Goal: Task Accomplishment & Management: Complete application form

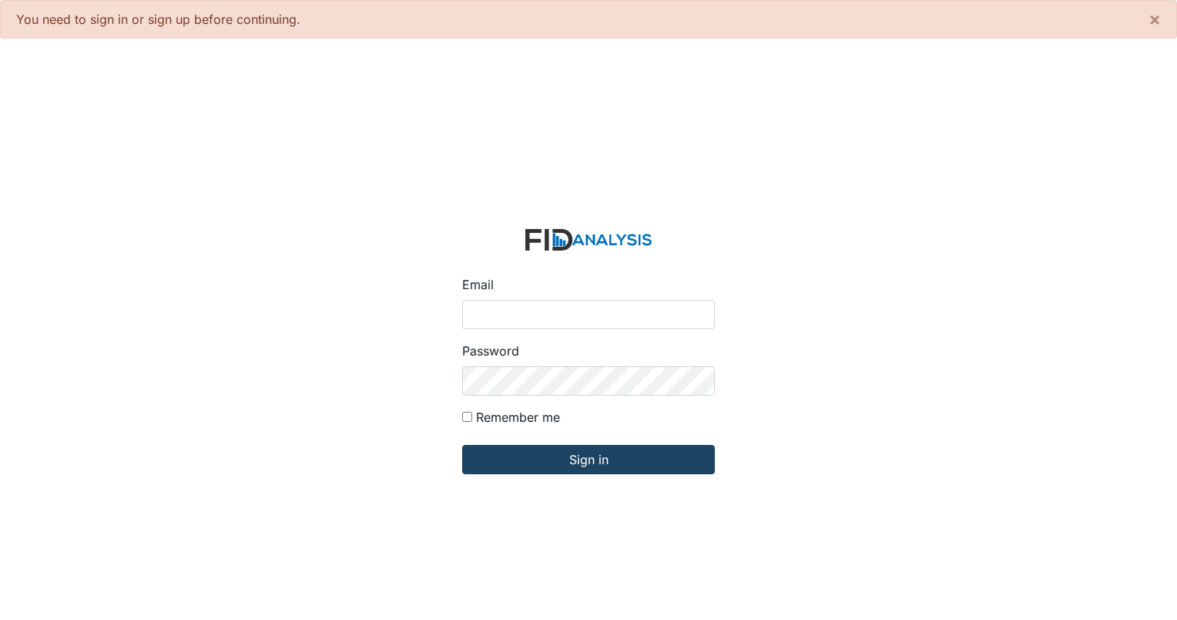
type input "[EMAIL_ADDRESS][DOMAIN_NAME]"
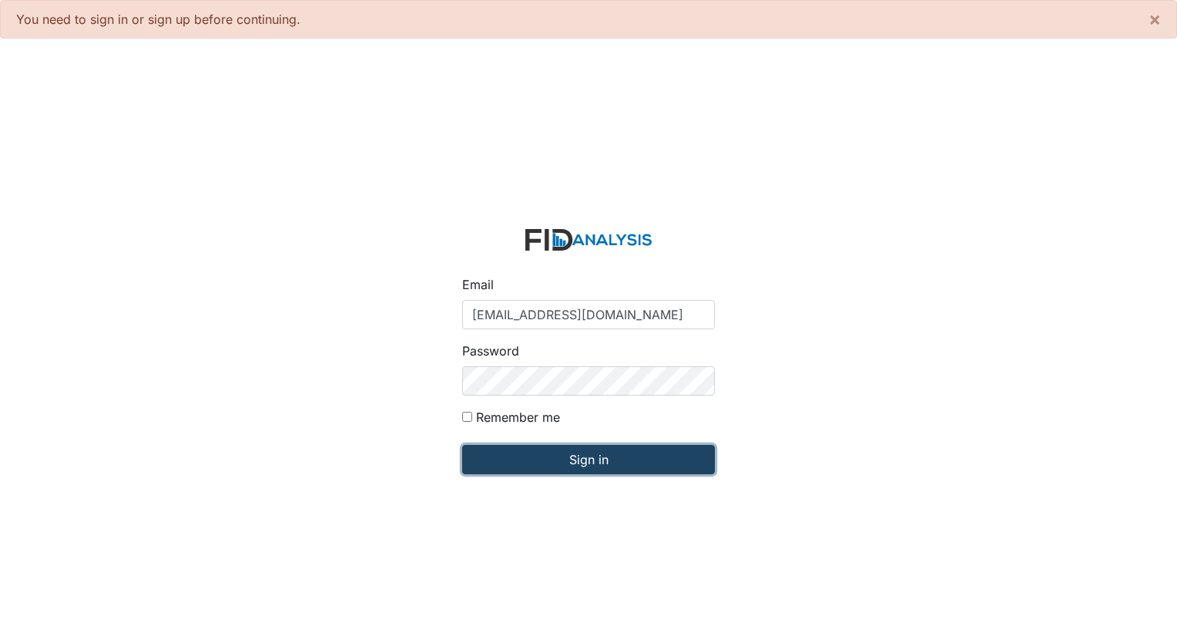
click at [548, 451] on input "Sign in" at bounding box center [588, 459] width 253 height 29
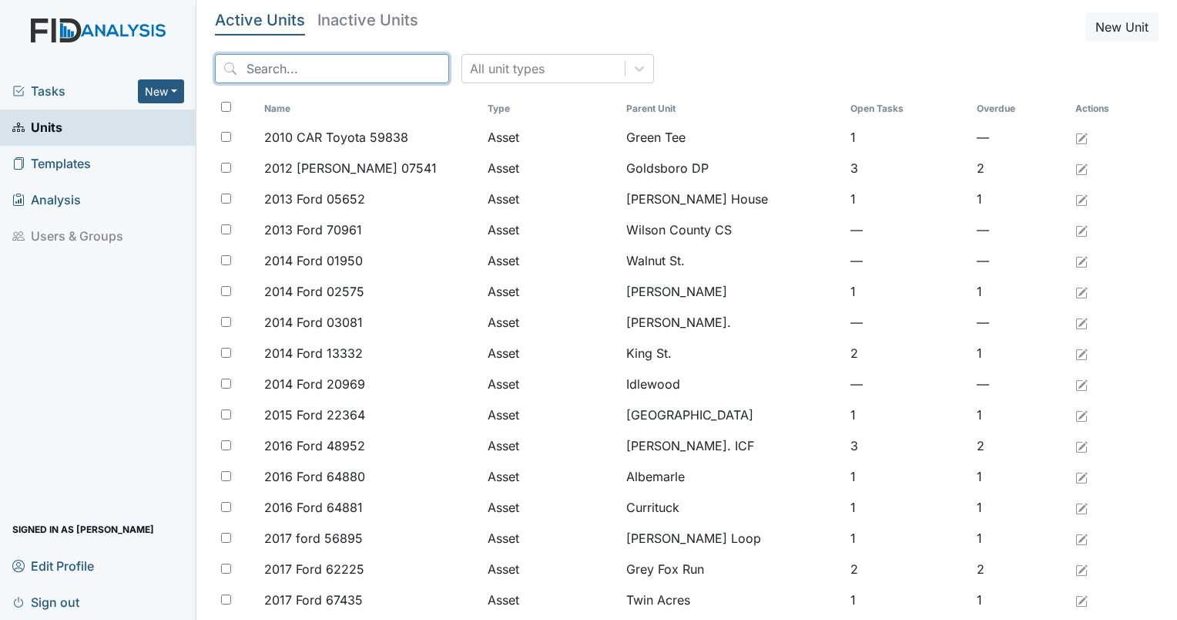
click at [284, 65] on input "search" at bounding box center [332, 68] width 234 height 29
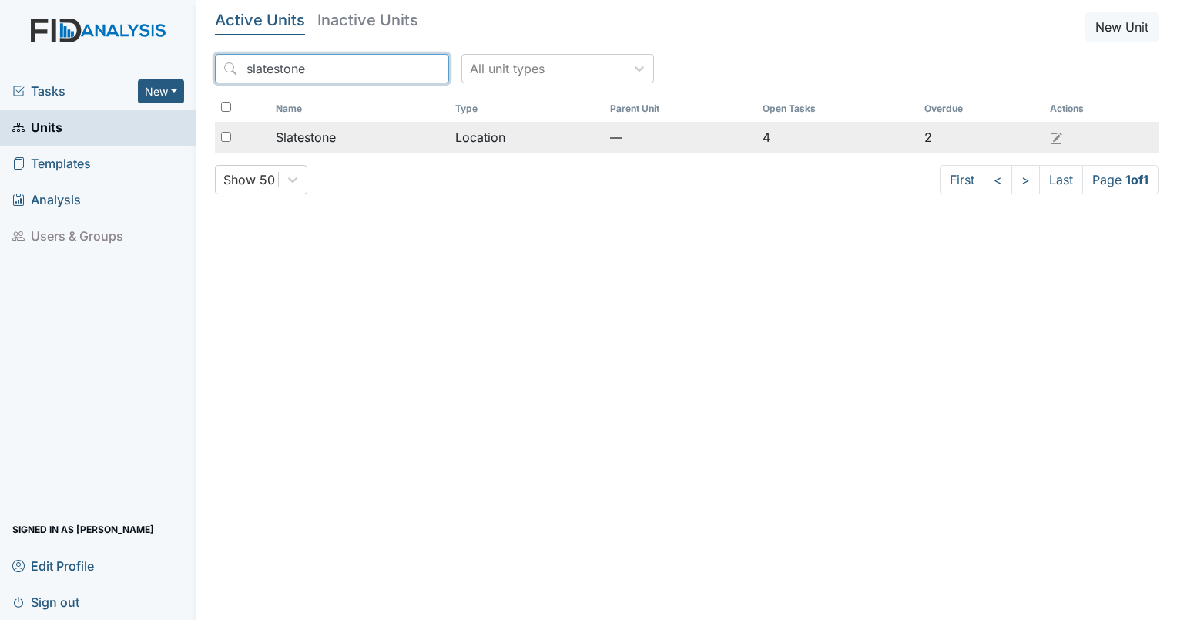
type input "slatestone"
click at [331, 148] on td "Slatestone" at bounding box center [360, 137] width 180 height 31
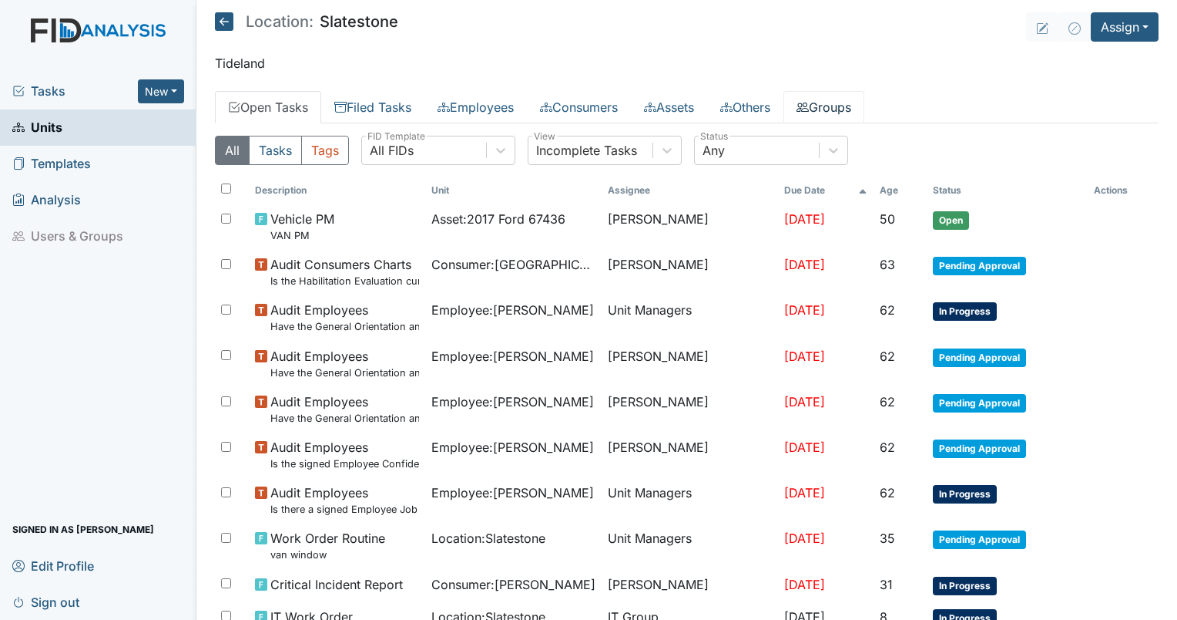
click at [809, 108] on icon at bounding box center [803, 107] width 12 height 12
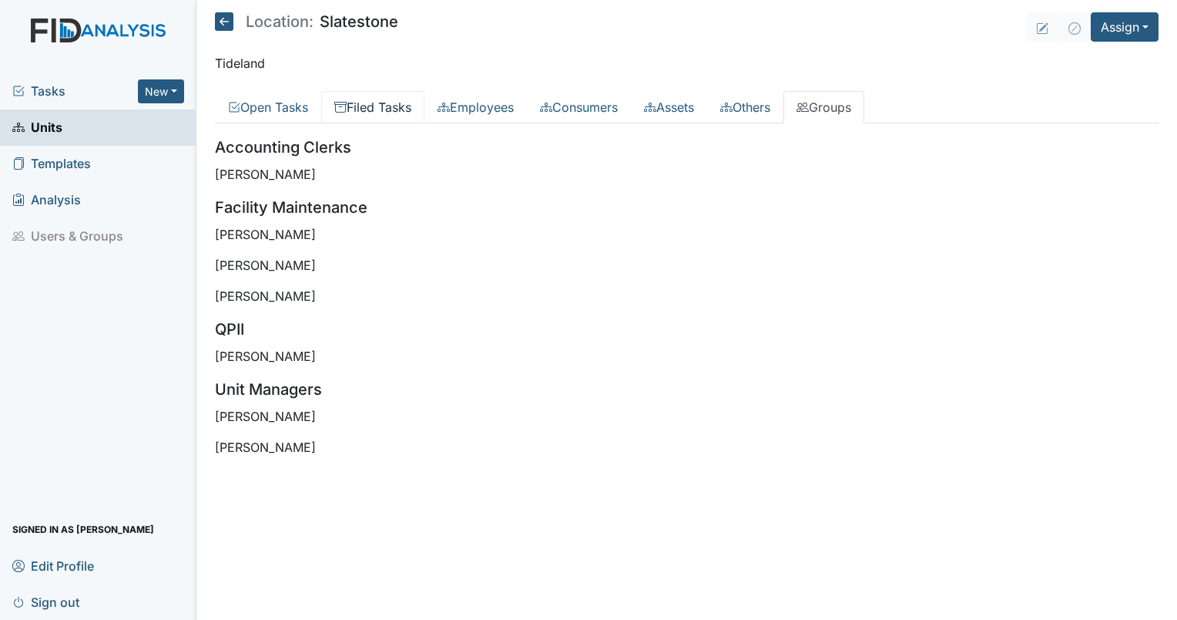
click at [376, 109] on link "Filed Tasks" at bounding box center [372, 107] width 103 height 32
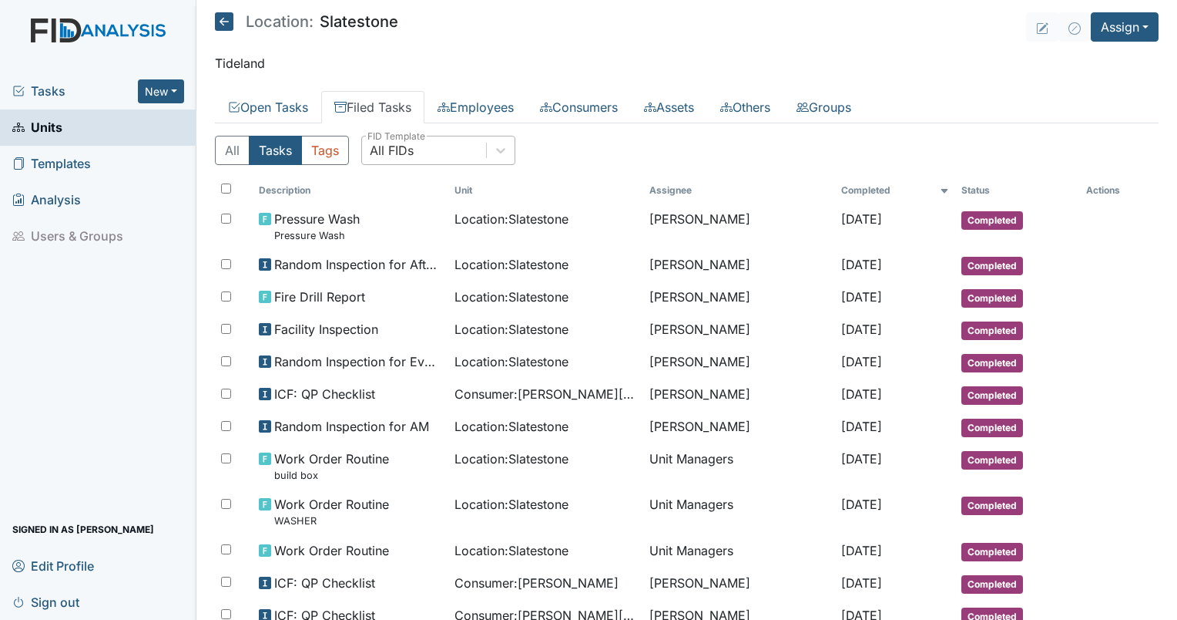
click at [442, 143] on div "All FIDs" at bounding box center [424, 150] width 124 height 28
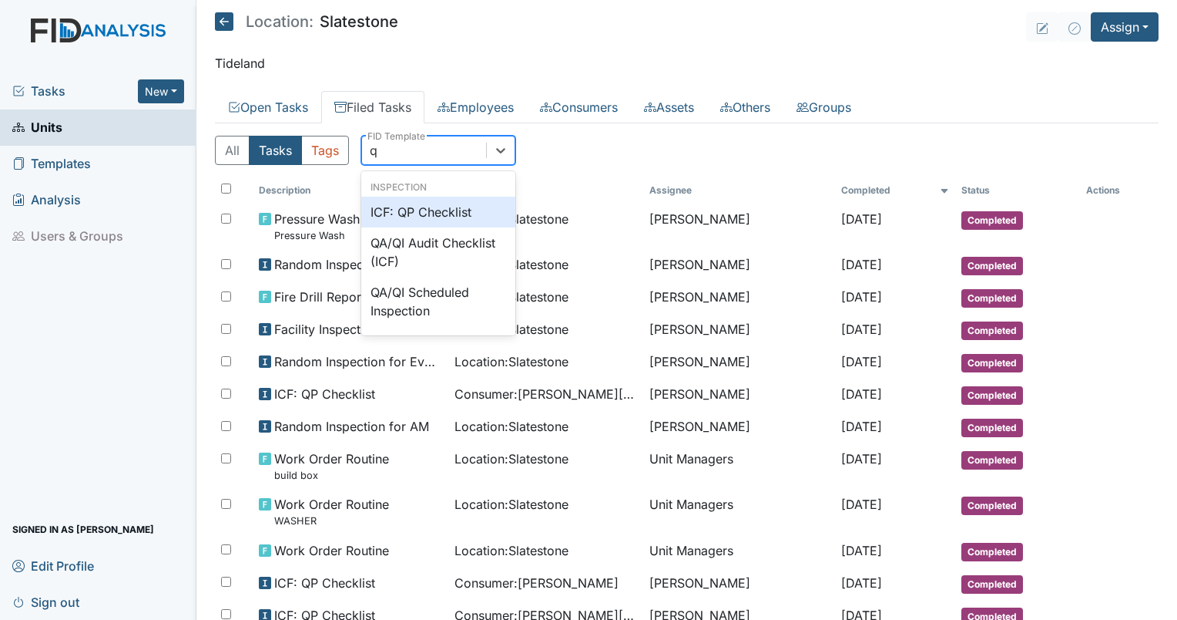
type input "qp"
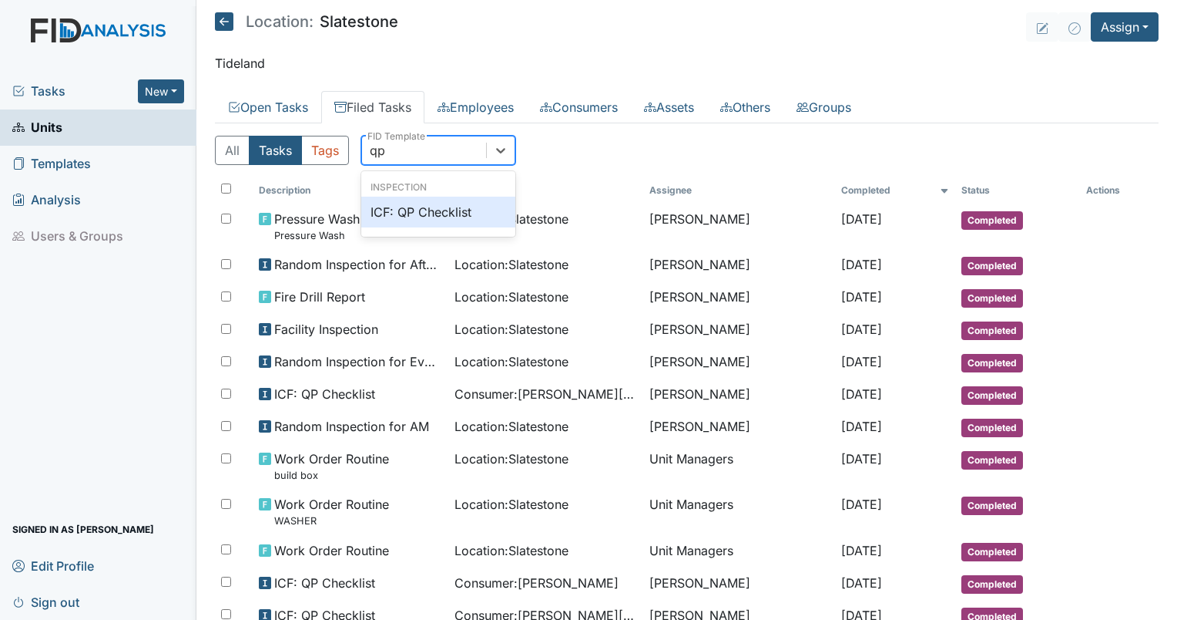
click at [471, 210] on div "ICF: QP Checklist" at bounding box center [438, 211] width 154 height 31
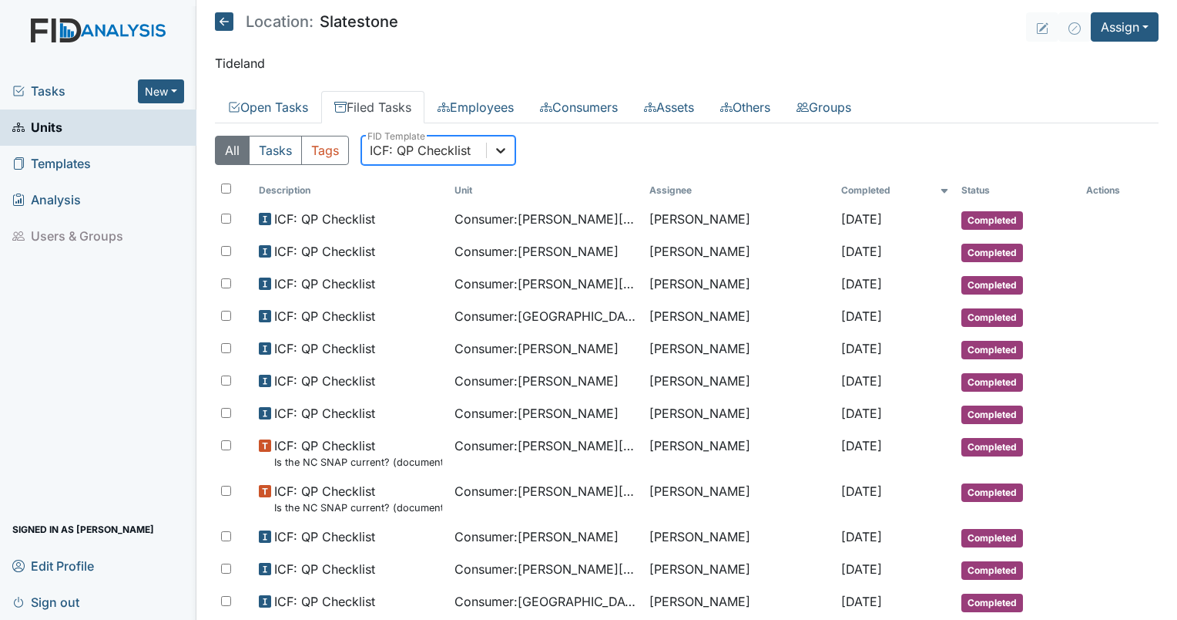
click at [506, 143] on icon at bounding box center [500, 150] width 15 height 15
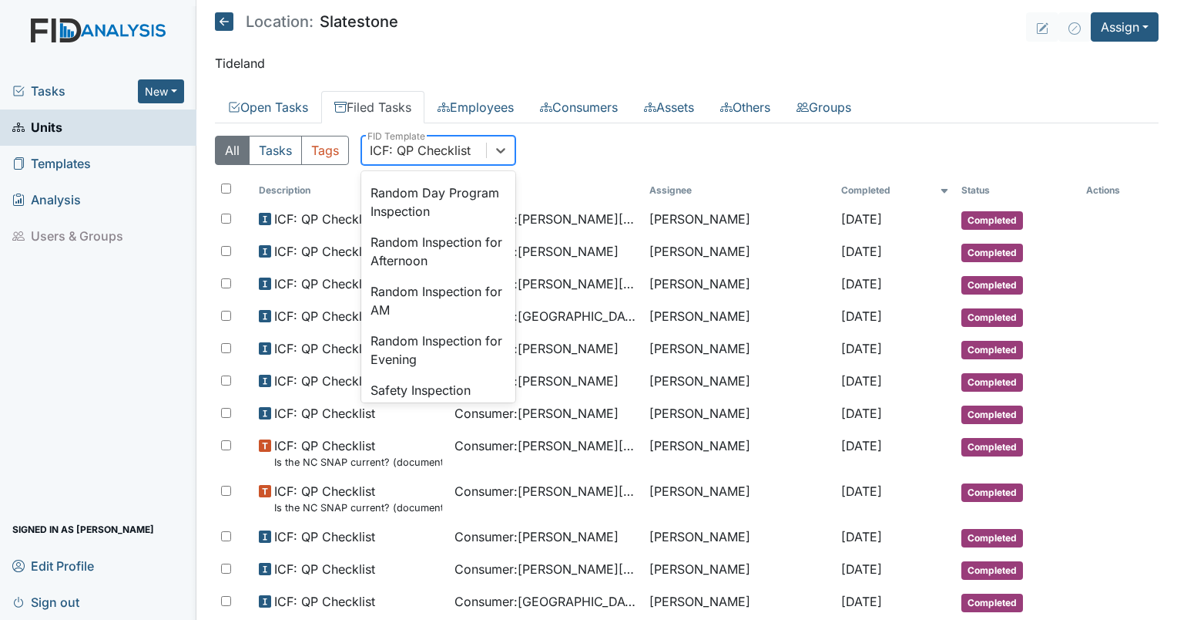
scroll to position [1409, 0]
click at [427, 275] on div "Random Inspection for Afternoon" at bounding box center [438, 250] width 154 height 49
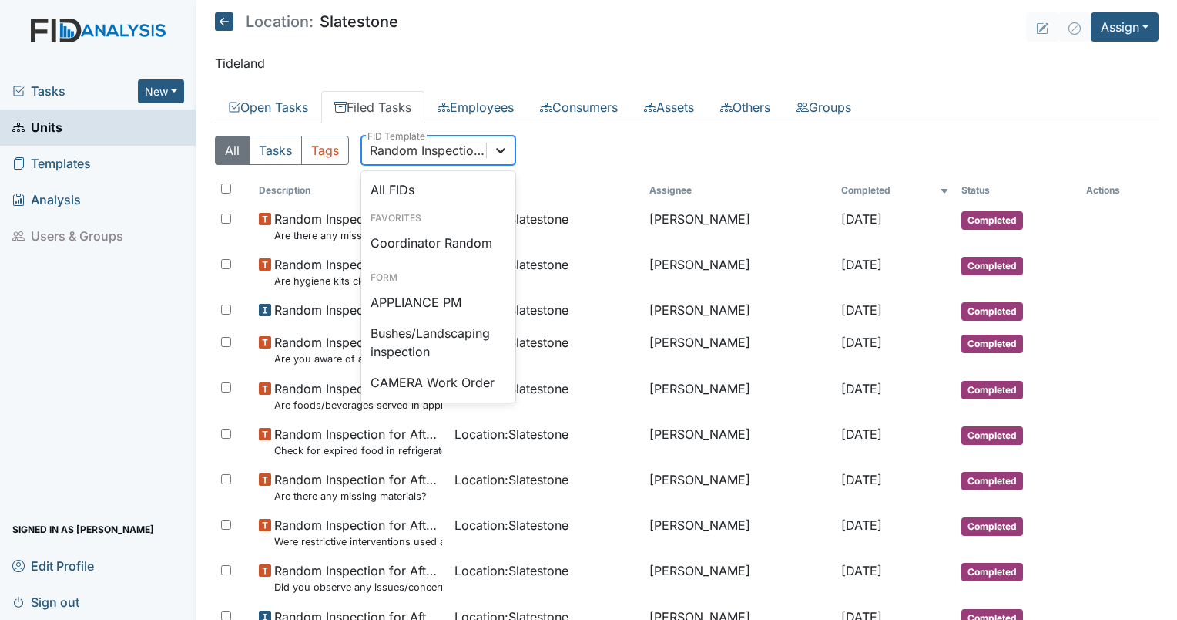
click at [503, 150] on icon at bounding box center [500, 150] width 15 height 15
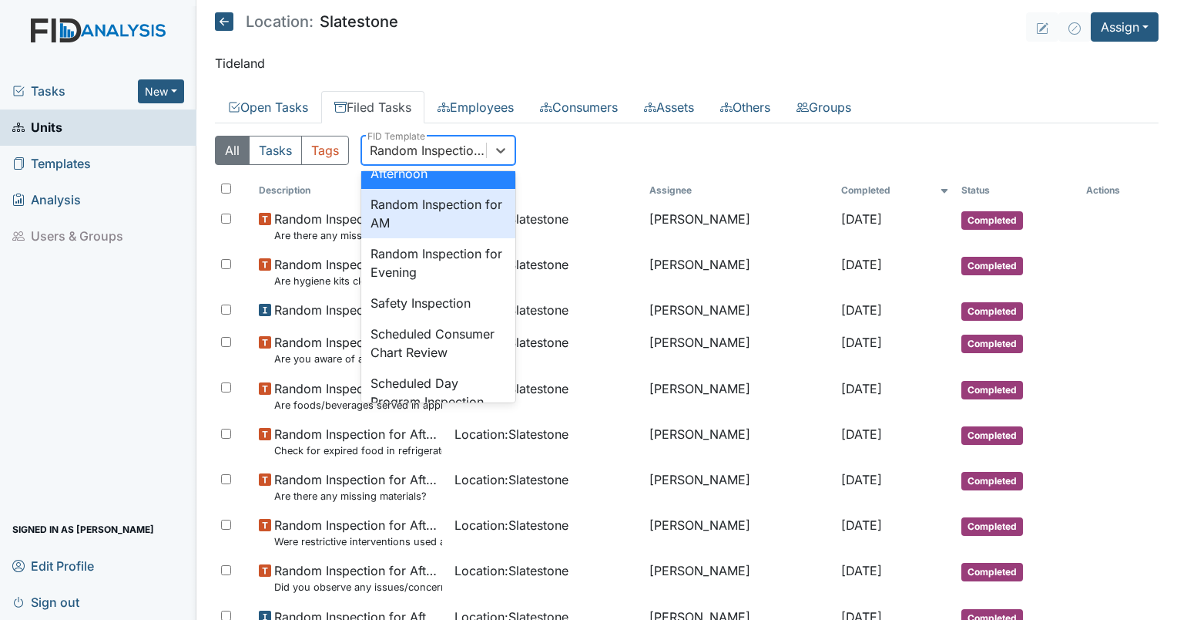
scroll to position [1526, 0]
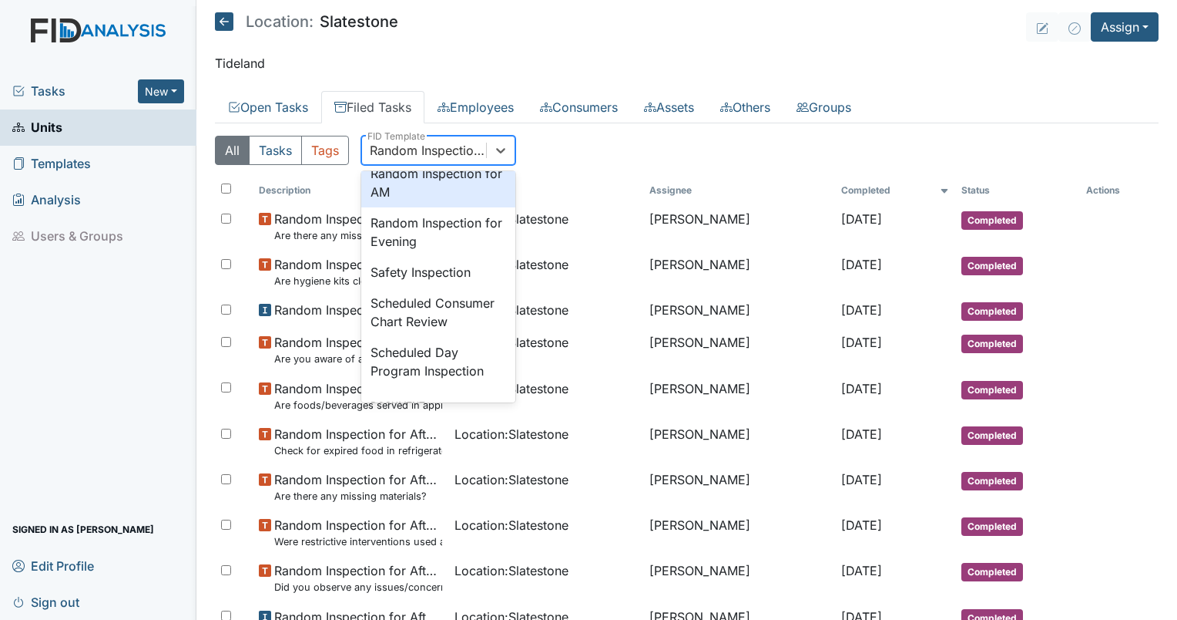
click at [408, 207] on div "Random Inspection for AM" at bounding box center [438, 182] width 154 height 49
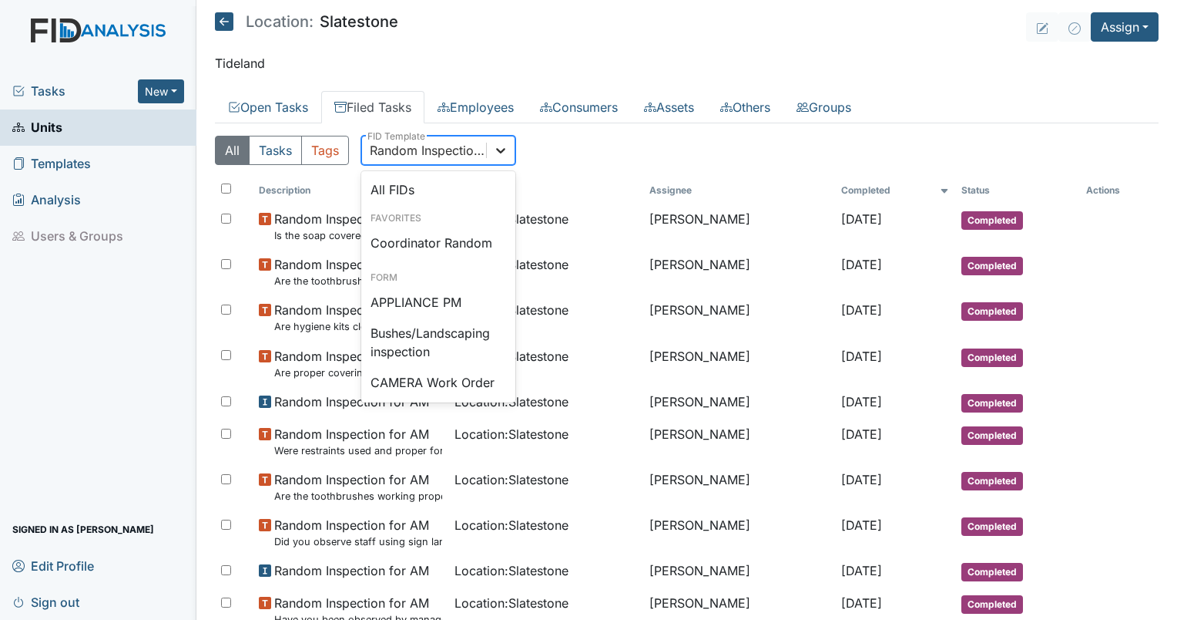
click at [500, 150] on icon at bounding box center [500, 150] width 15 height 15
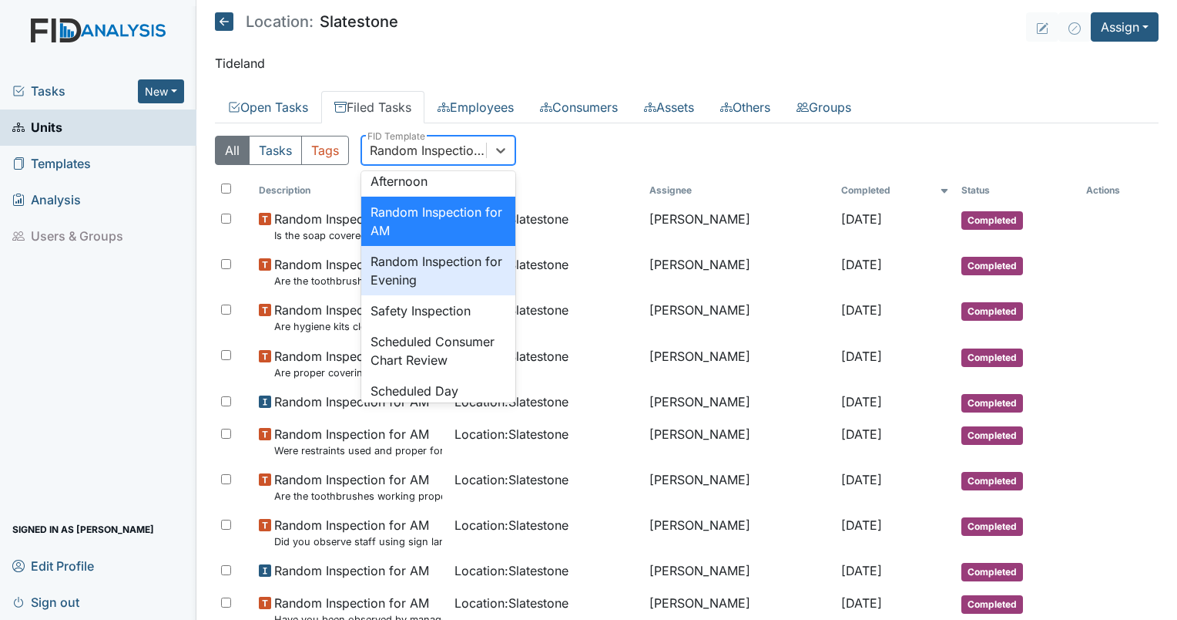
scroll to position [1513, 0]
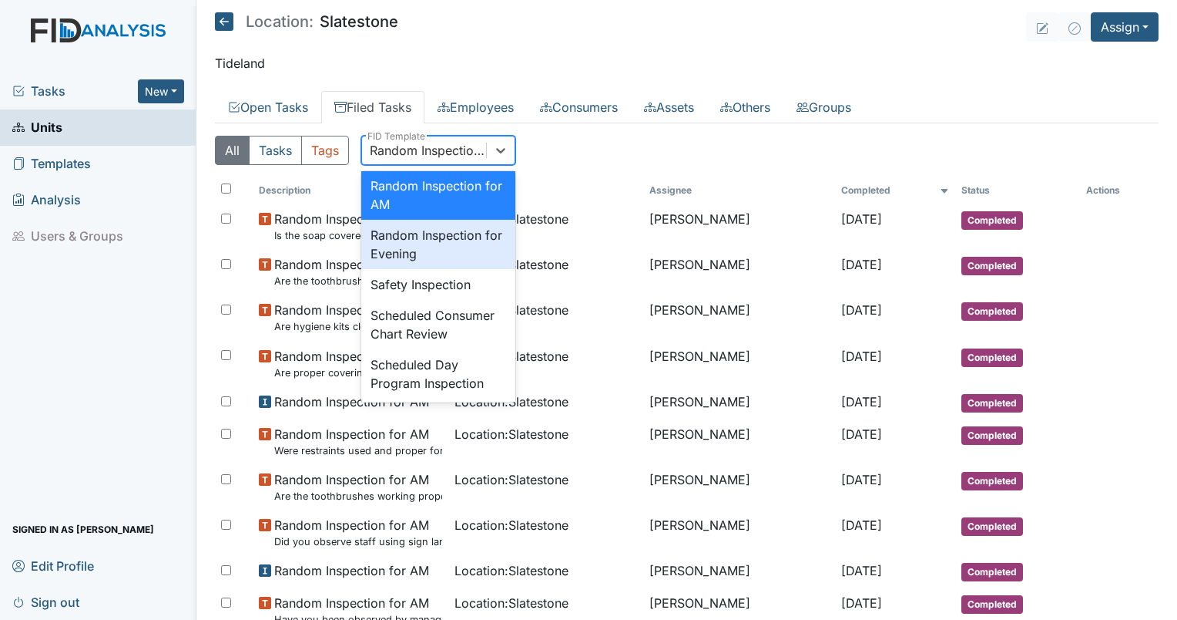
click at [399, 269] on div "Random Inspection for Evening" at bounding box center [438, 244] width 154 height 49
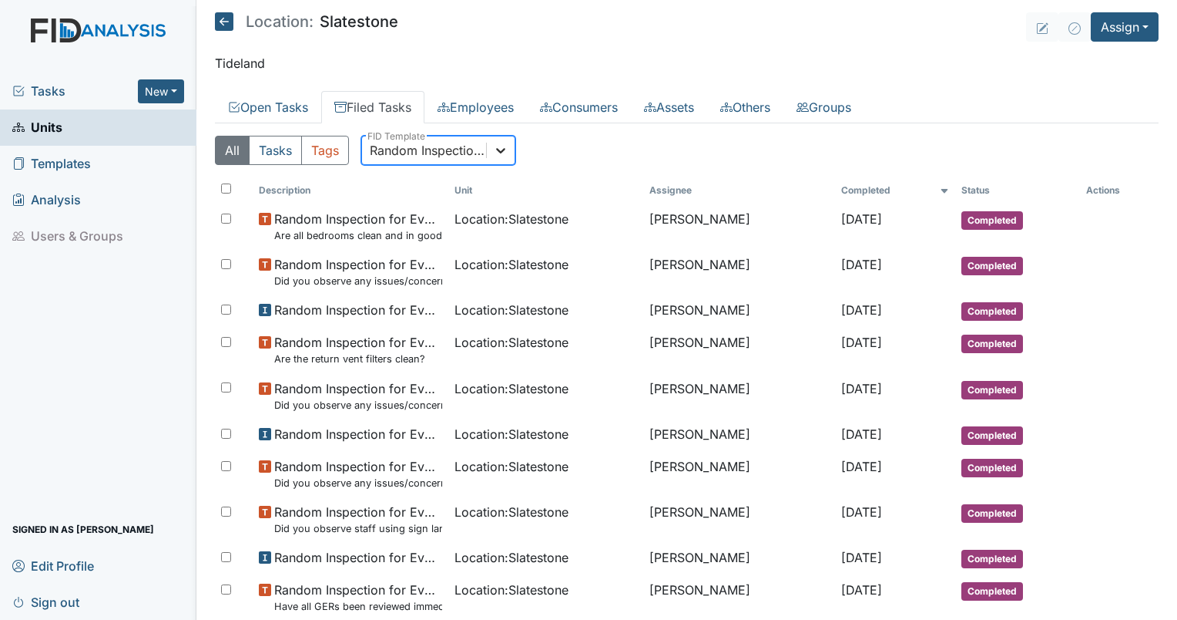
click at [502, 145] on icon at bounding box center [500, 150] width 15 height 15
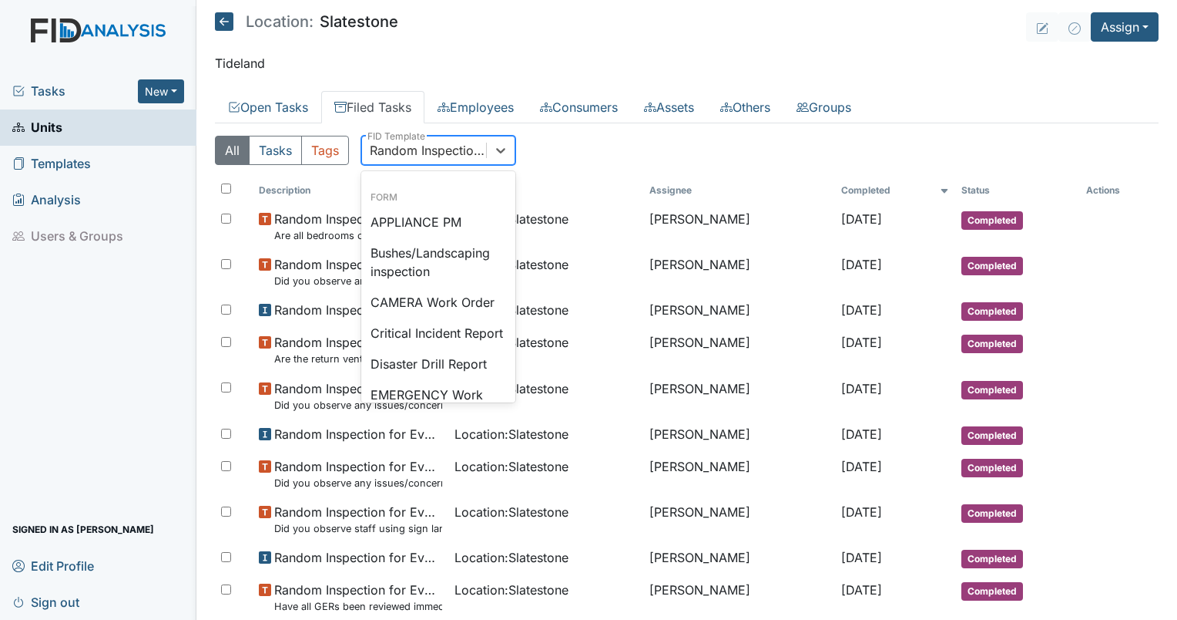
scroll to position [0, 0]
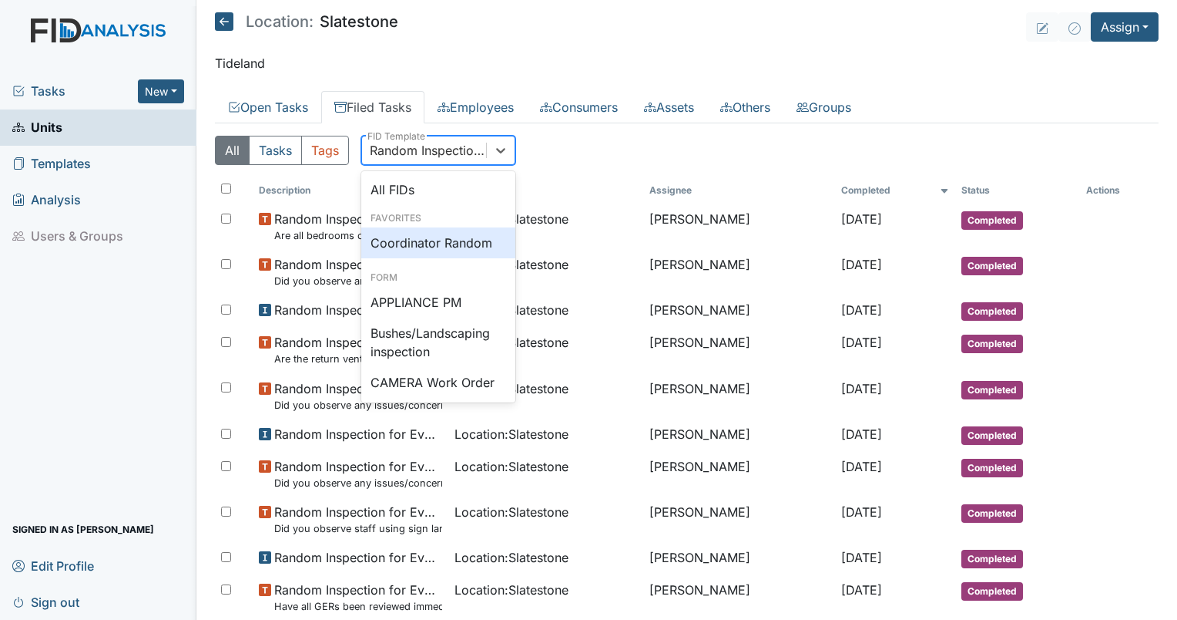
click at [453, 236] on div "Coordinator Random" at bounding box center [438, 242] width 154 height 31
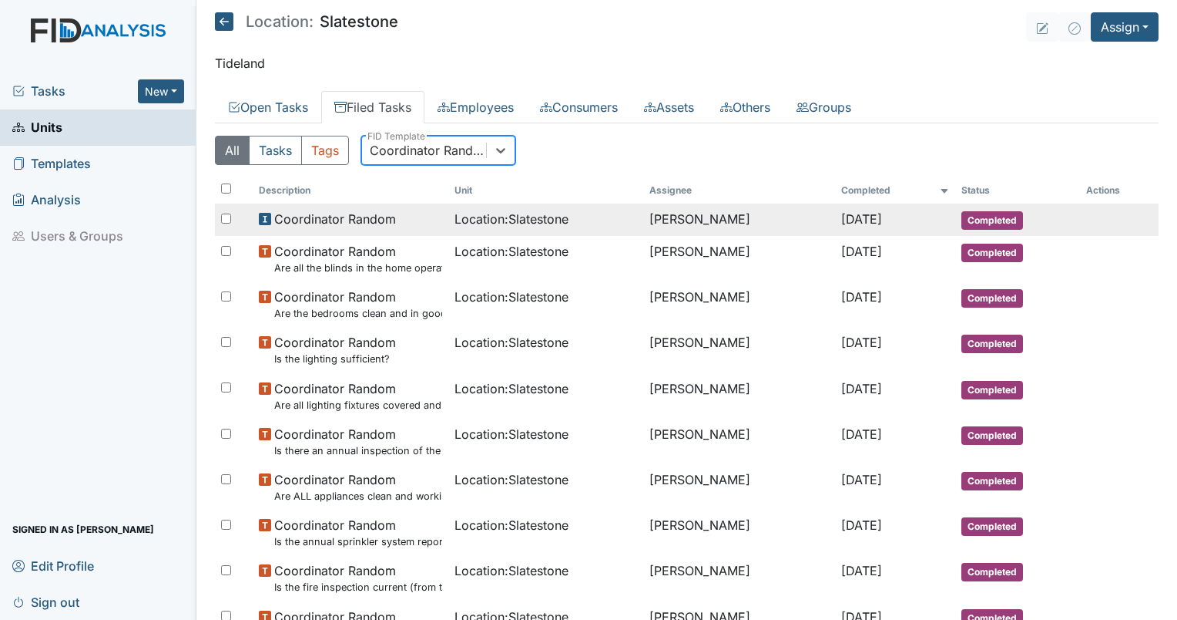
click at [360, 216] on span "Coordinator Random" at bounding box center [335, 219] width 122 height 18
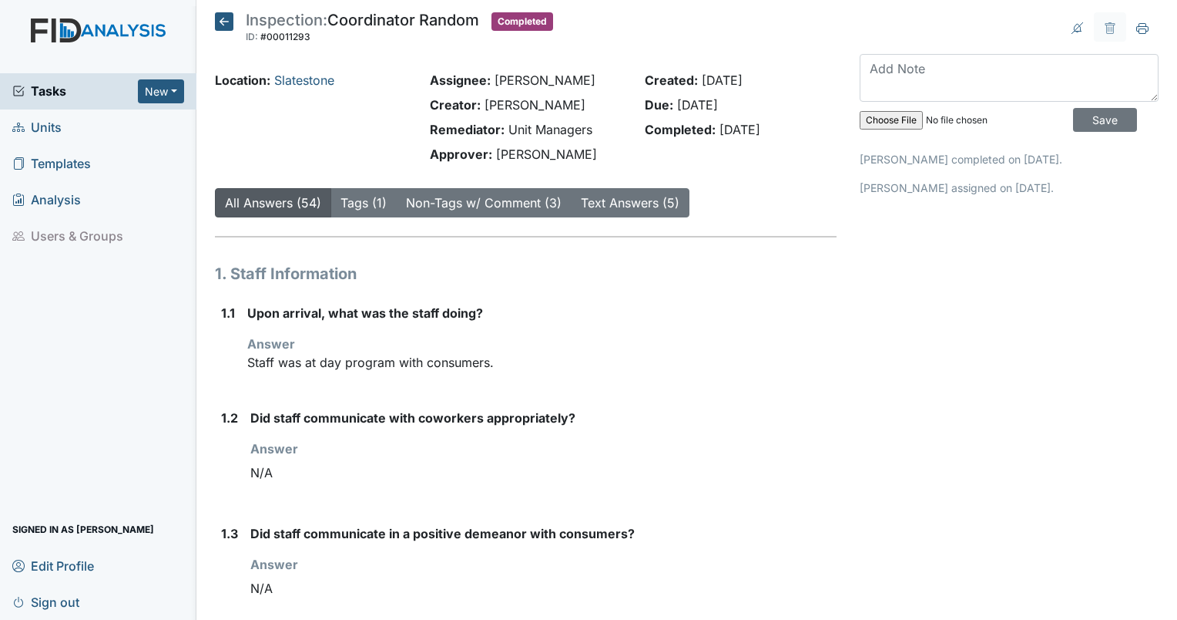
click at [223, 12] on icon at bounding box center [224, 21] width 18 height 18
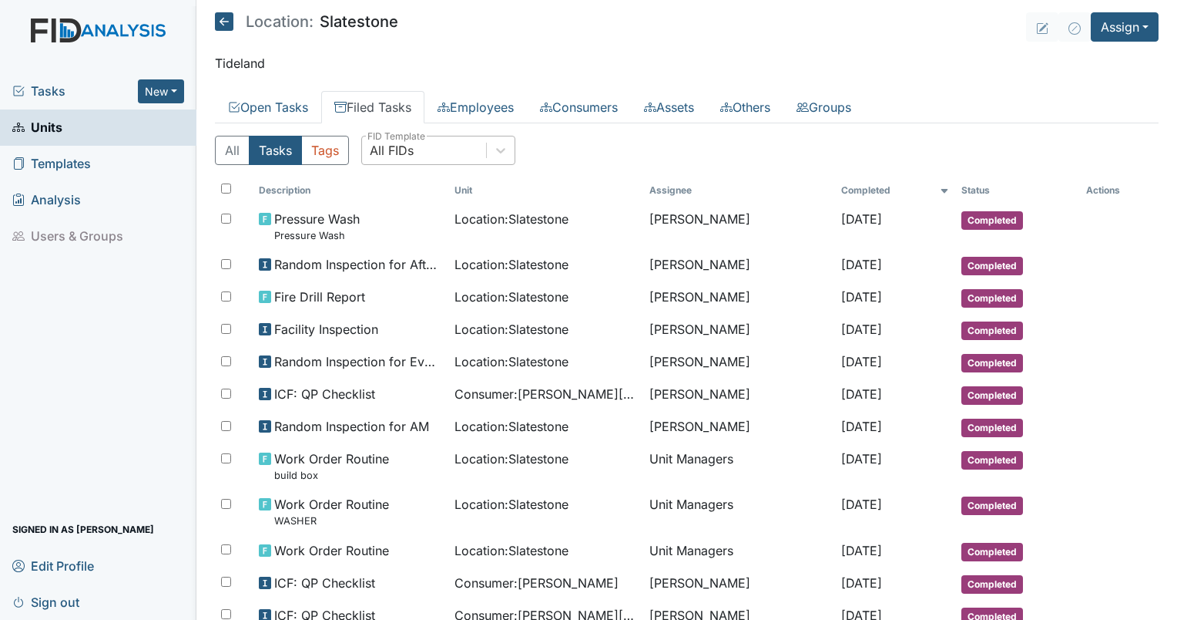
click at [420, 150] on div "All FIDs" at bounding box center [424, 150] width 124 height 28
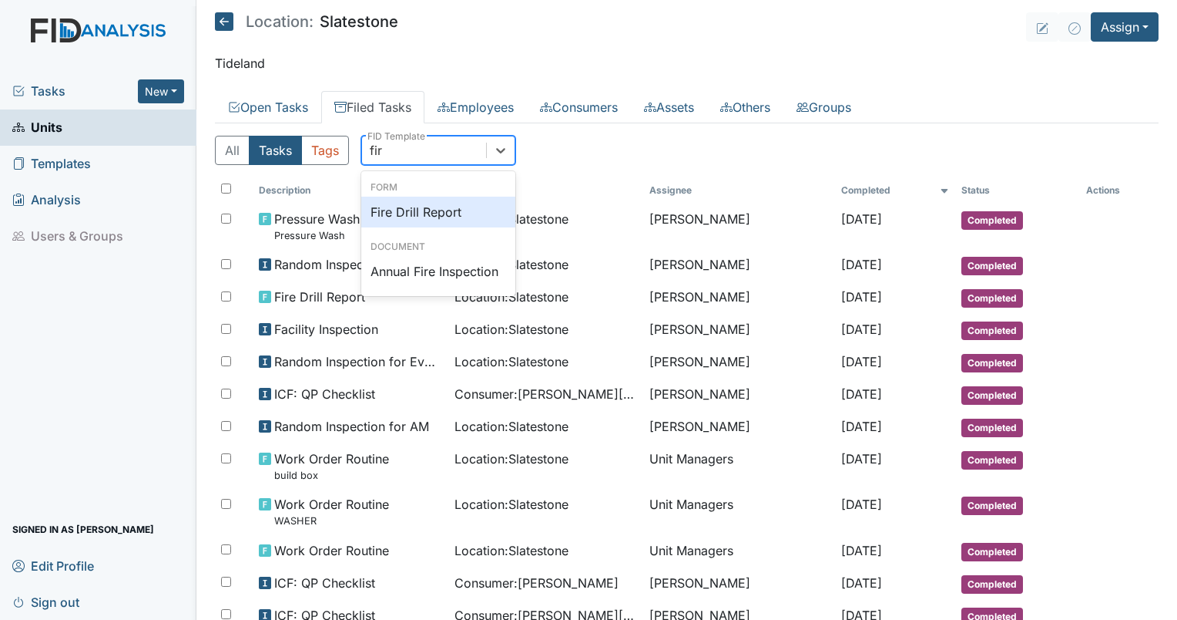
type input "fire"
click at [451, 207] on div "Fire Drill Report" at bounding box center [438, 211] width 154 height 31
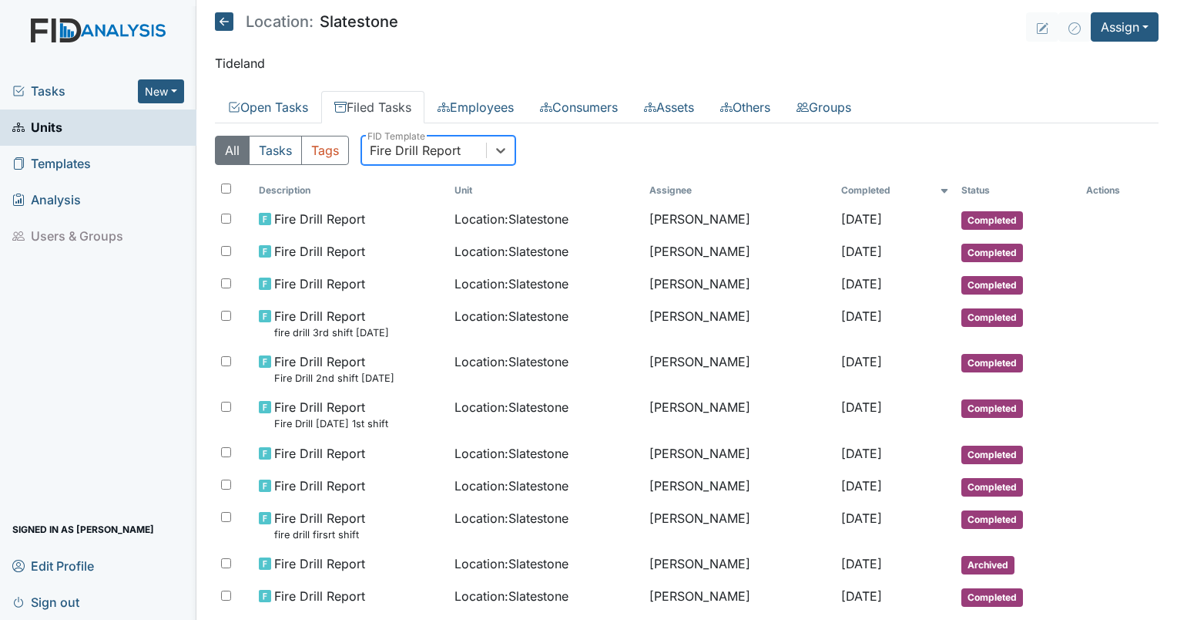
click at [421, 148] on div "Fire Drill Report" at bounding box center [415, 150] width 91 height 18
type input "disa"
click at [441, 198] on div "Disaster Drill Report" at bounding box center [438, 211] width 154 height 31
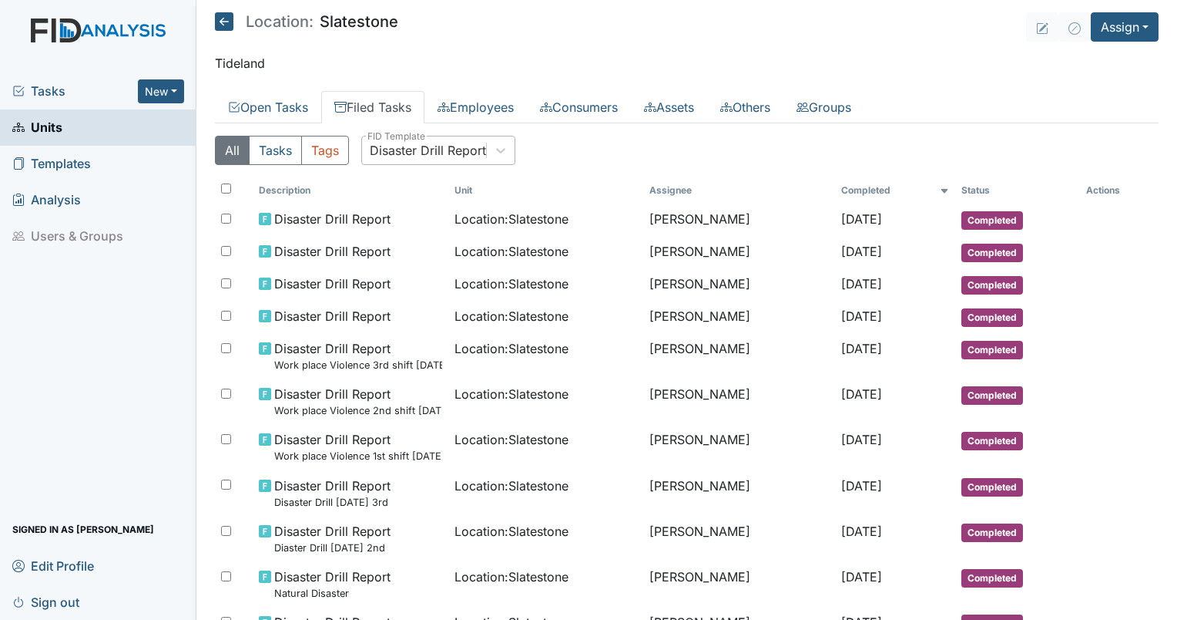
click at [233, 65] on p "Tideland" at bounding box center [687, 63] width 944 height 18
click at [231, 31] on div "Location: Slatestone" at bounding box center [306, 23] width 183 height 23
click at [229, 29] on icon at bounding box center [224, 21] width 18 height 18
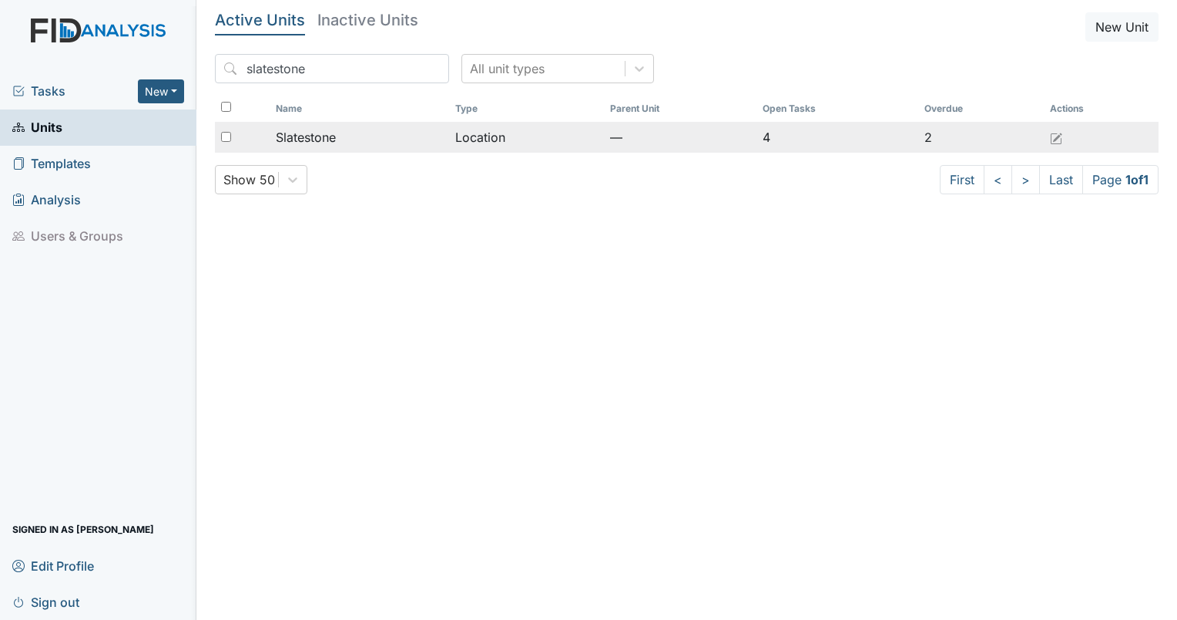
click at [287, 132] on span "Slatestone" at bounding box center [306, 137] width 60 height 18
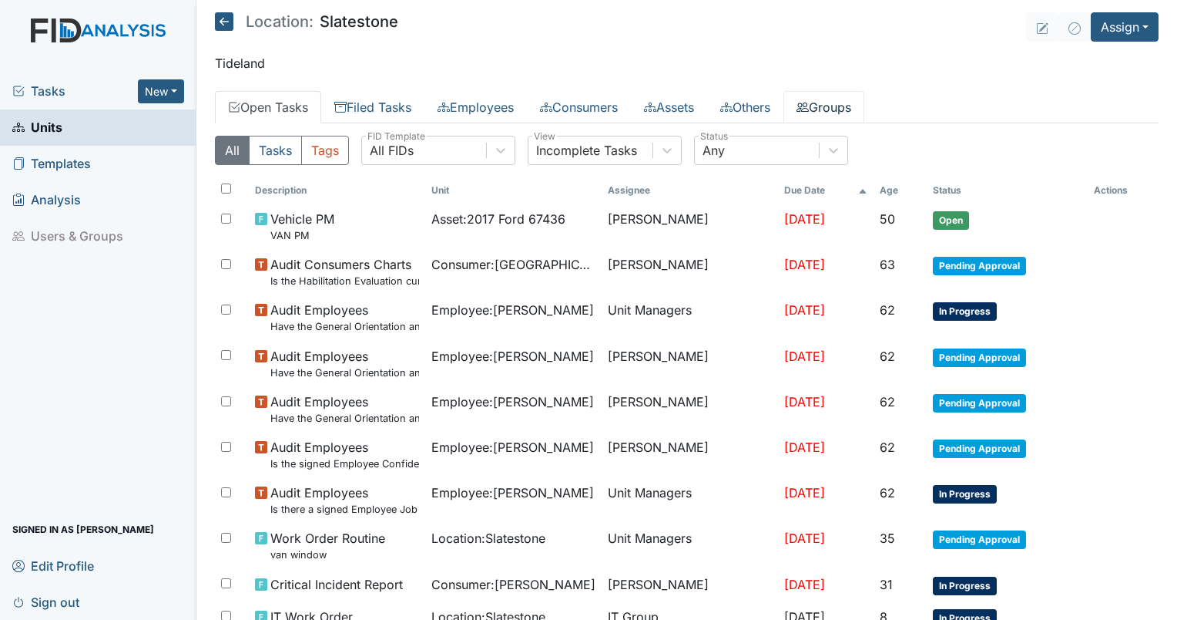
click at [851, 106] on link "Groups" at bounding box center [824, 107] width 81 height 32
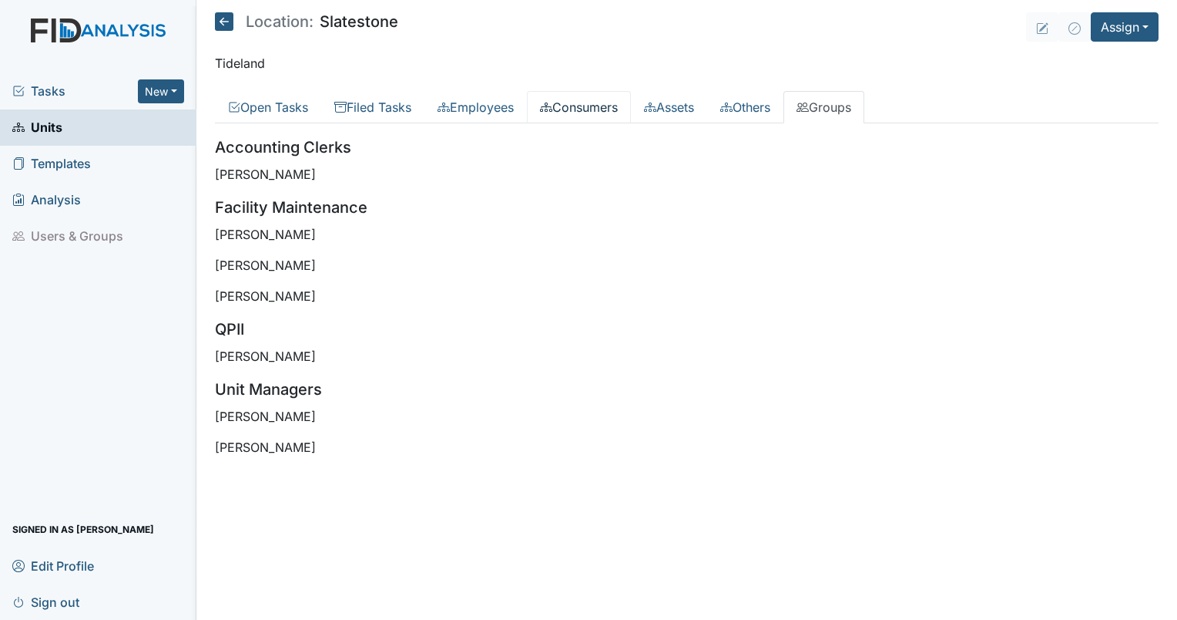
click at [564, 106] on link "Consumers" at bounding box center [579, 107] width 104 height 32
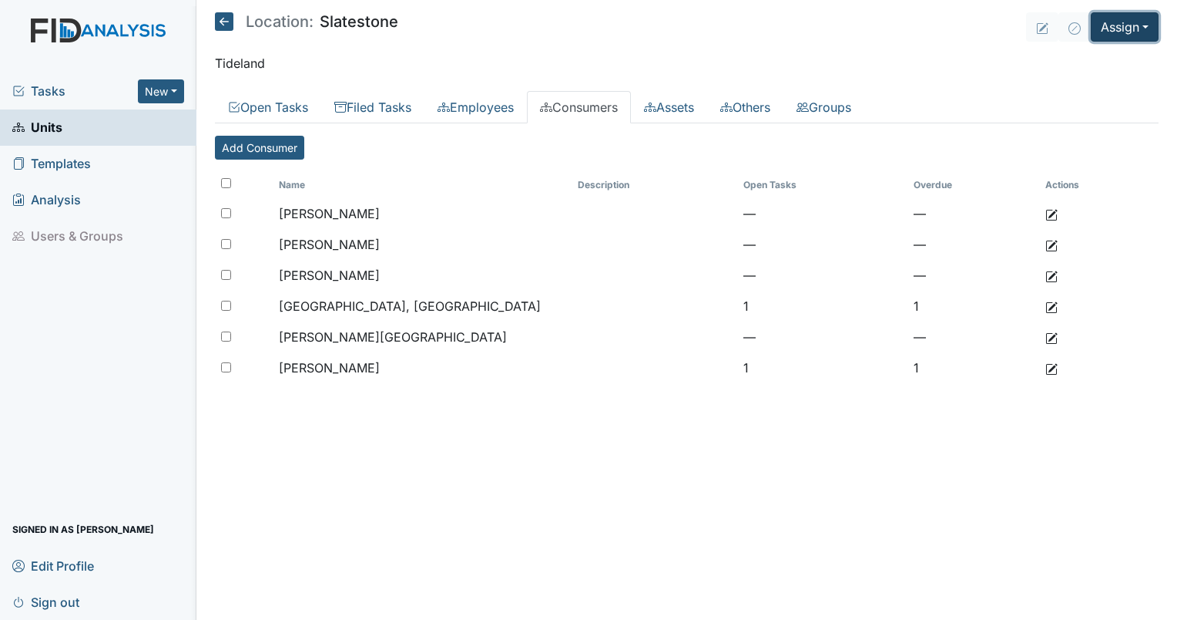
click at [1122, 32] on button "Assign" at bounding box center [1125, 26] width 68 height 29
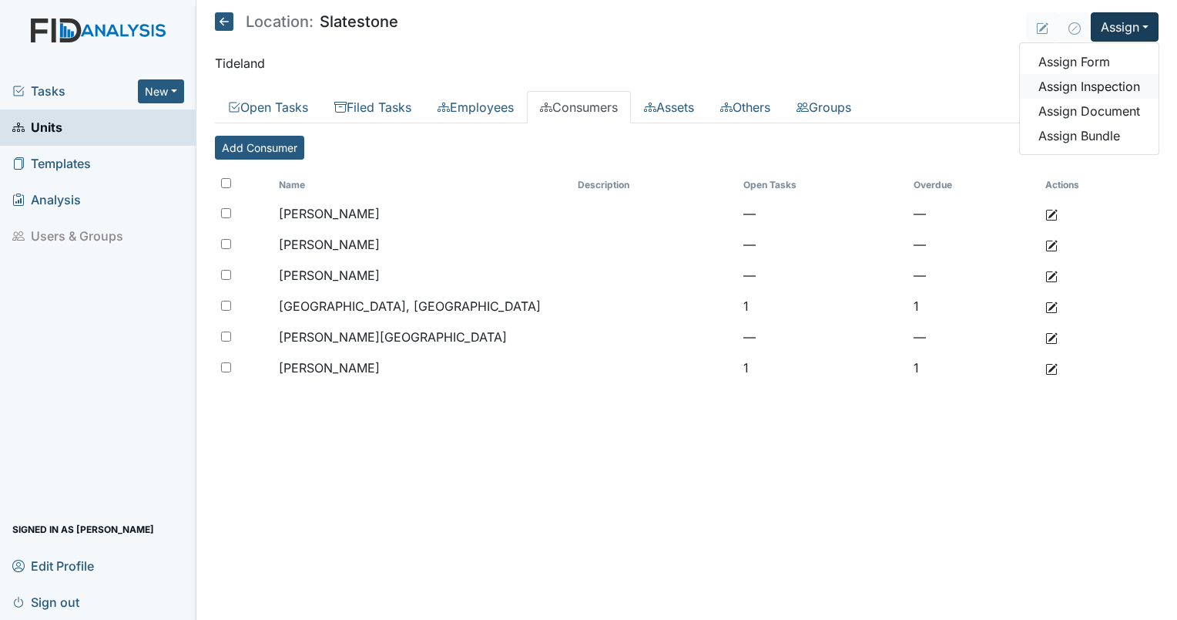
click at [1118, 83] on link "Assign Inspection" at bounding box center [1089, 86] width 139 height 25
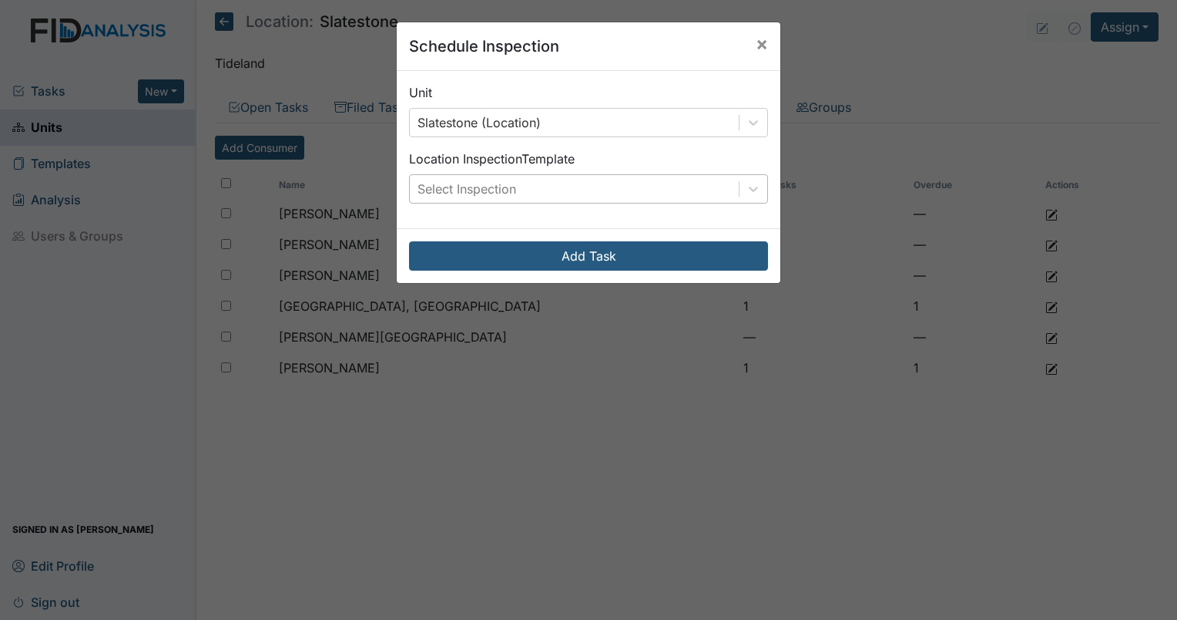
click at [456, 183] on div "Select Inspection" at bounding box center [467, 189] width 99 height 18
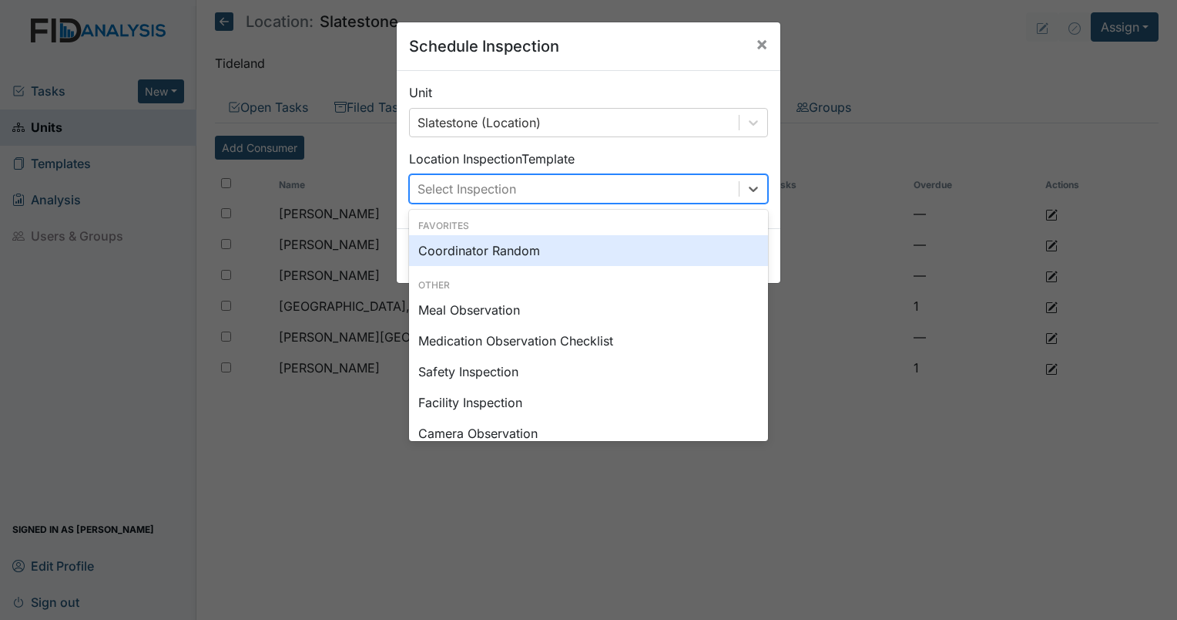
click at [467, 247] on div "Coordinator Random" at bounding box center [588, 250] width 359 height 31
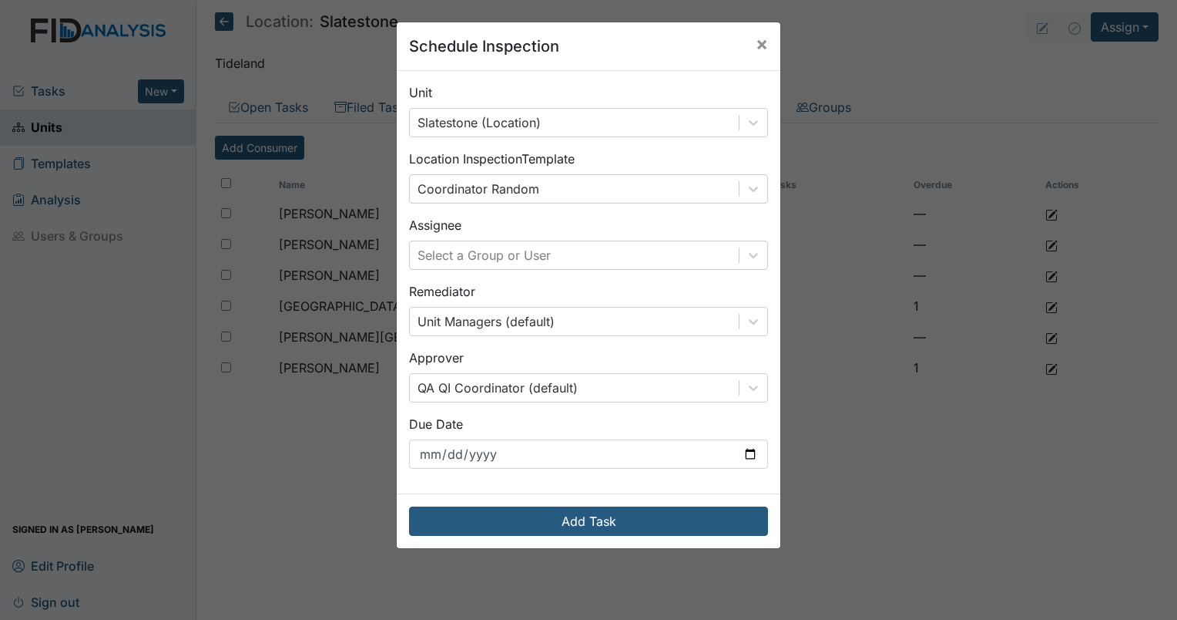
click at [492, 271] on div "Unit Slatestone (Location) Location Inspection Template Coordinator Random Assi…" at bounding box center [589, 282] width 384 height 422
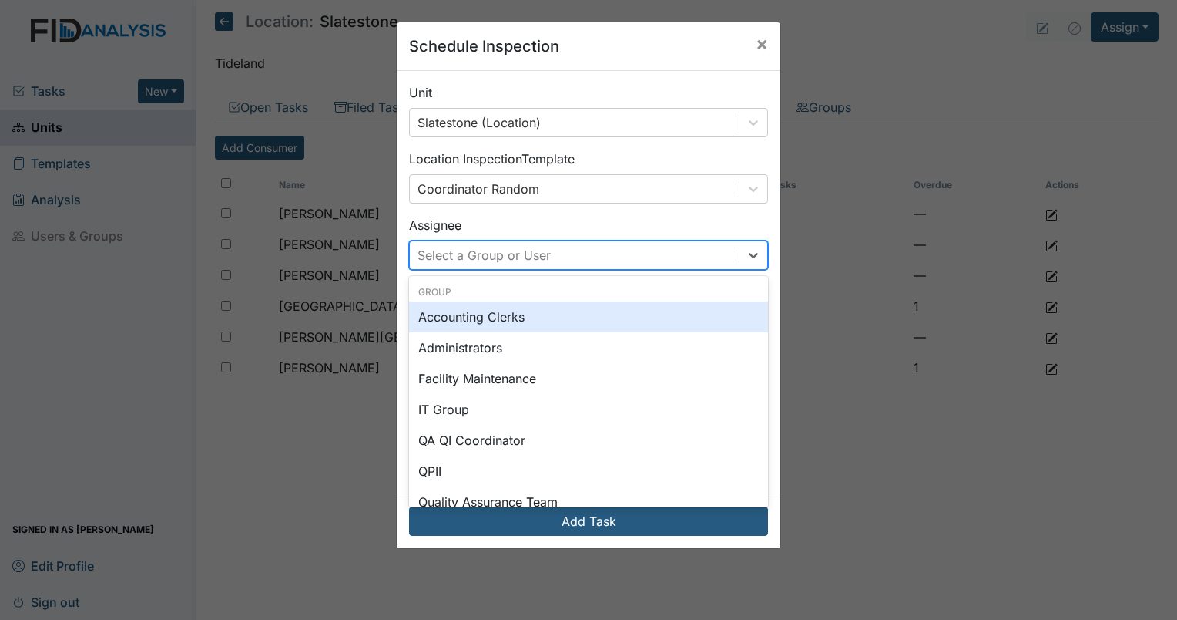
click at [469, 260] on div "Select a Group or User" at bounding box center [484, 255] width 133 height 18
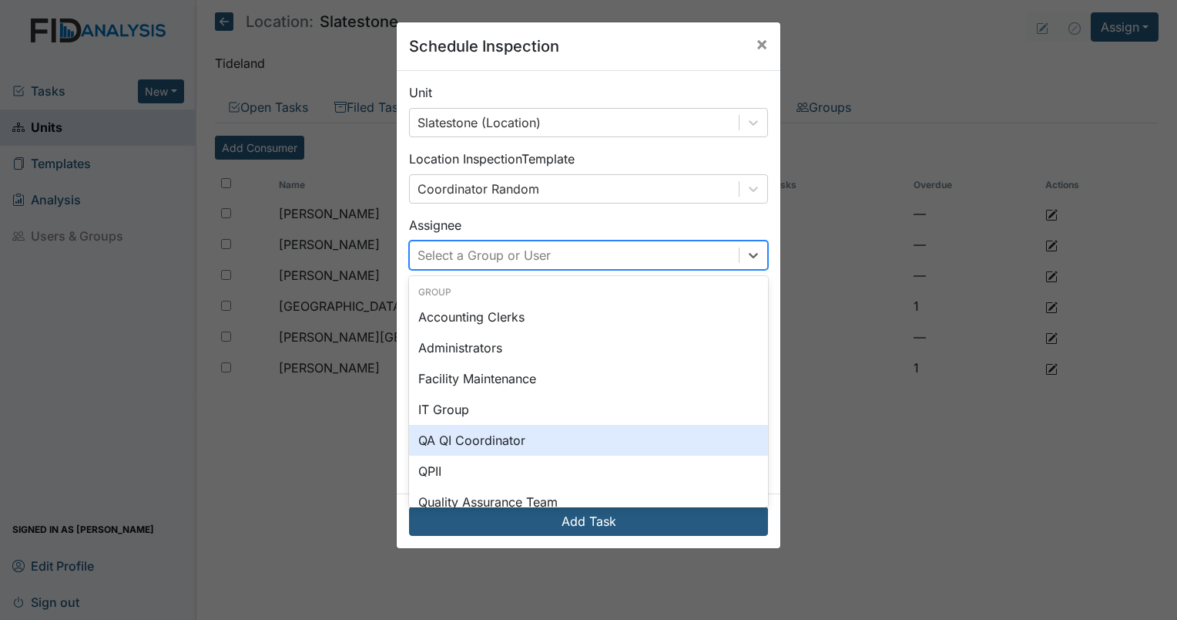
click at [474, 438] on div "QA QI Coordinator" at bounding box center [588, 440] width 359 height 31
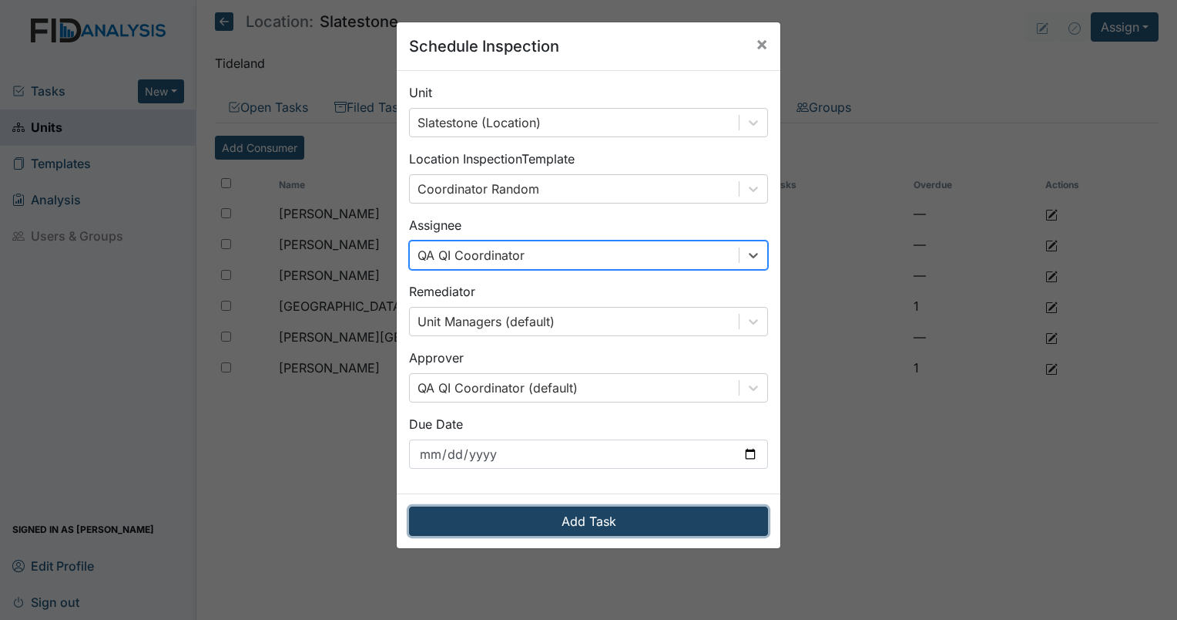
click at [542, 516] on button "Add Task" at bounding box center [588, 520] width 359 height 29
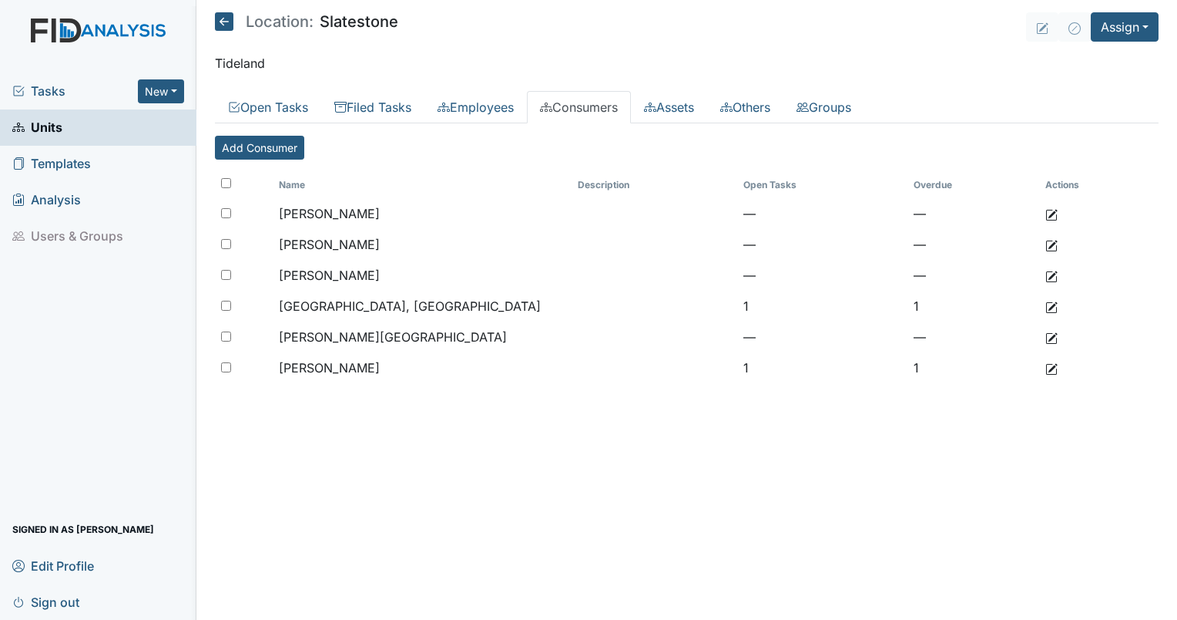
click at [36, 102] on div "Tasks New Form Inspection Document Bundle" at bounding box center [98, 91] width 196 height 36
click at [57, 96] on span "Tasks" at bounding box center [75, 91] width 126 height 18
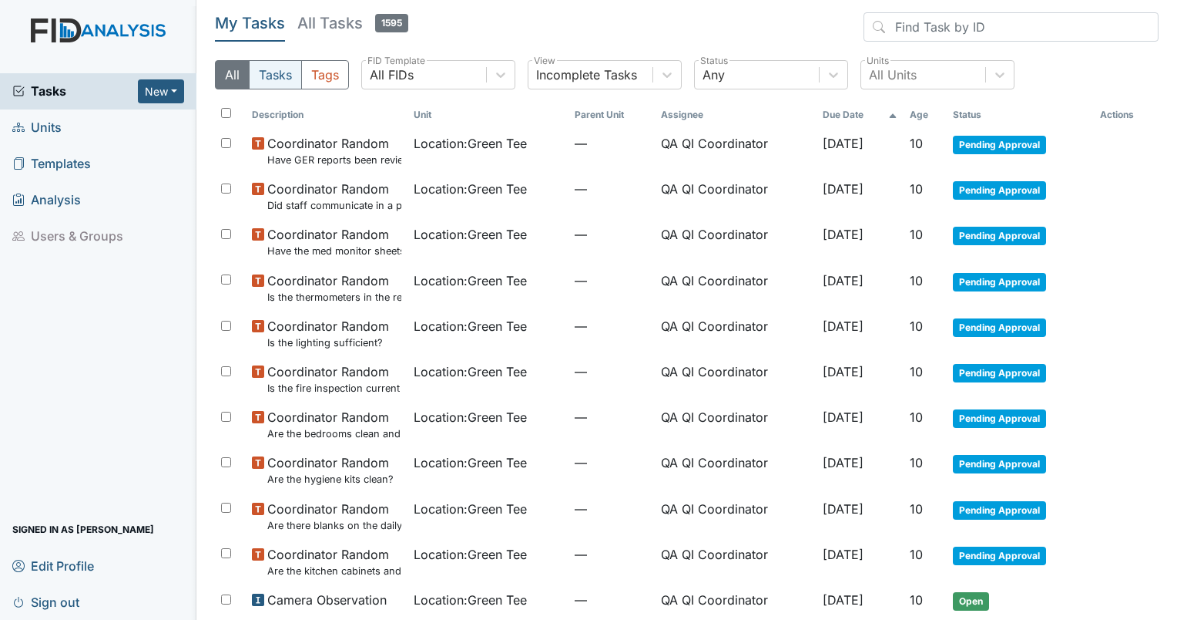
click at [273, 68] on button "Tasks" at bounding box center [275, 74] width 53 height 29
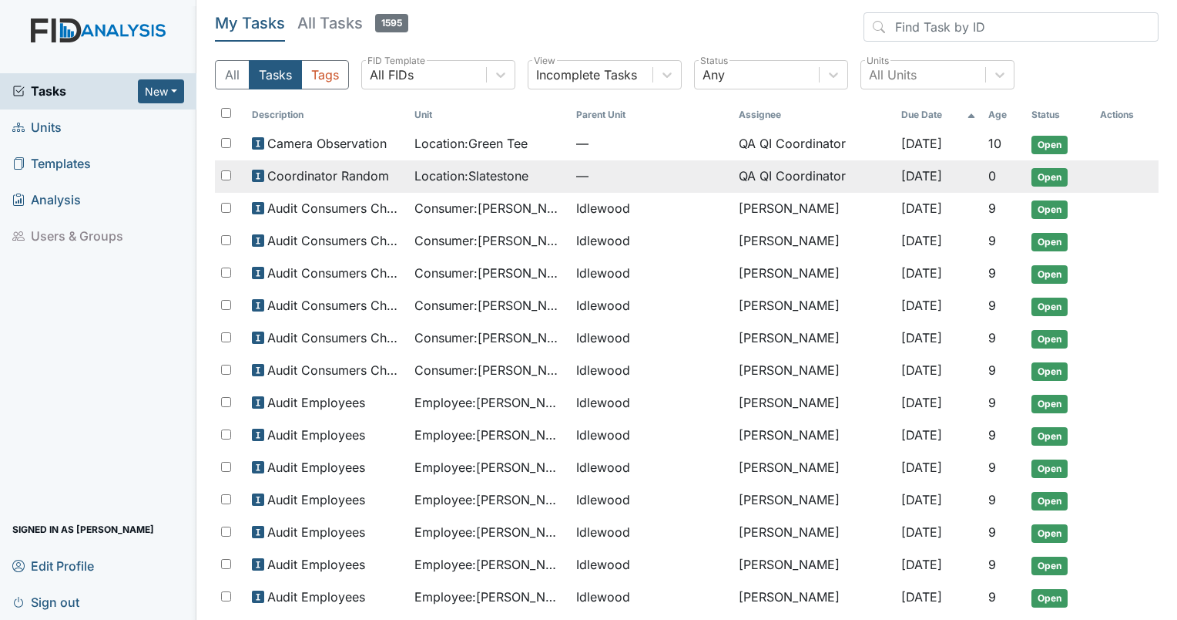
click at [733, 173] on td "QA QI Coordinator" at bounding box center [814, 176] width 163 height 32
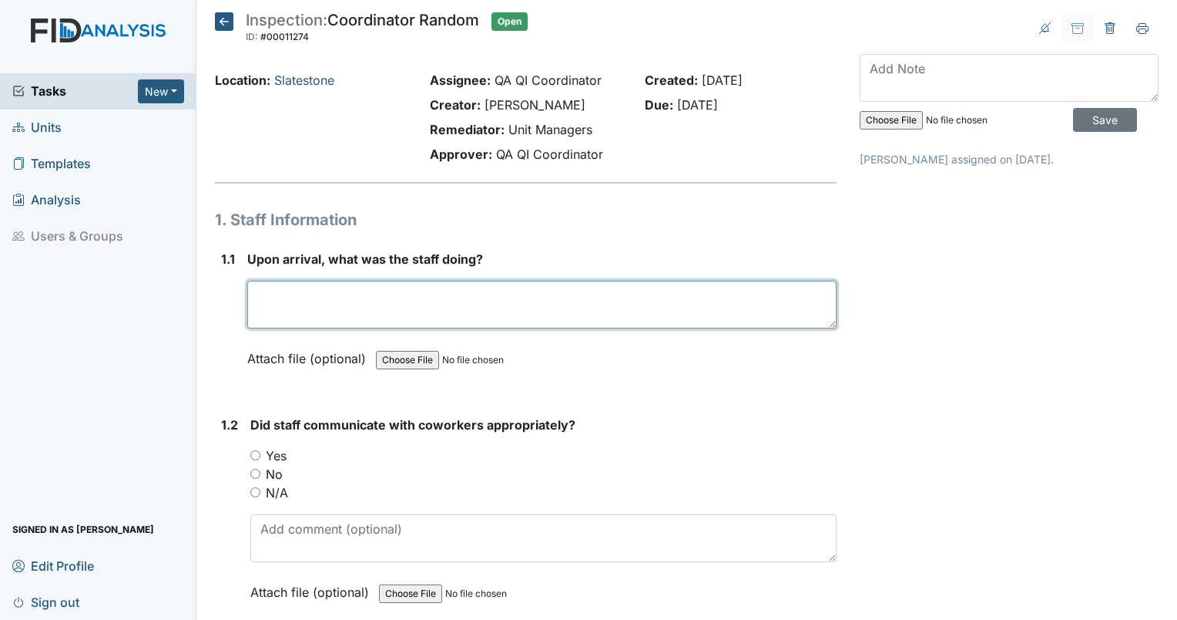
click at [314, 317] on textarea at bounding box center [541, 304] width 589 height 48
type textarea "Staff was engaged with residents and active."
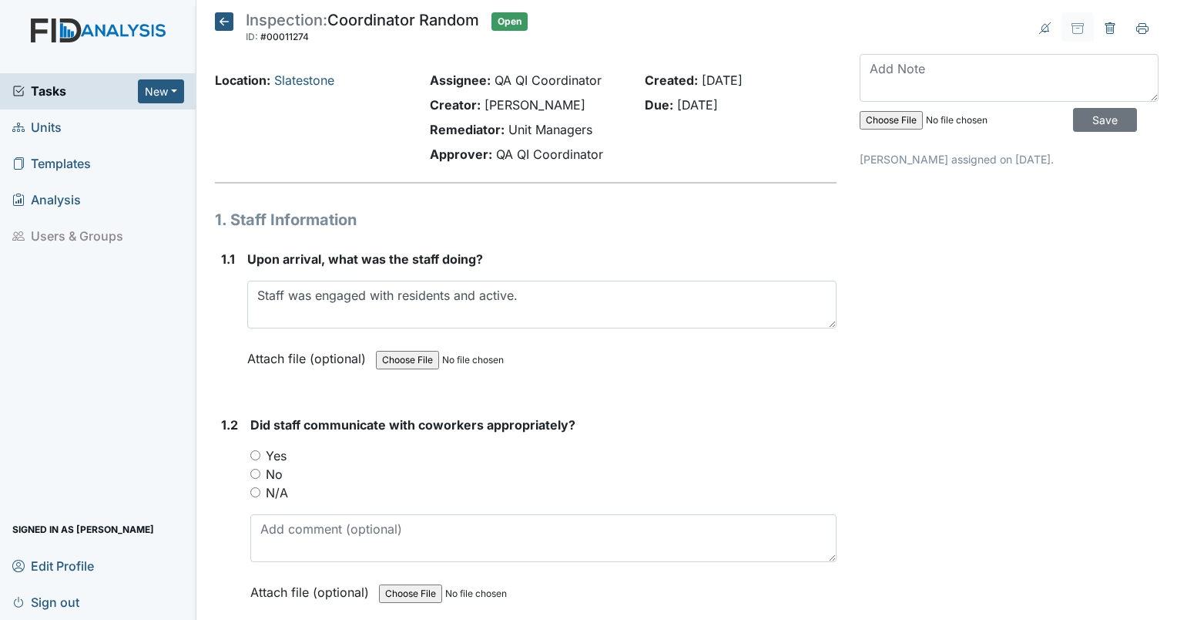
click at [260, 450] on input "Yes" at bounding box center [255, 455] width 10 height 10
radio input "true"
drag, startPoint x: 260, startPoint y: 450, endPoint x: 740, endPoint y: 156, distance: 562.7
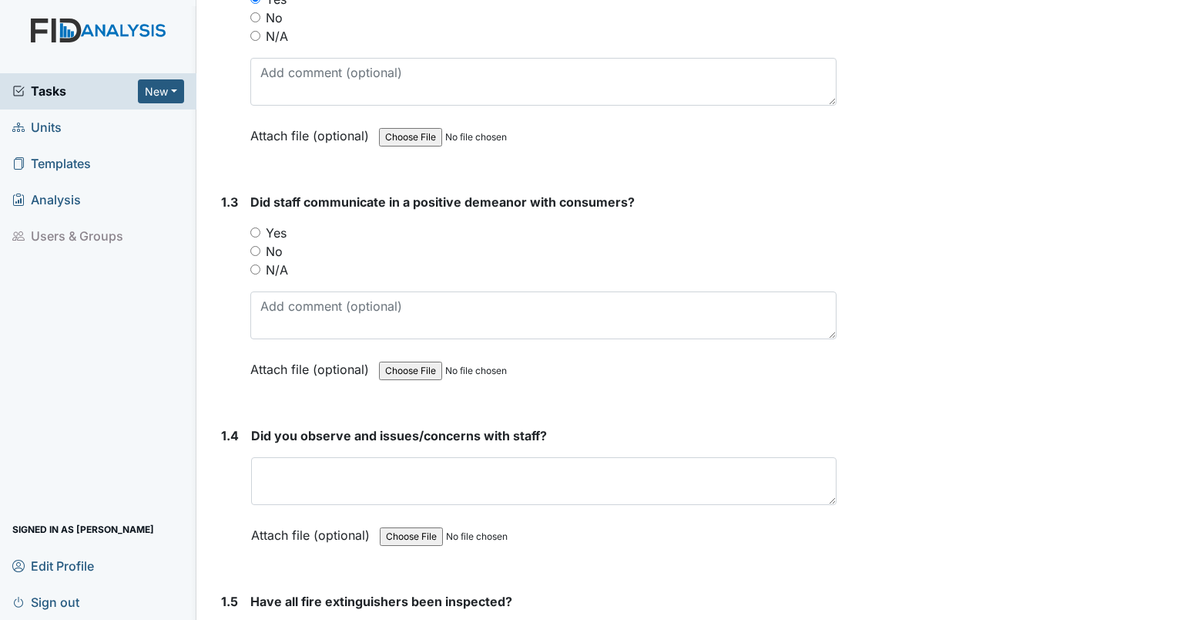
scroll to position [524, 0]
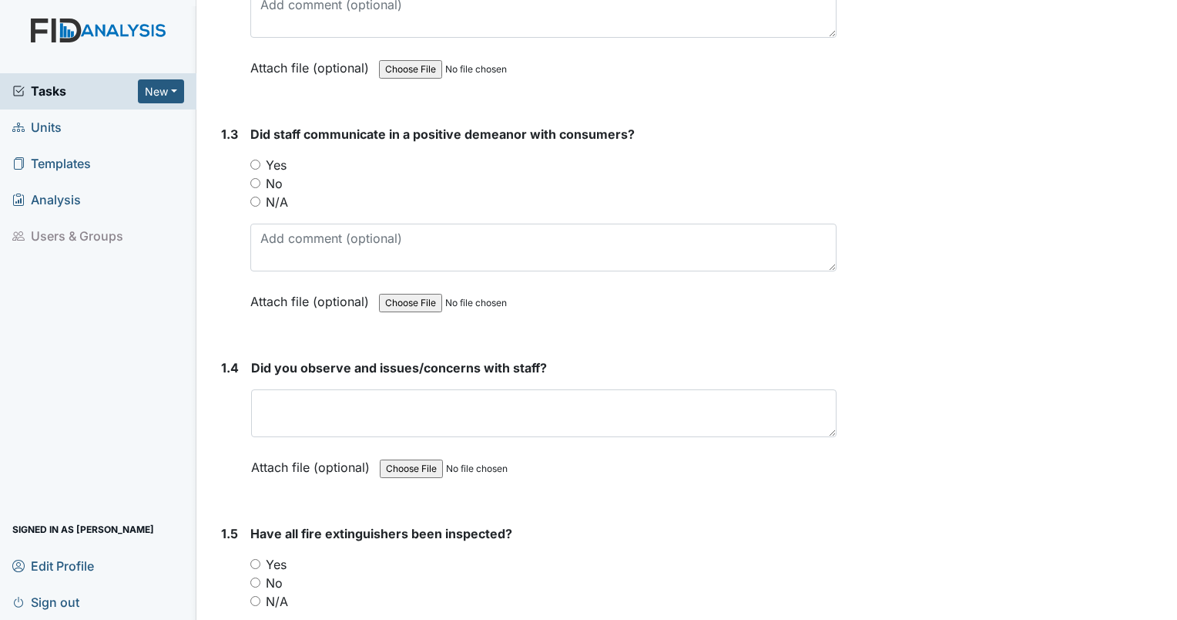
click at [256, 166] on input "Yes" at bounding box center [255, 165] width 10 height 10
radio input "true"
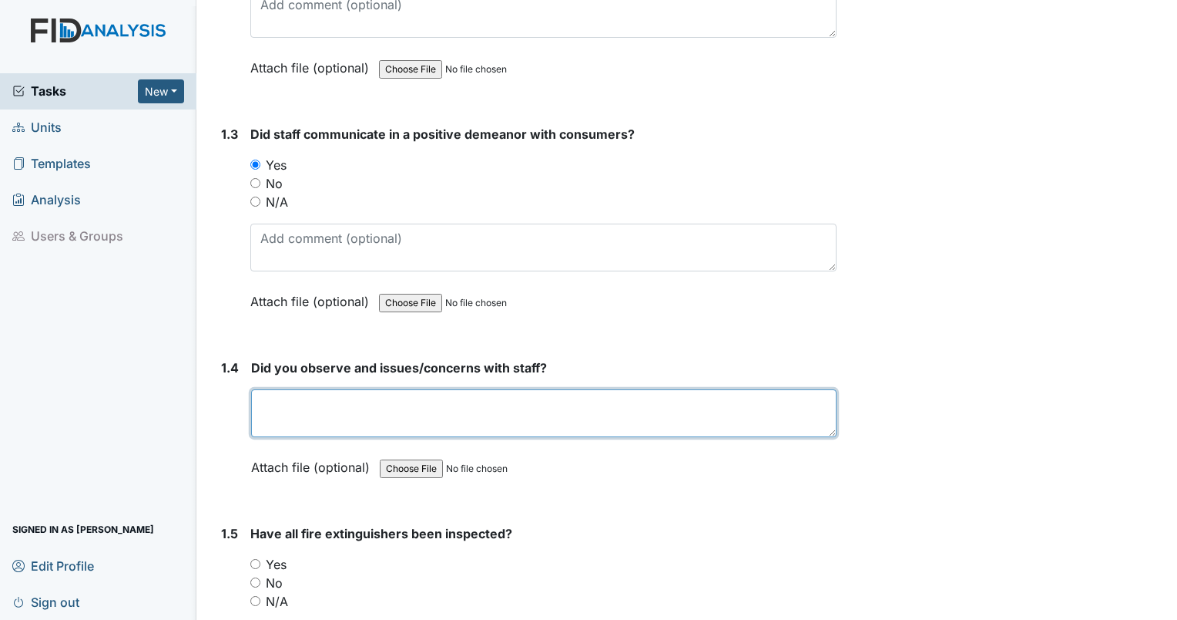
click at [314, 398] on textarea at bounding box center [544, 413] width 586 height 48
type textarea "no"
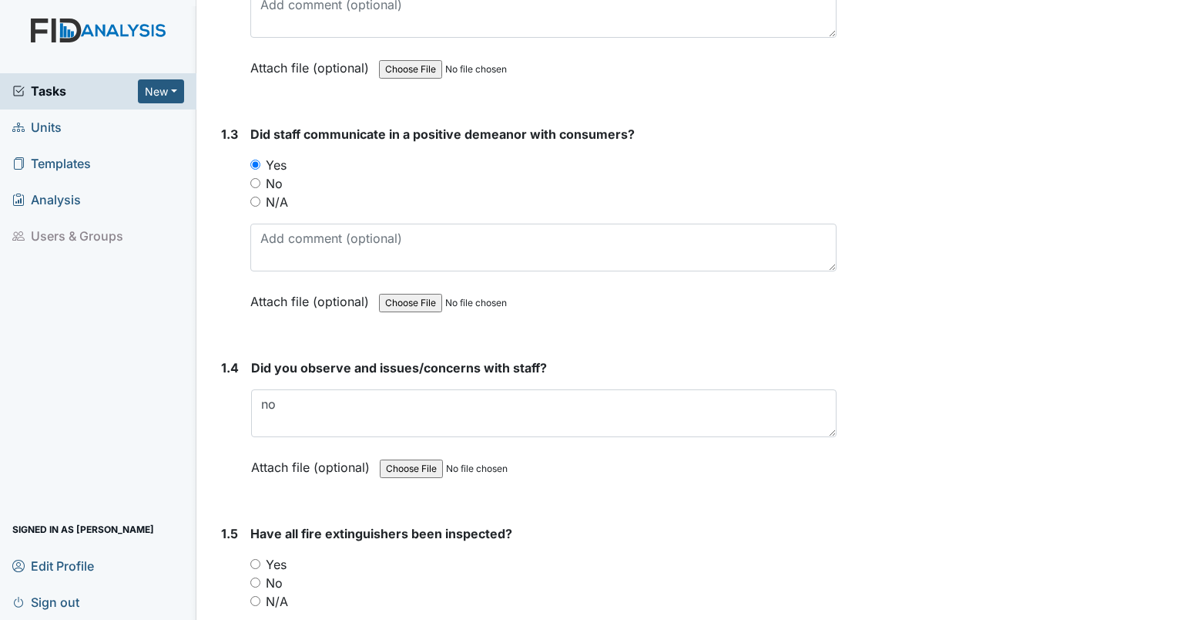
click at [249, 559] on div "1.5 Have all fire extinguishers been inspected? You must select one of the belo…" at bounding box center [526, 628] width 622 height 209
click at [252, 564] on input "Yes" at bounding box center [255, 564] width 10 height 10
radio input "true"
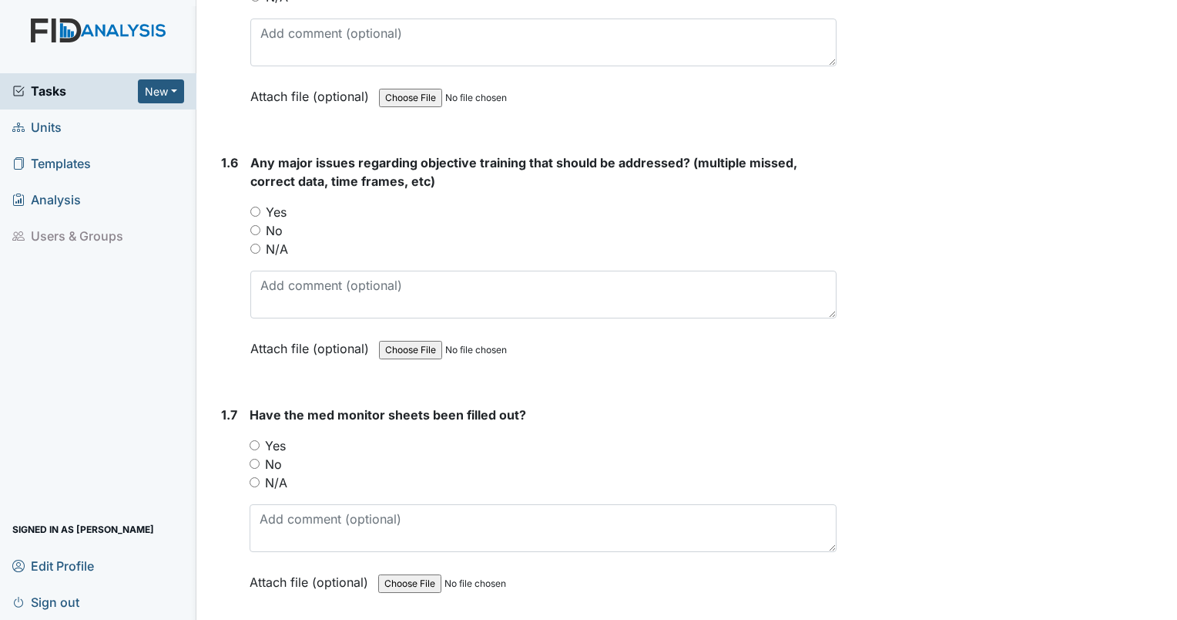
scroll to position [1141, 0]
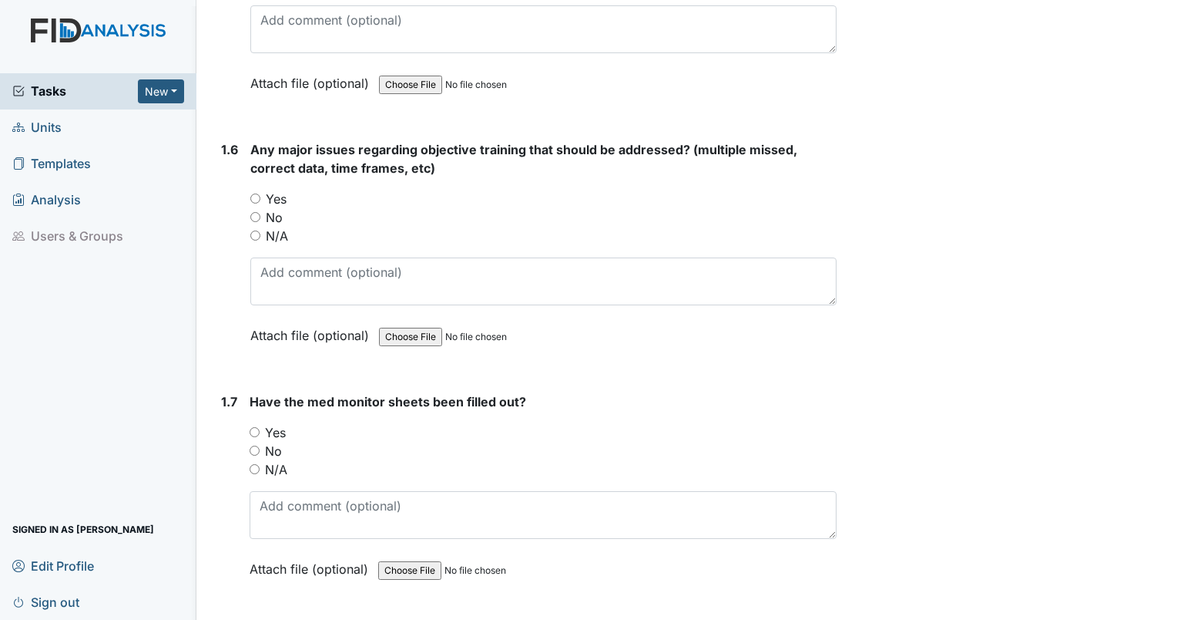
click at [256, 212] on input "No" at bounding box center [255, 217] width 10 height 10
radio input "true"
click at [254, 428] on input "Yes" at bounding box center [255, 432] width 10 height 10
radio input "true"
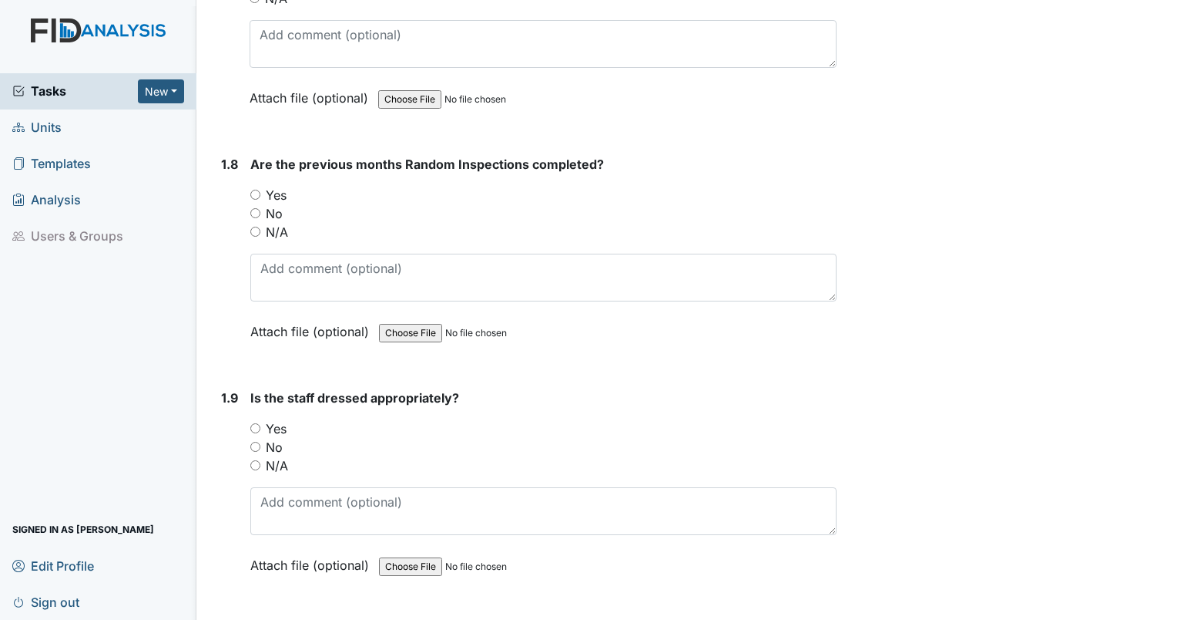
scroll to position [1624, 0]
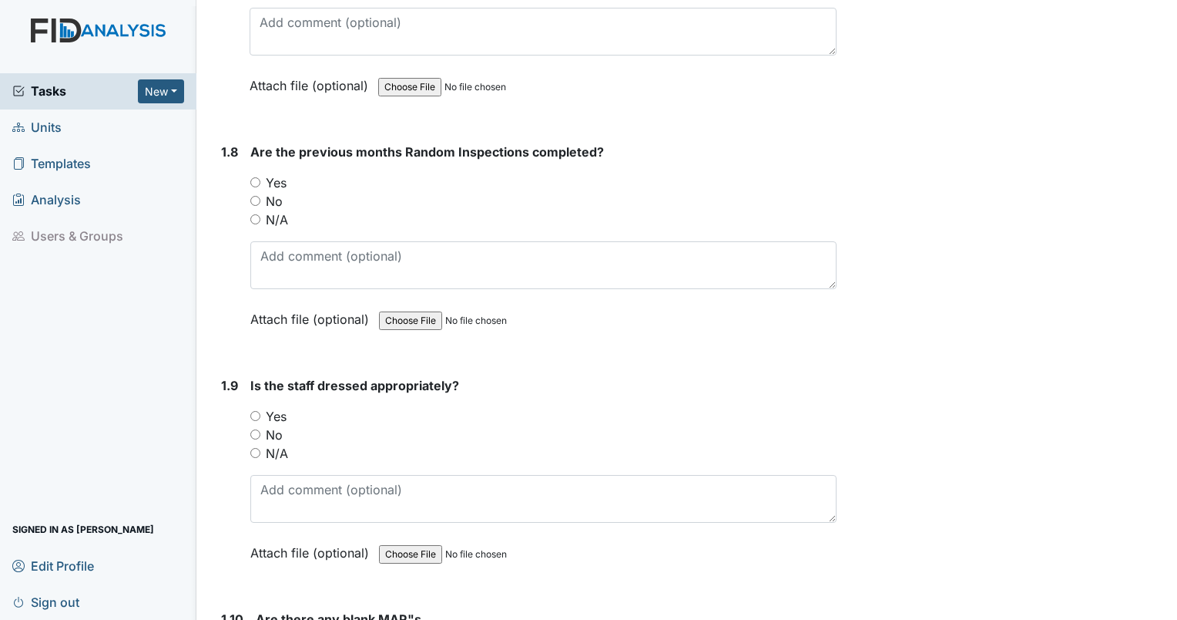
click at [255, 177] on input "Yes" at bounding box center [255, 182] width 10 height 10
radio input "true"
click at [256, 411] on input "Yes" at bounding box center [255, 416] width 10 height 10
radio input "true"
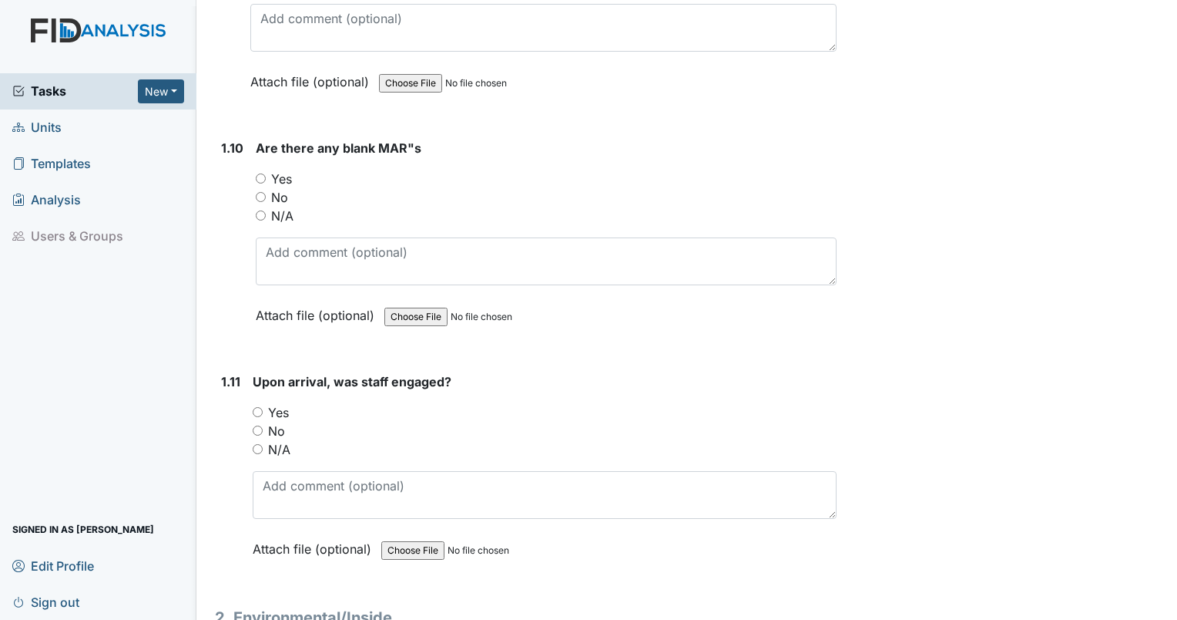
scroll to position [2108, 0]
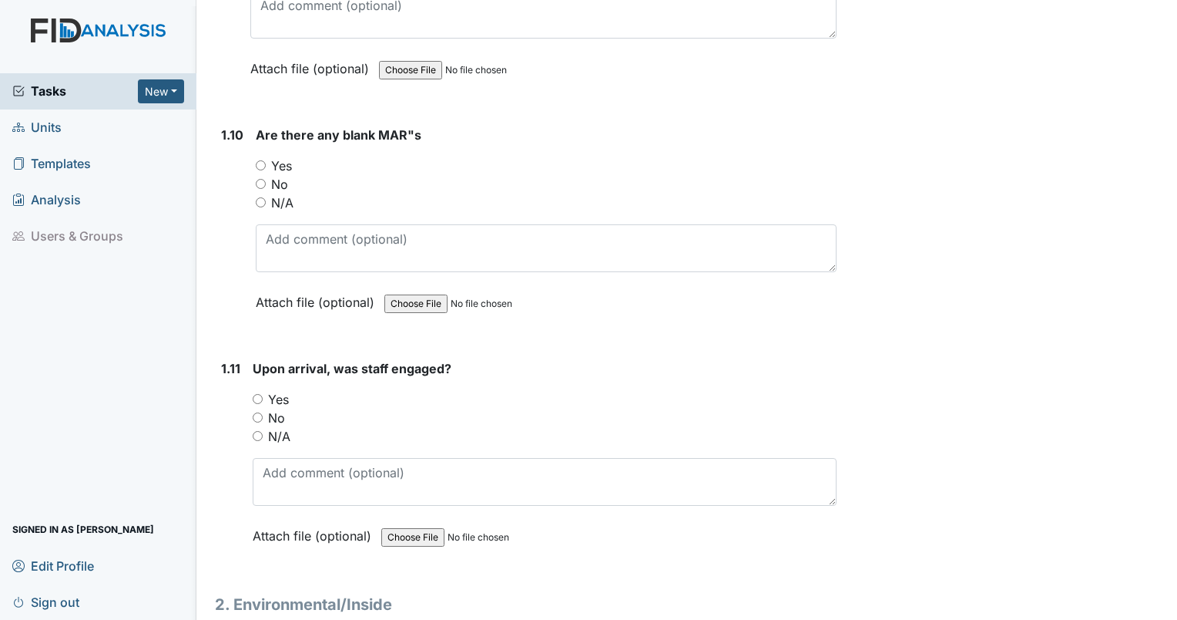
click at [256, 179] on input "No" at bounding box center [261, 184] width 10 height 10
radio input "true"
click at [254, 394] on input "Yes" at bounding box center [258, 399] width 10 height 10
radio input "true"
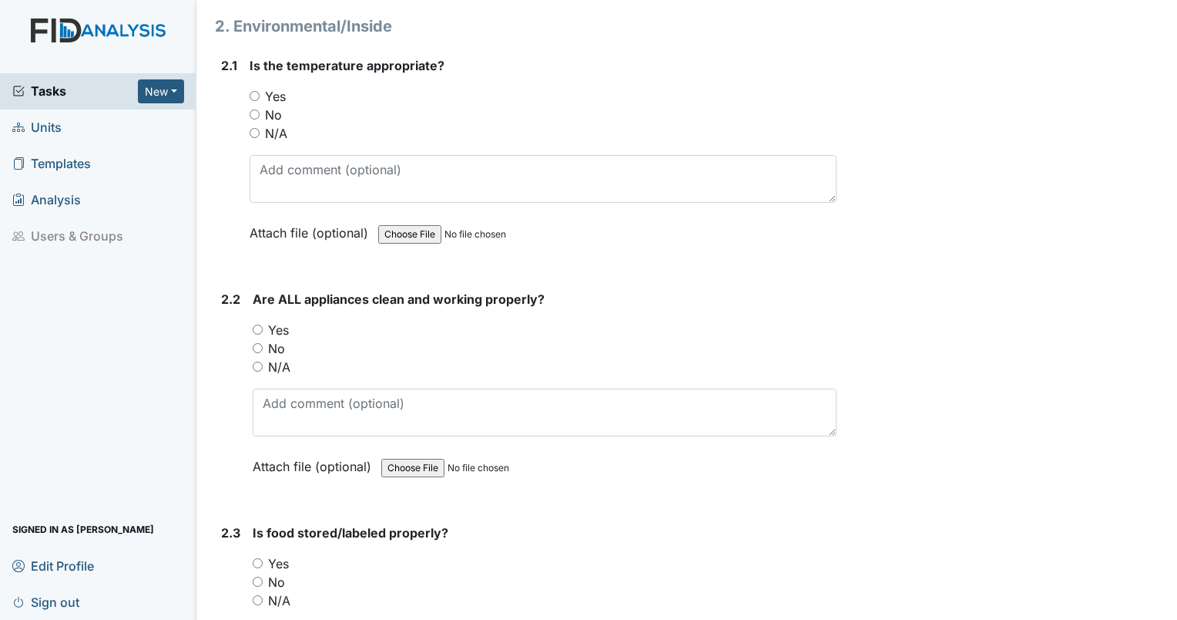
scroll to position [2672, 0]
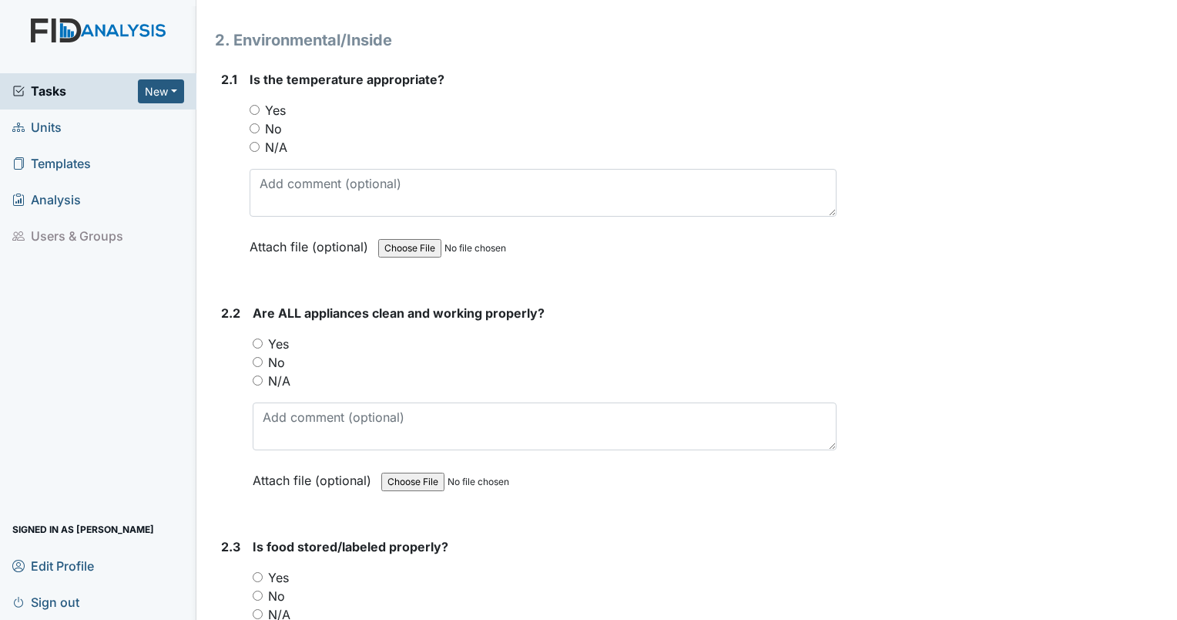
click at [254, 105] on input "Yes" at bounding box center [255, 110] width 10 height 10
radio input "true"
click at [256, 357] on input "No" at bounding box center [258, 362] width 10 height 10
radio input "true"
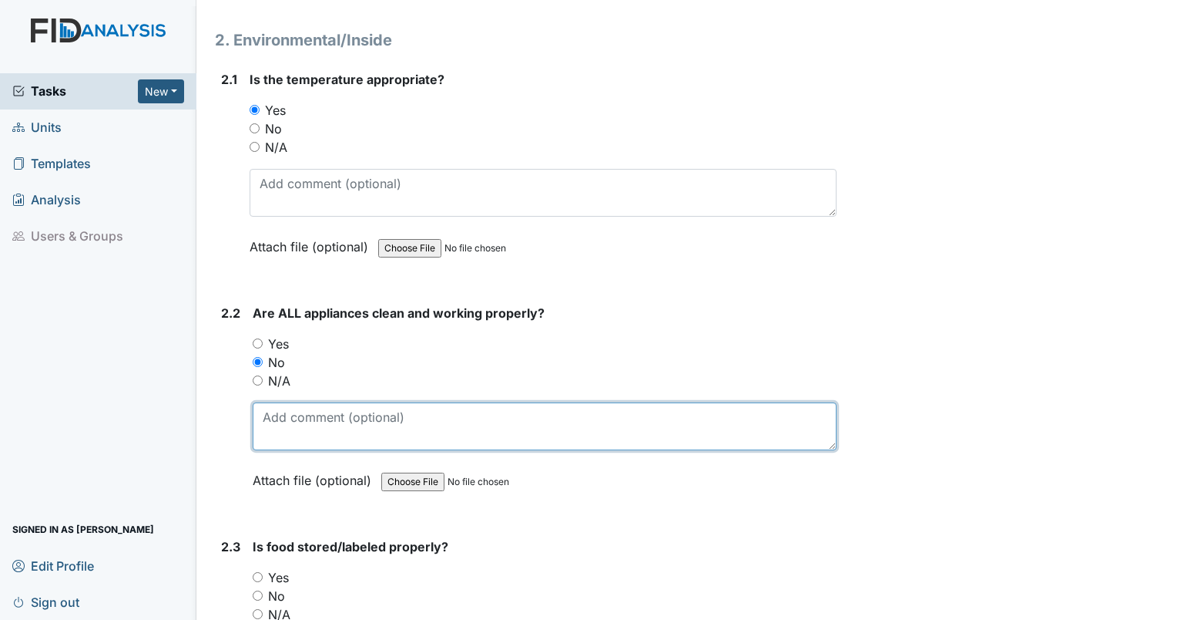
click at [304, 416] on textarea at bounding box center [545, 426] width 584 height 48
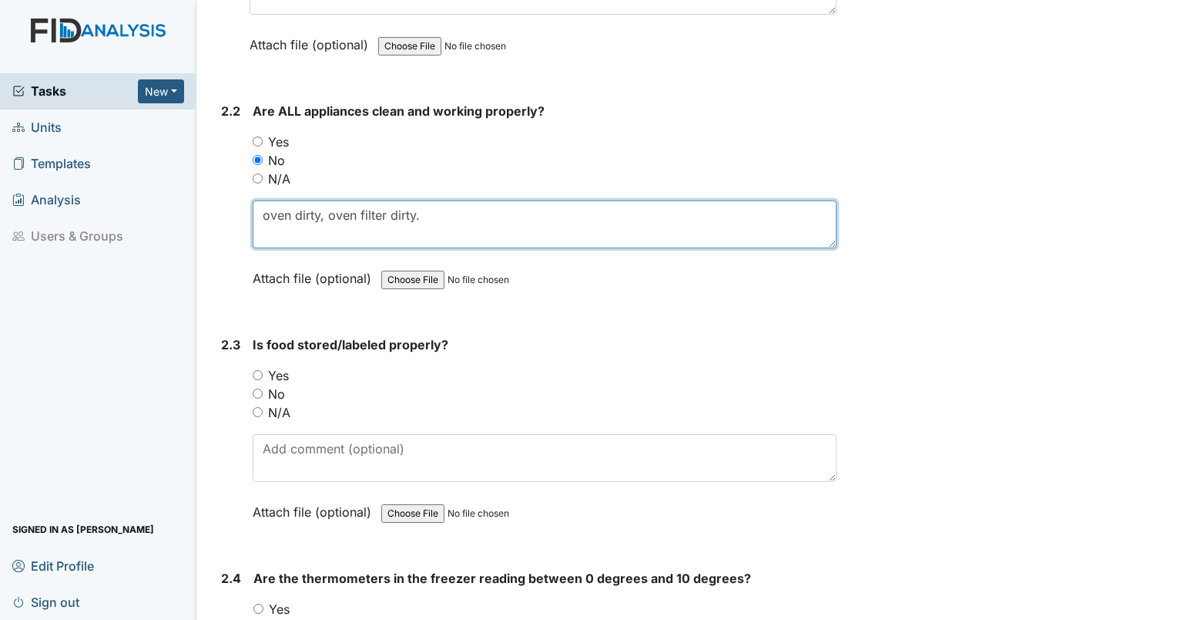
scroll to position [3022, 0]
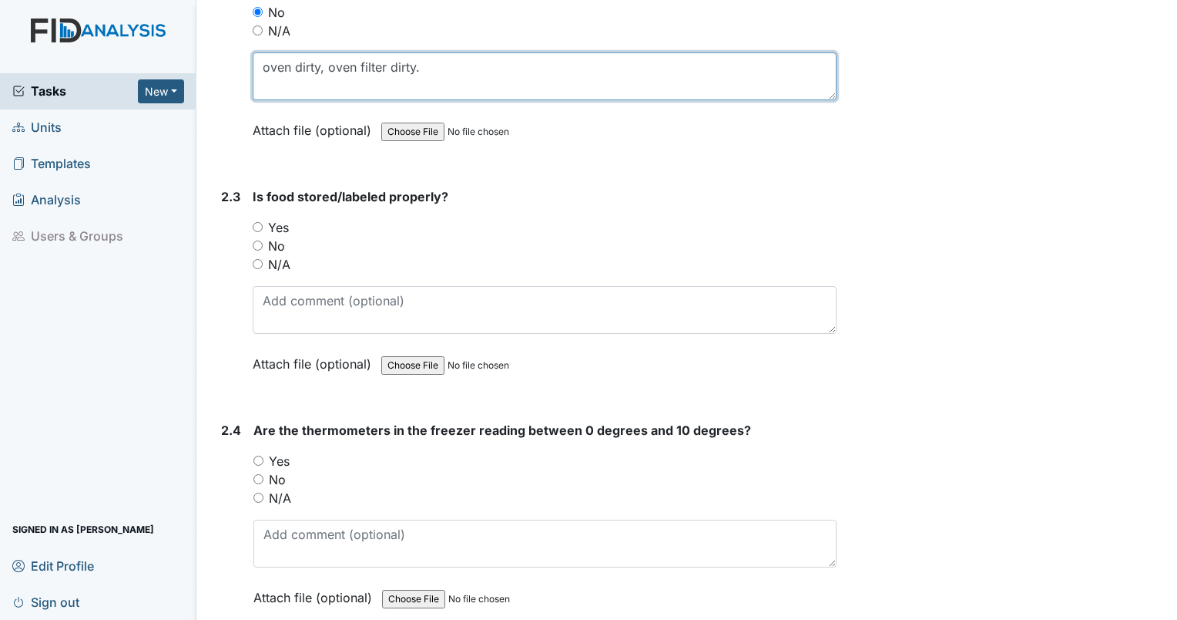
type textarea "oven dirty, oven filter dirty."
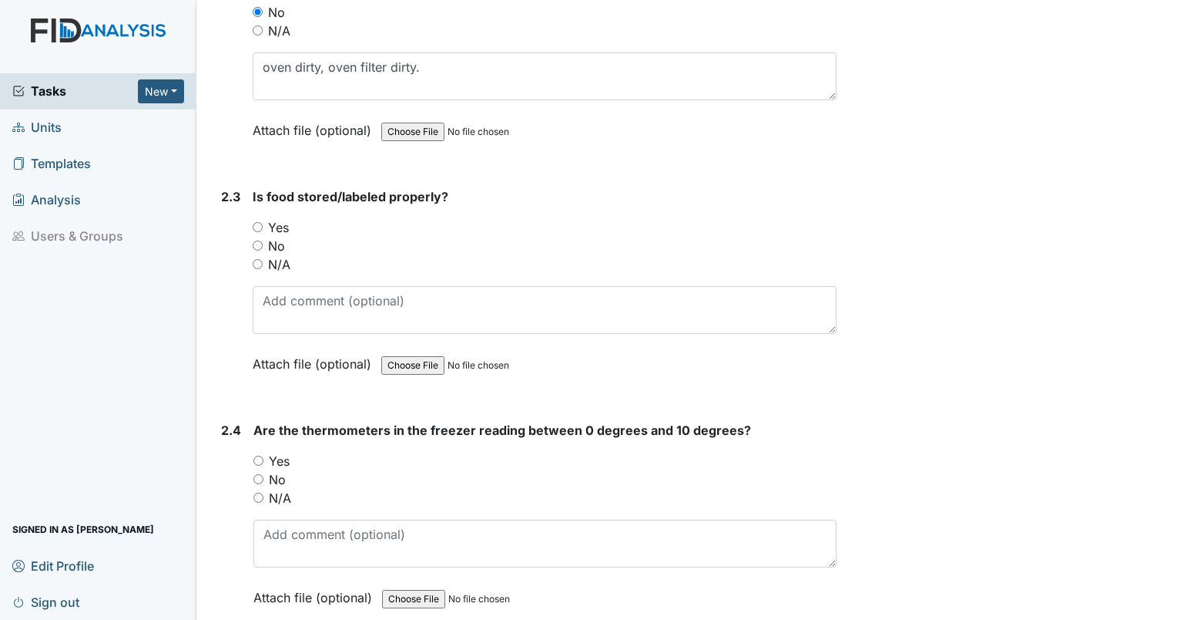
click at [258, 222] on input "Yes" at bounding box center [258, 227] width 10 height 10
radio input "true"
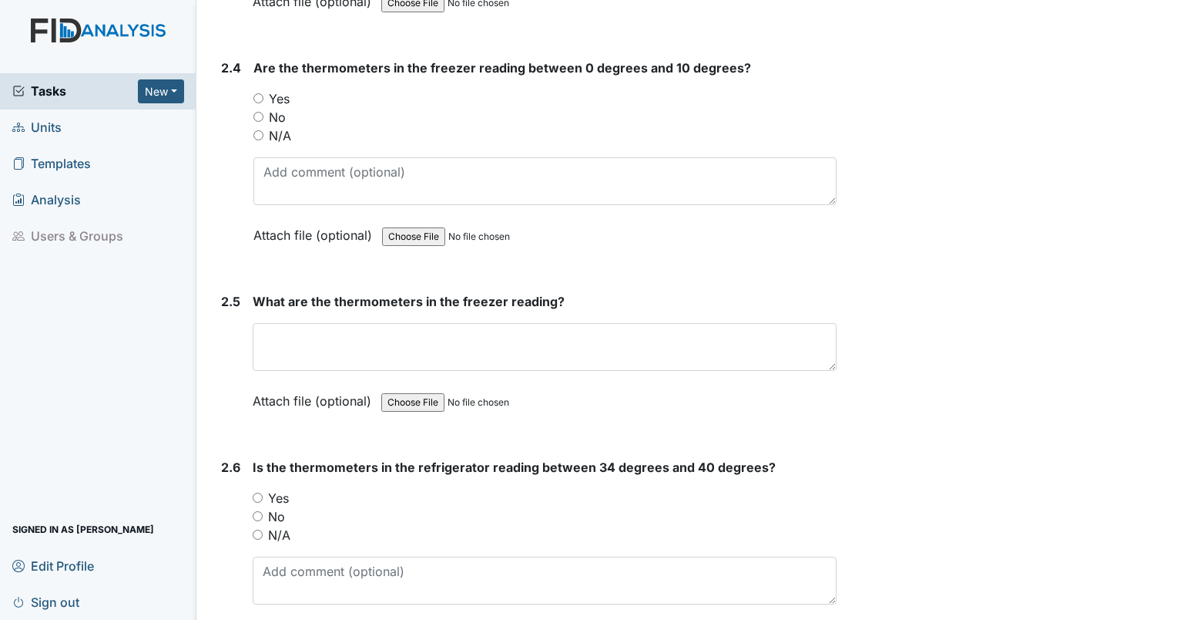
scroll to position [3371, 0]
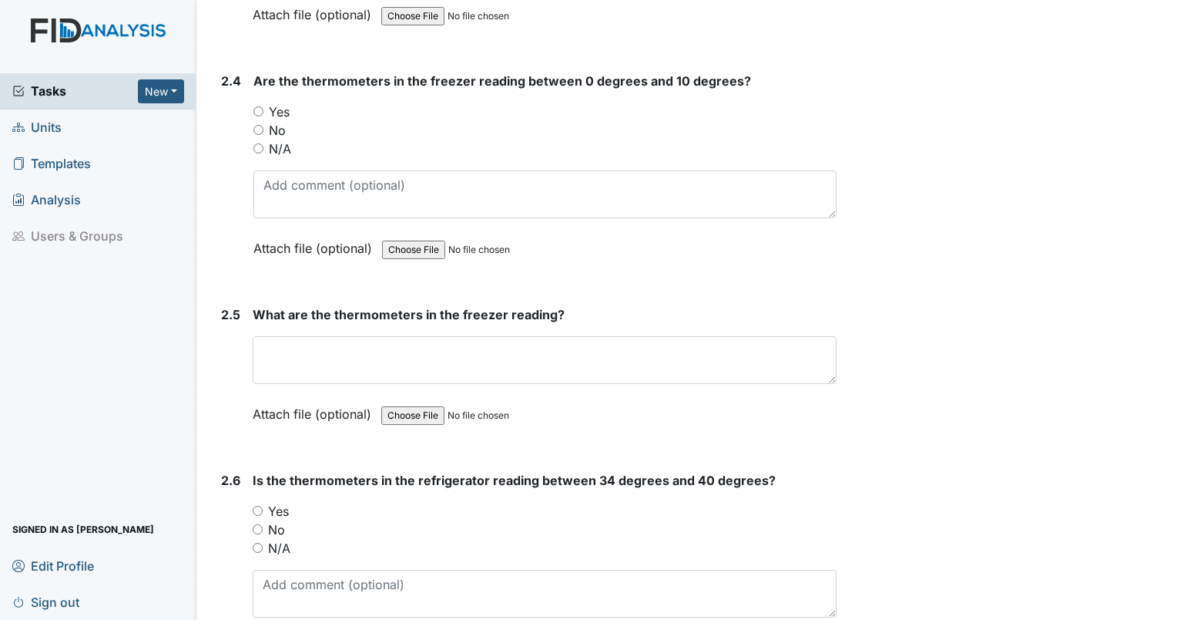
click at [259, 106] on input "Yes" at bounding box center [259, 111] width 10 height 10
radio input "true"
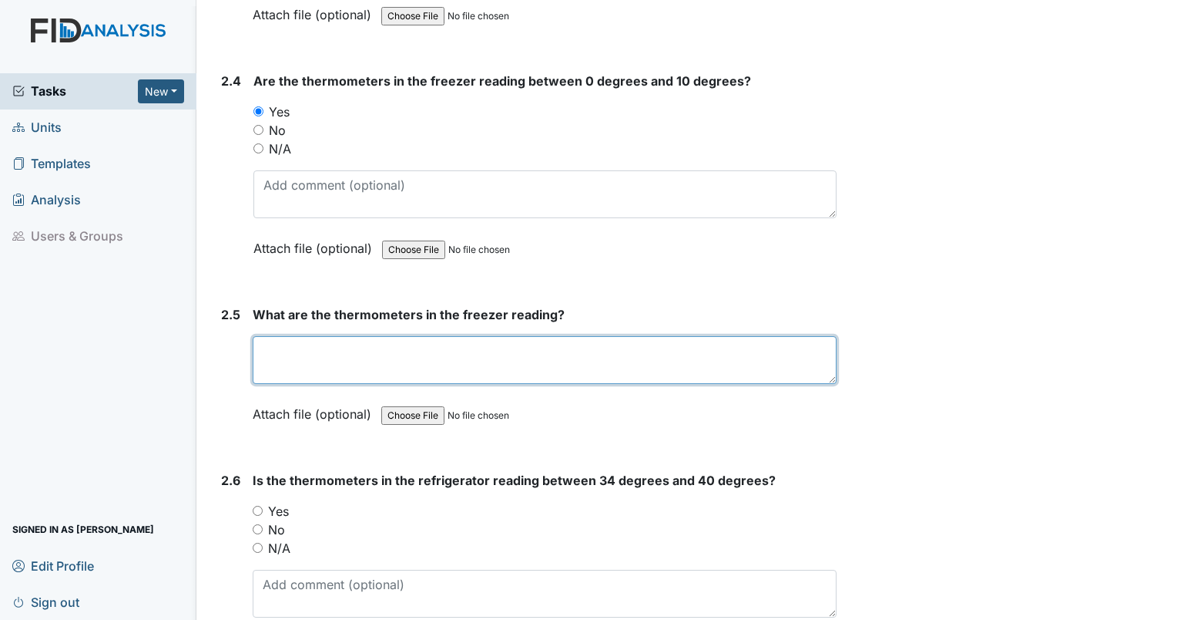
click at [277, 354] on textarea at bounding box center [545, 360] width 584 height 48
type textarea "2"
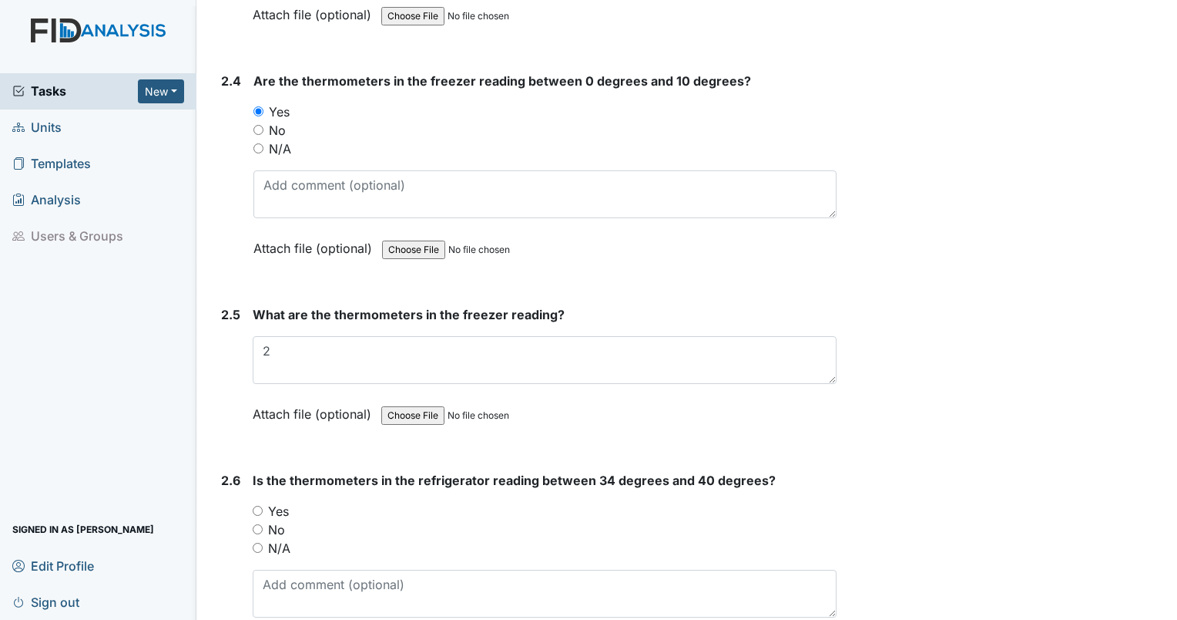
click at [263, 506] on div "Yes" at bounding box center [545, 511] width 584 height 18
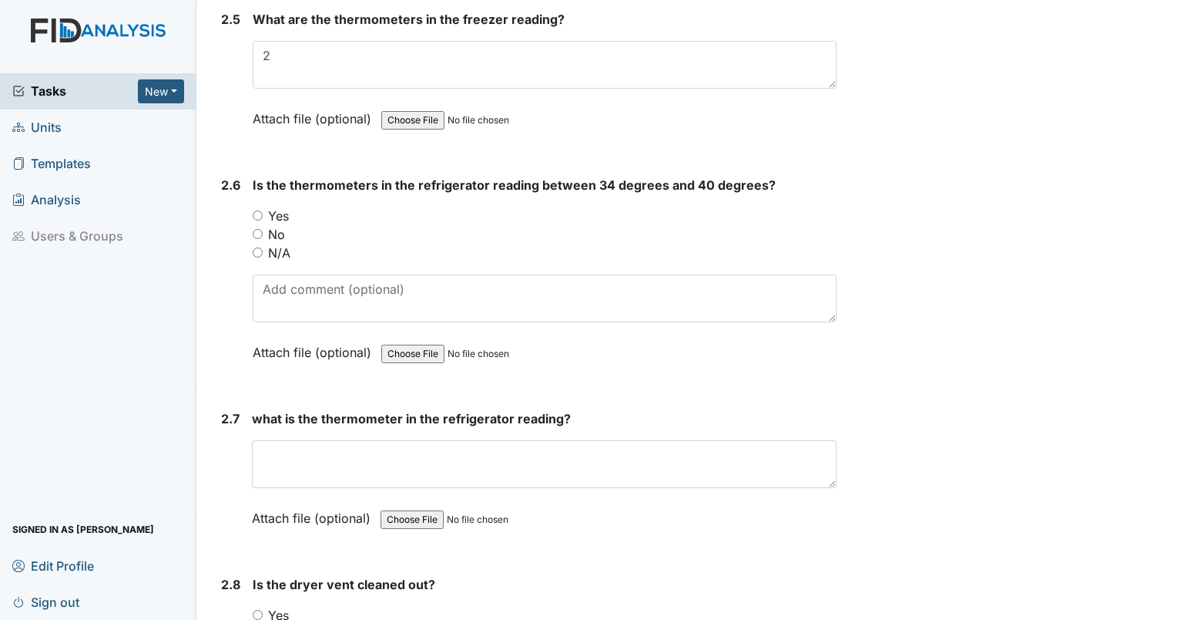
scroll to position [3680, 0]
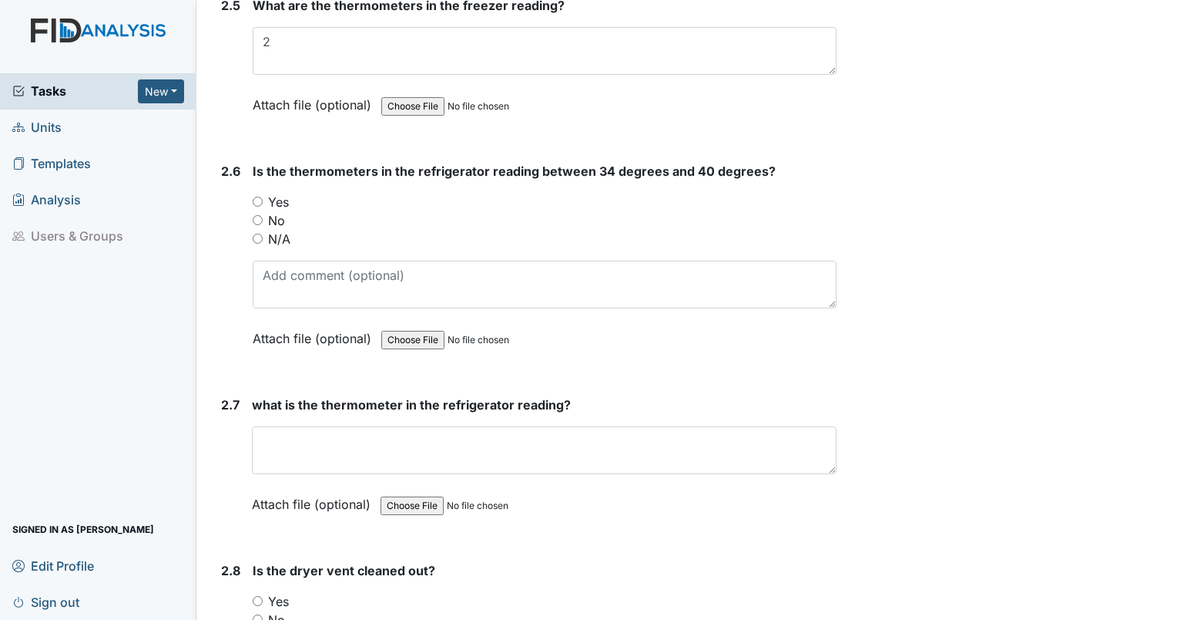
click at [499, 465] on div "what is the thermometer in the refrigerator reading? This field is required. At…" at bounding box center [544, 459] width 585 height 129
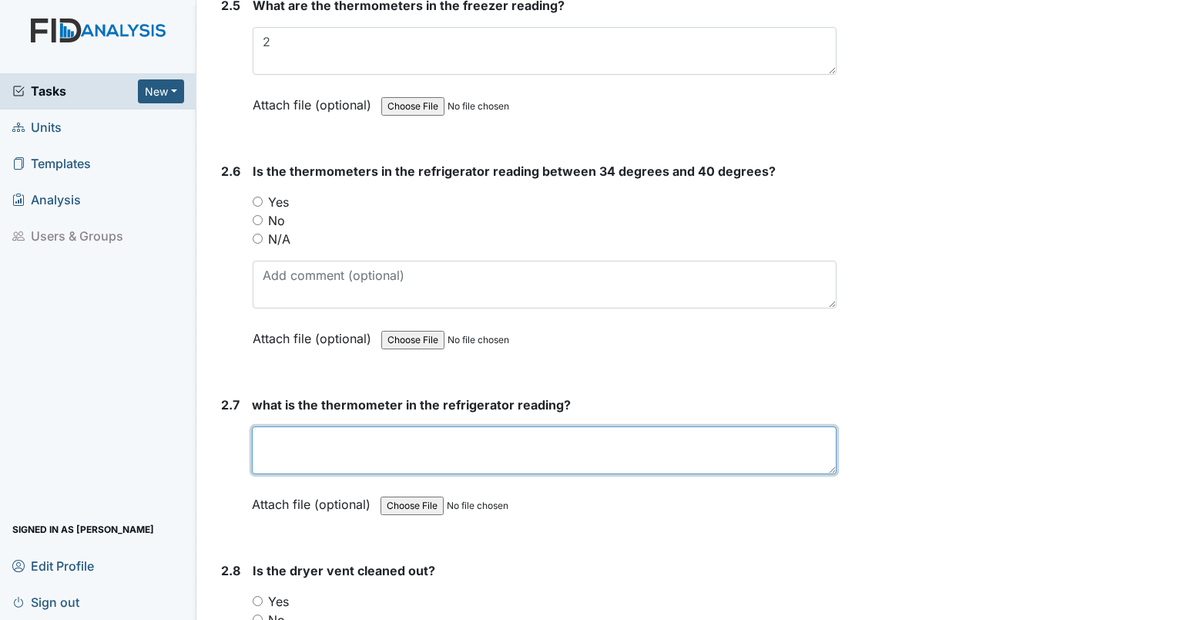
click at [456, 435] on textarea at bounding box center [544, 450] width 585 height 48
type textarea "38"
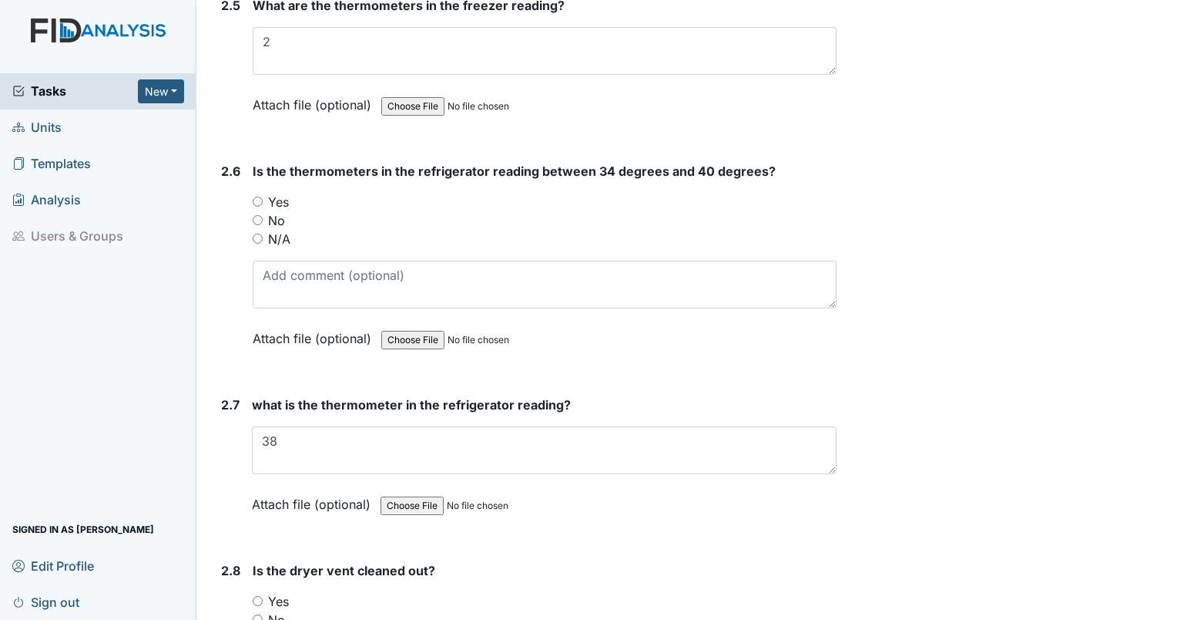
click at [261, 592] on div "Yes" at bounding box center [545, 601] width 584 height 18
click at [260, 596] on input "Yes" at bounding box center [258, 601] width 10 height 10
radio input "true"
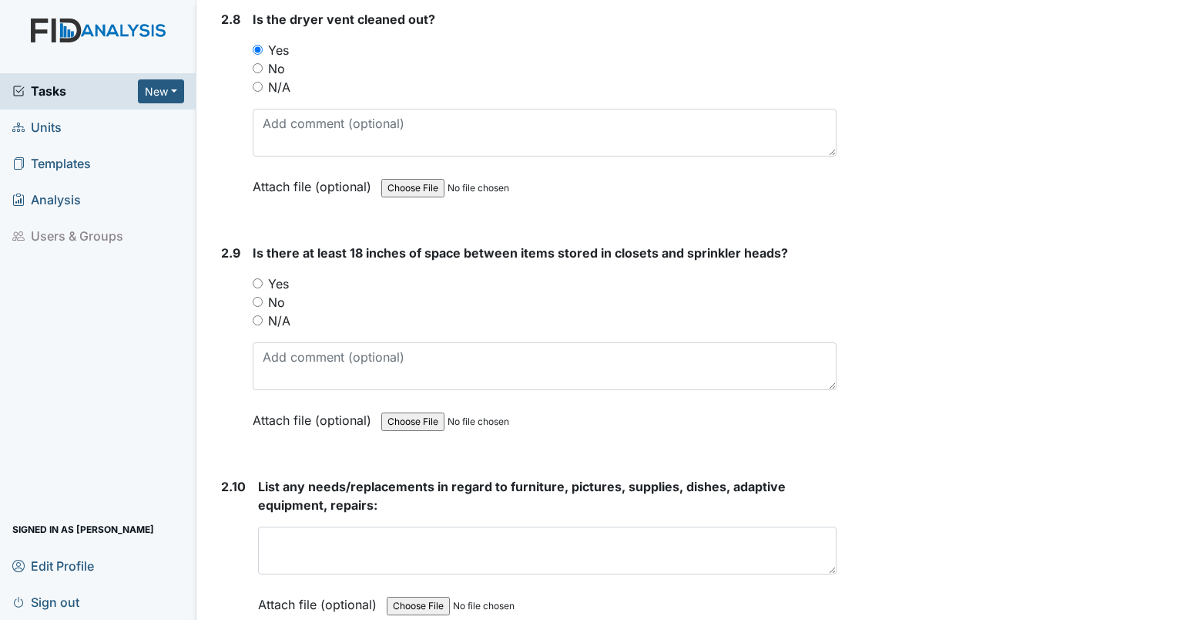
scroll to position [4177, 0]
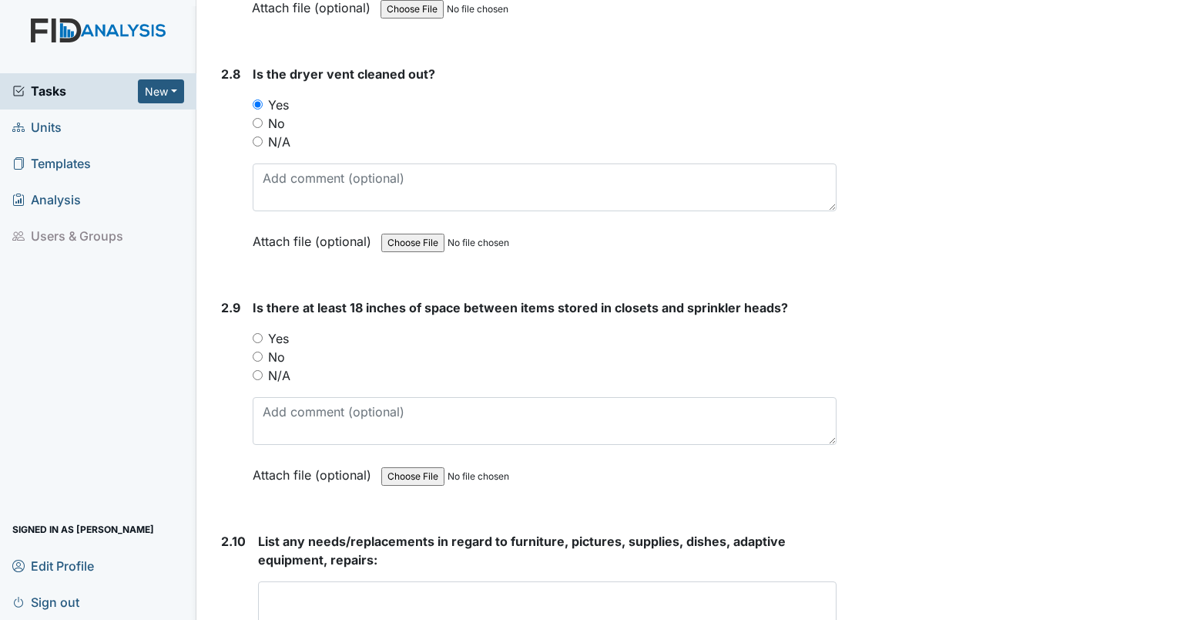
click at [256, 370] on input "N/A" at bounding box center [258, 375] width 10 height 10
radio input "true"
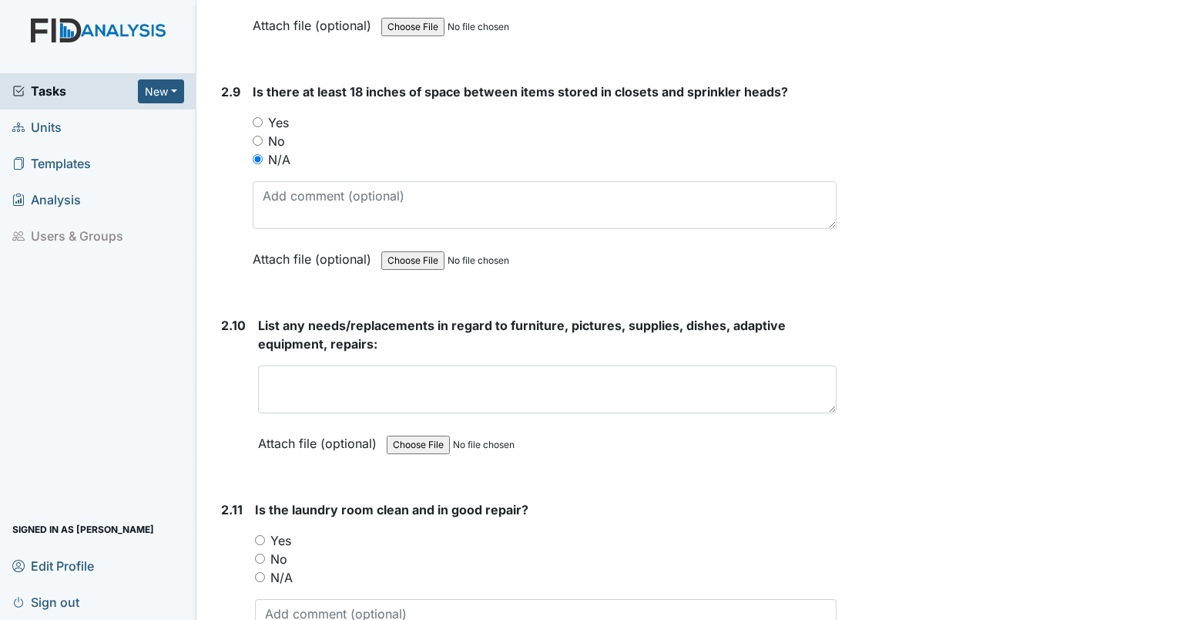
scroll to position [4513, 0]
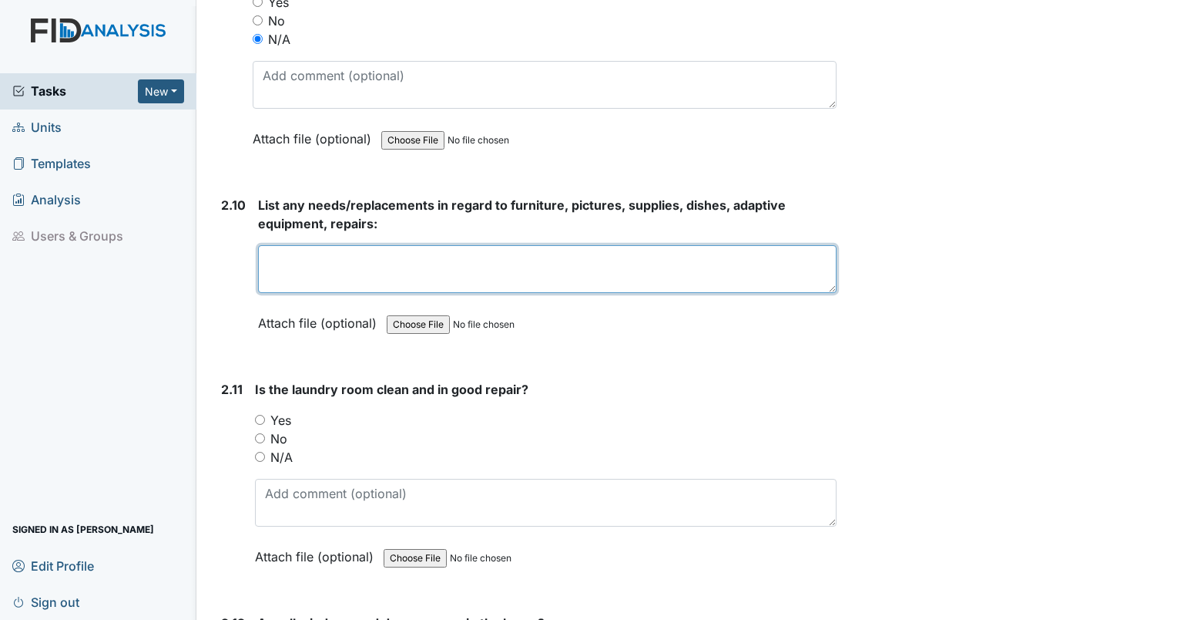
click at [438, 253] on textarea at bounding box center [547, 269] width 579 height 48
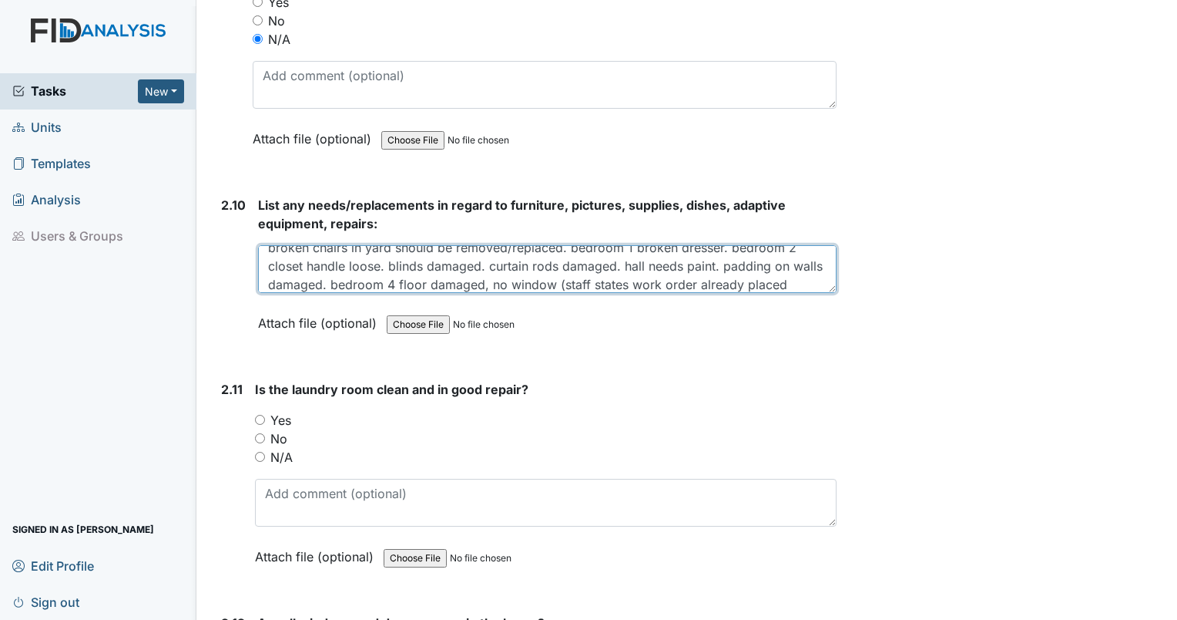
scroll to position [31, 0]
type textarea "broken chairs in yard should be removed/replaced. bedroom 1 broken dresser. bed…"
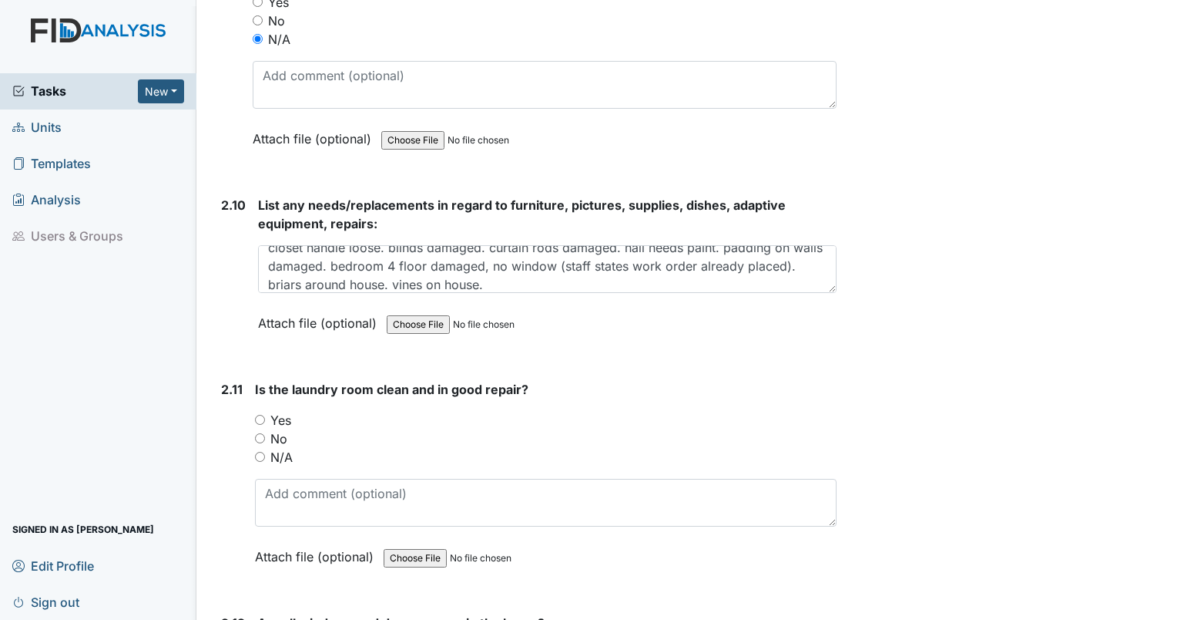
click at [264, 415] on input "Yes" at bounding box center [260, 420] width 10 height 10
radio input "true"
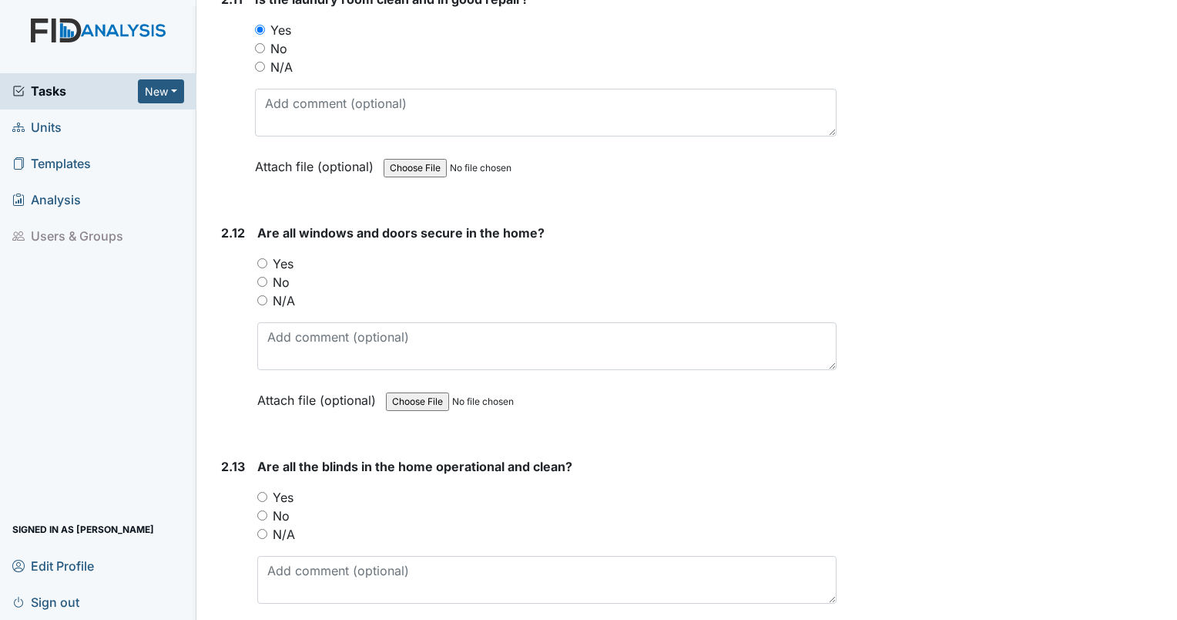
scroll to position [4916, 0]
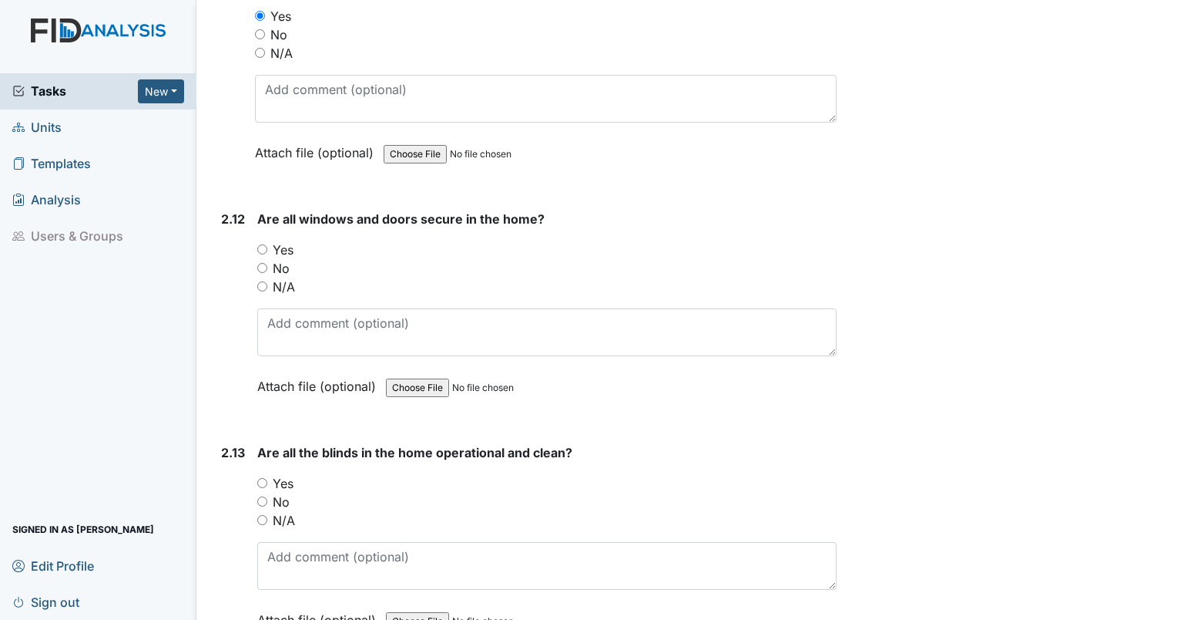
click at [260, 244] on input "Yes" at bounding box center [262, 249] width 10 height 10
radio input "true"
click at [262, 496] on input "No" at bounding box center [262, 501] width 10 height 10
radio input "true"
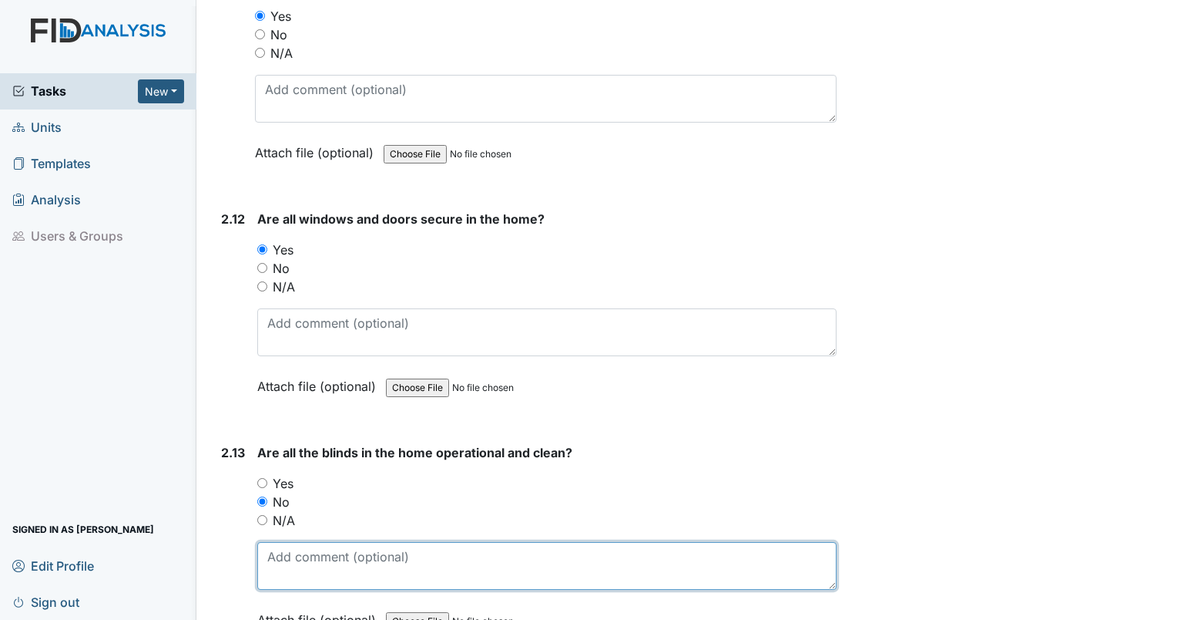
click at [274, 542] on textarea at bounding box center [546, 566] width 579 height 48
click at [562, 542] on textarea "multiple rooms with damaged blinds" at bounding box center [546, 566] width 579 height 48
click at [493, 542] on textarea "multiple rooms with damaged blinds o0r missing blinds" at bounding box center [546, 566] width 579 height 48
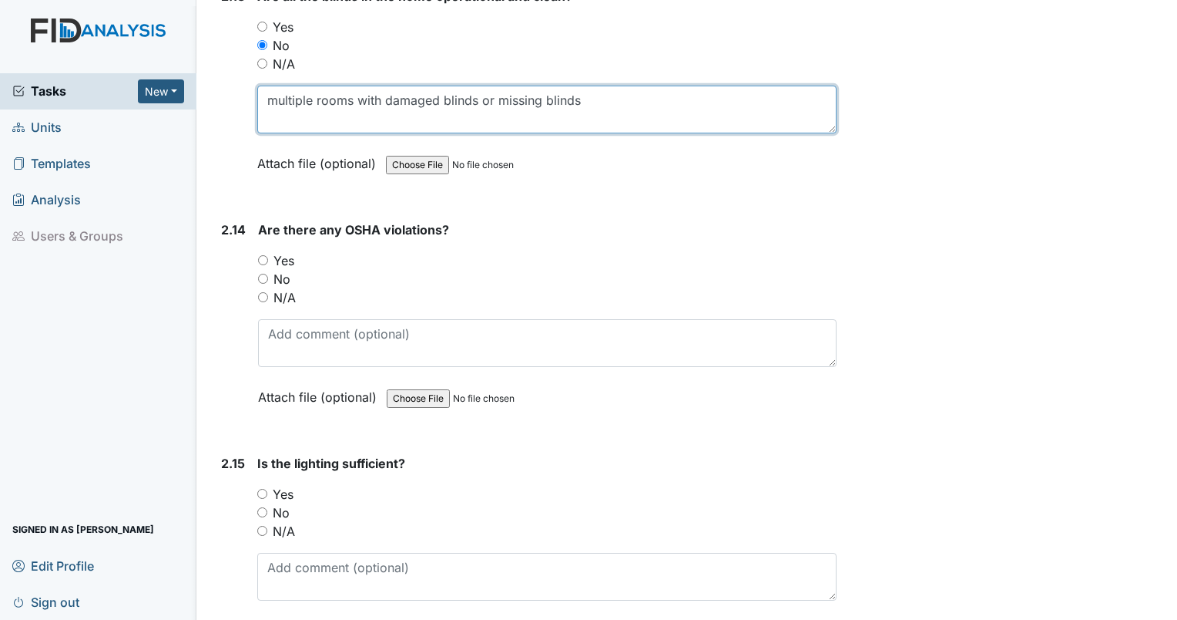
scroll to position [5399, 0]
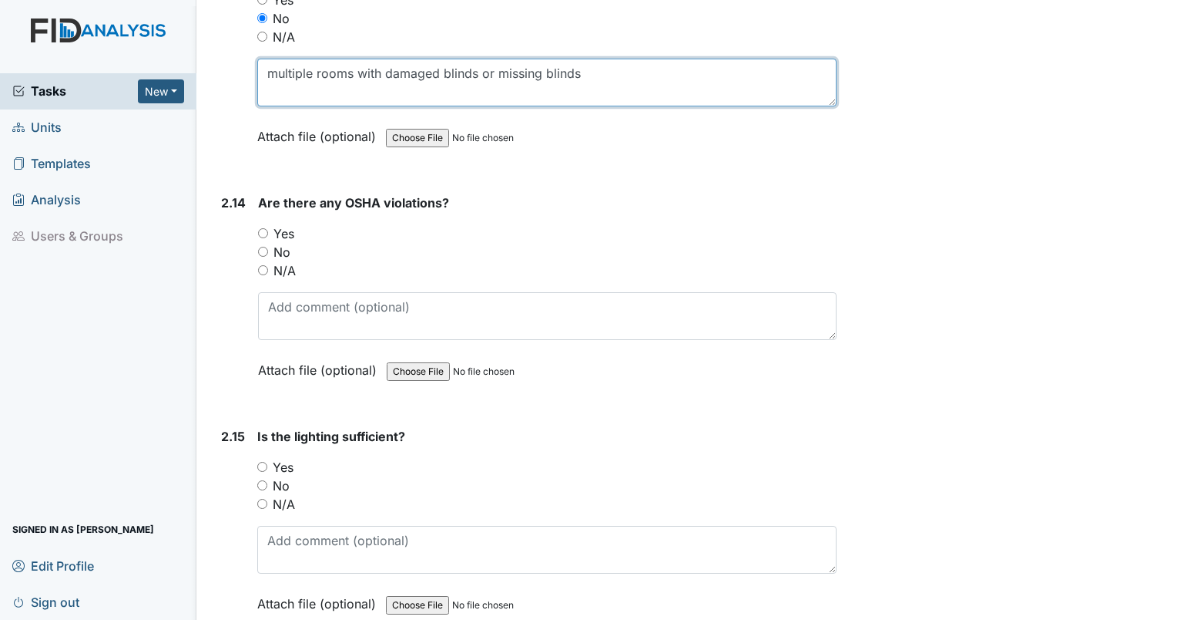
type textarea "multiple rooms with damaged blinds or missing blinds"
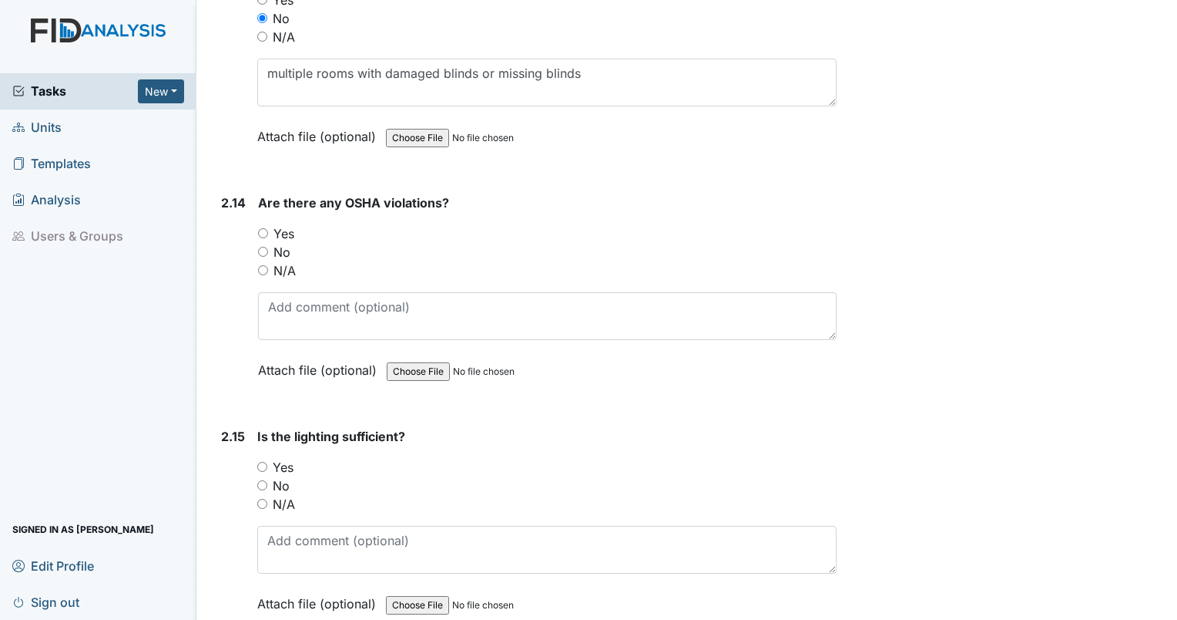
click at [262, 247] on input "No" at bounding box center [263, 252] width 10 height 10
radio input "true"
click at [264, 462] on input "Yes" at bounding box center [262, 467] width 10 height 10
radio input "true"
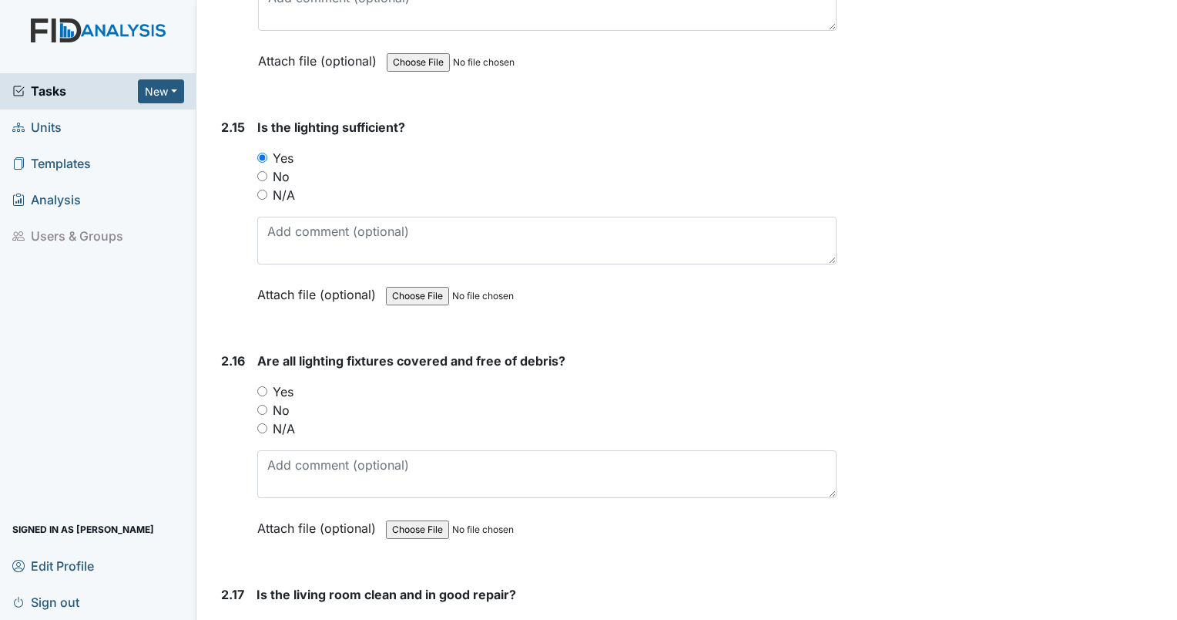
scroll to position [5722, 0]
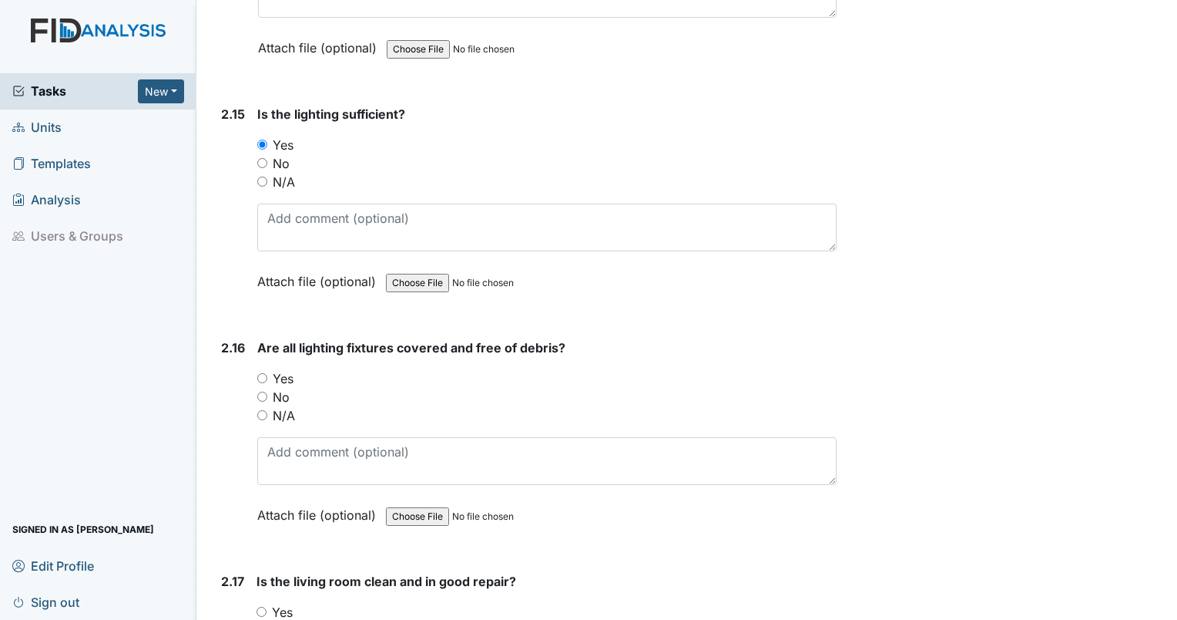
click at [261, 373] on input "Yes" at bounding box center [262, 378] width 10 height 10
radio input "true"
click at [260, 606] on input "Yes" at bounding box center [262, 611] width 10 height 10
radio input "true"
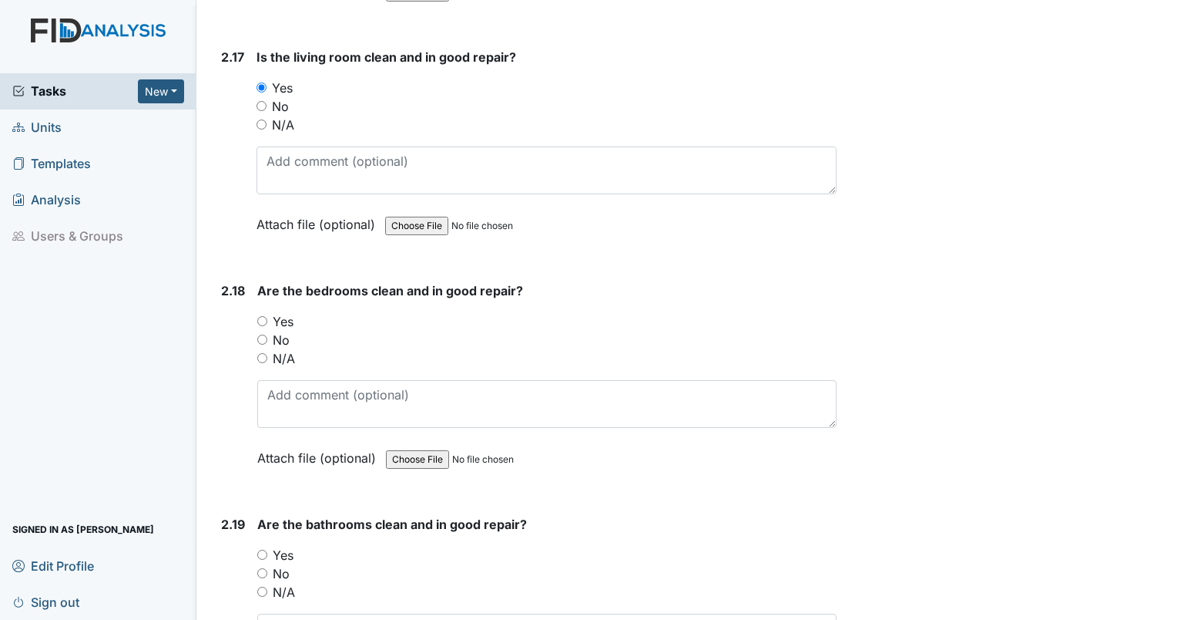
scroll to position [6286, 0]
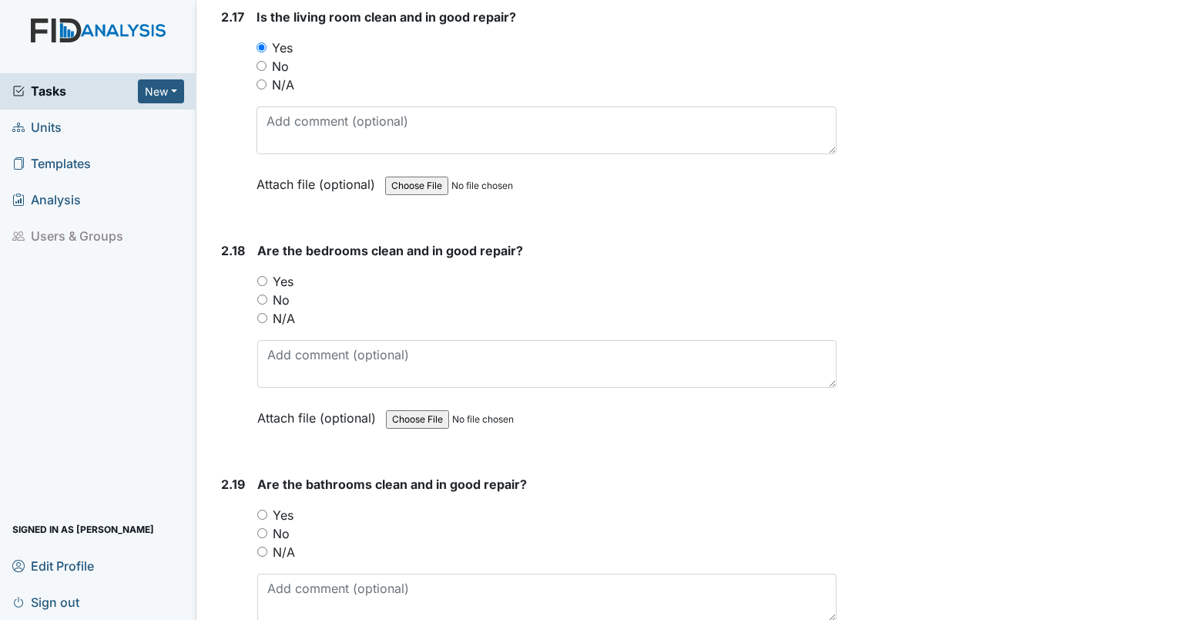
click at [266, 294] on input "No" at bounding box center [262, 299] width 10 height 10
radio input "true"
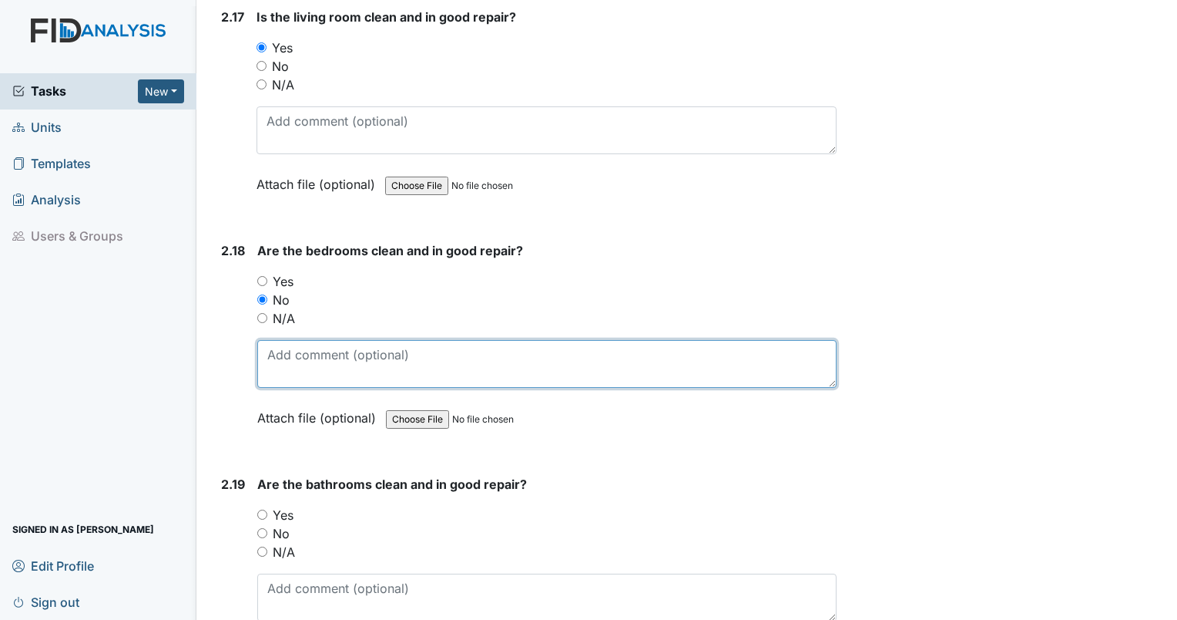
click at [293, 340] on textarea at bounding box center [546, 364] width 579 height 48
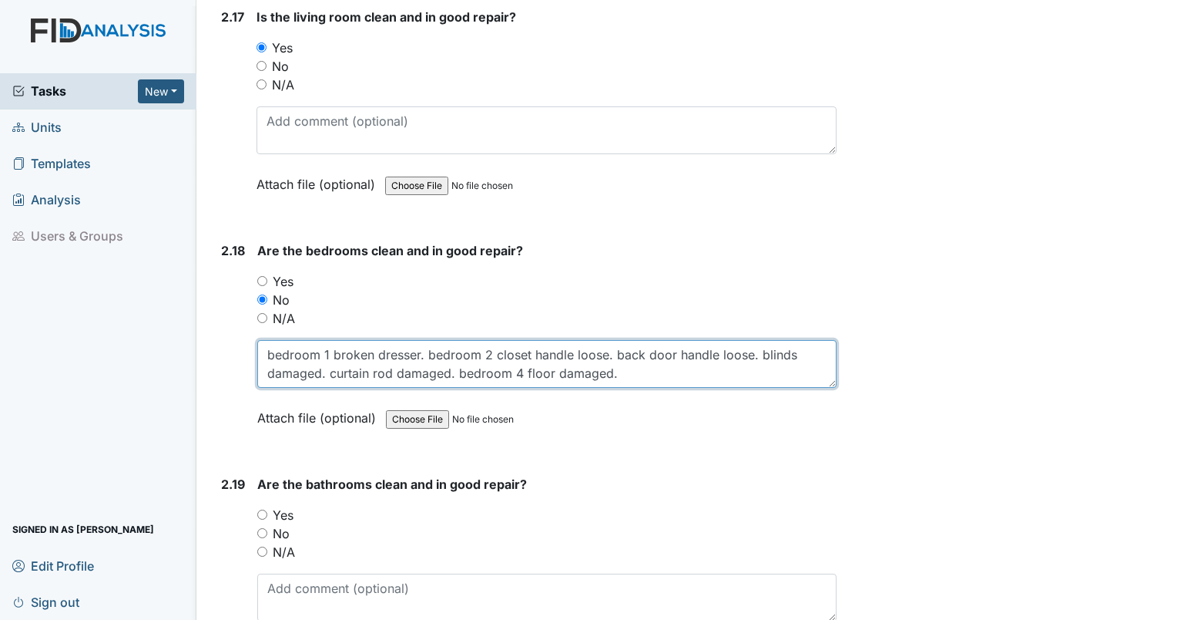
type textarea "bedroom 1 broken dresser. bedroom 2 closet handle loose. back door handle loose…"
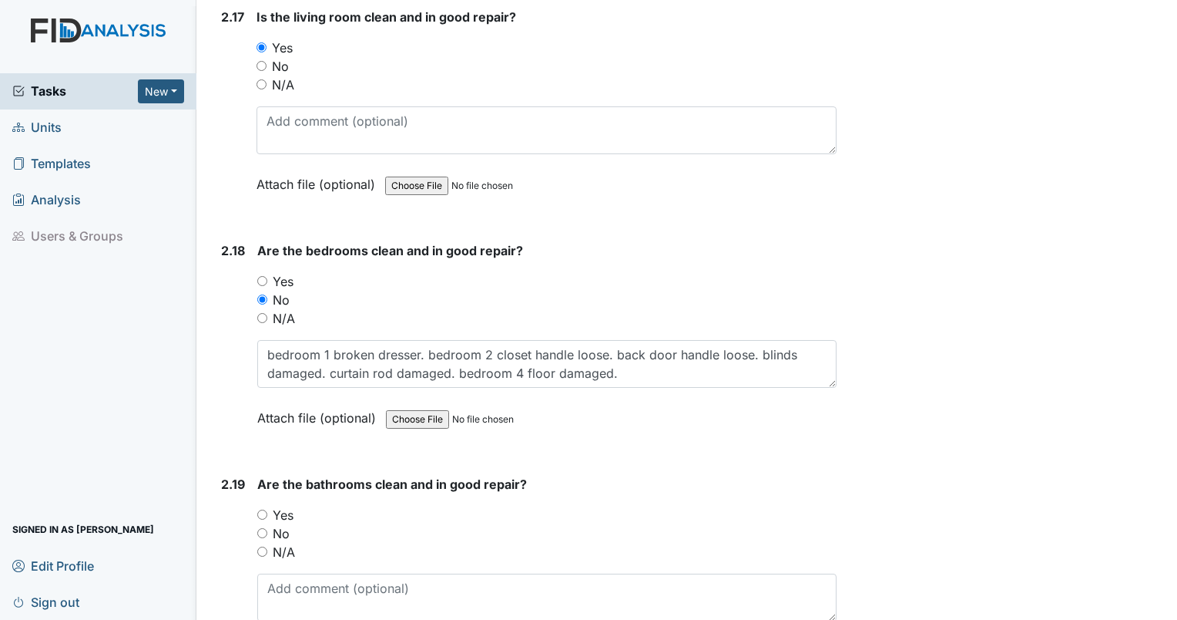
click at [261, 509] on input "Yes" at bounding box center [262, 514] width 10 height 10
radio input "true"
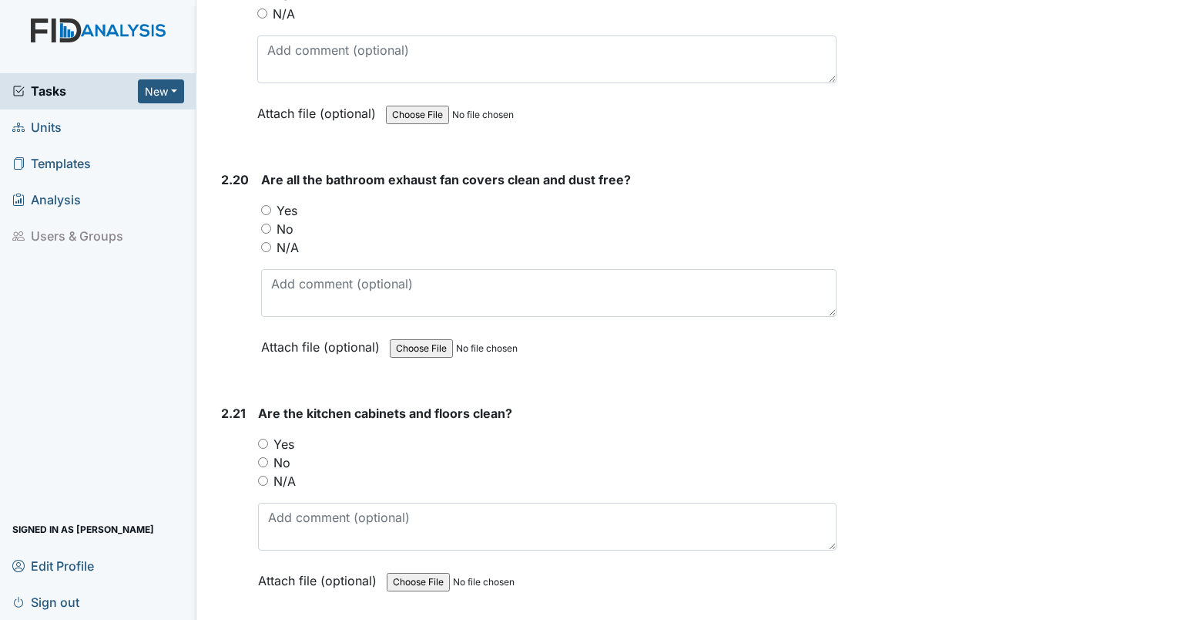
scroll to position [6810, 0]
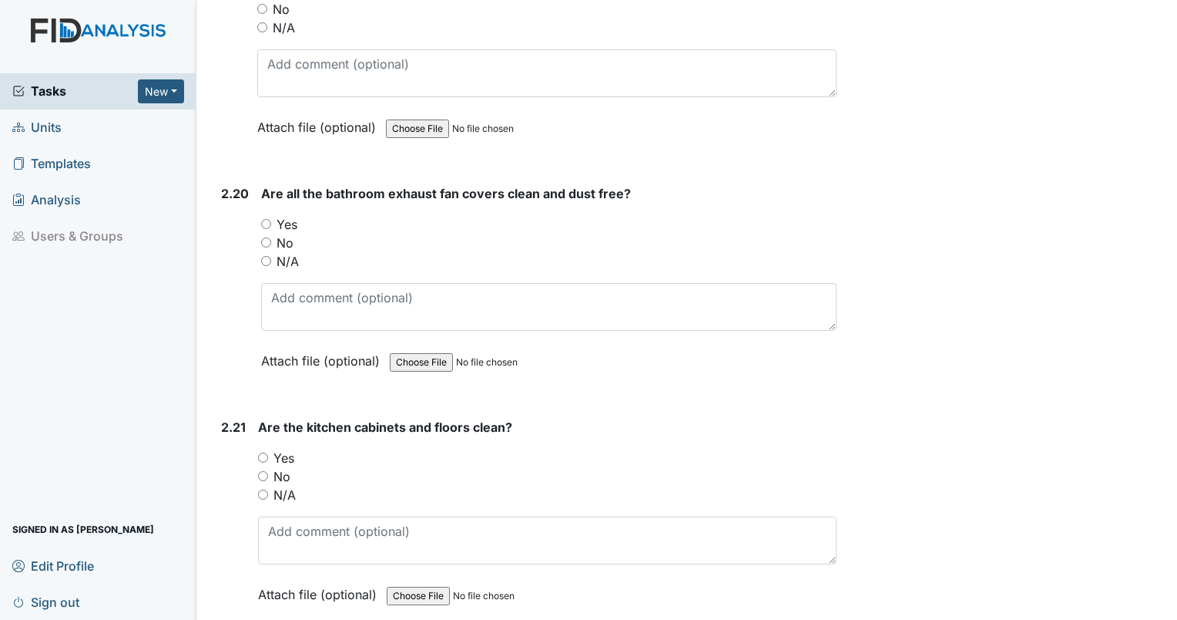
click at [263, 237] on input "No" at bounding box center [266, 242] width 10 height 10
radio input "true"
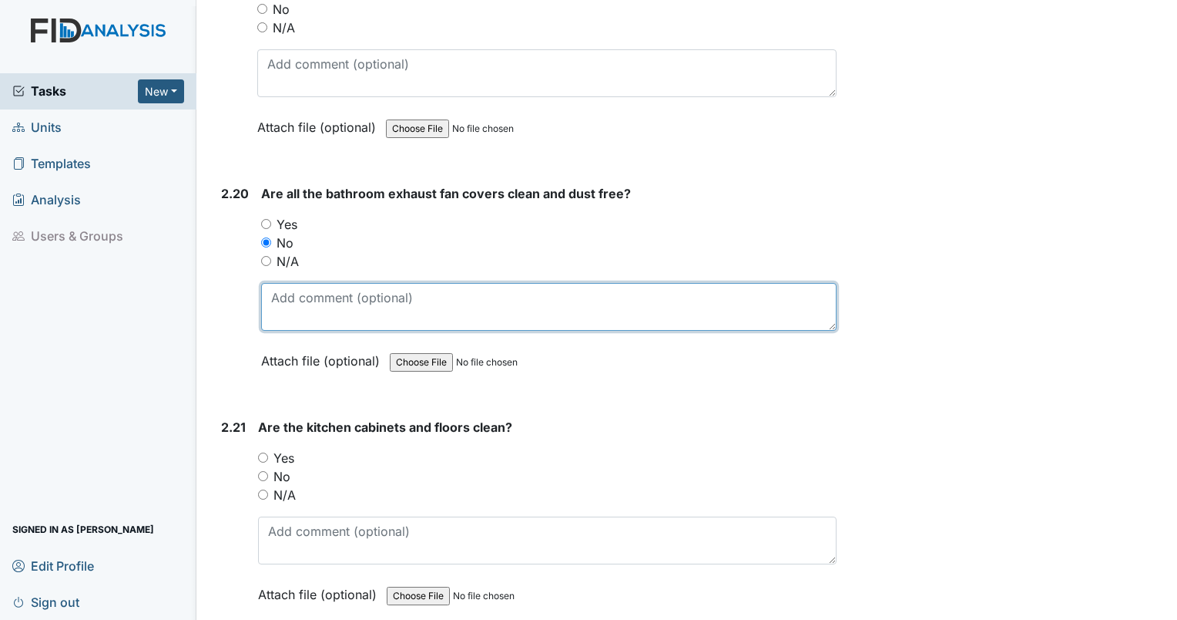
click at [277, 283] on textarea at bounding box center [549, 307] width 576 height 48
type textarea "staff bathroom exhaust fan dirty."
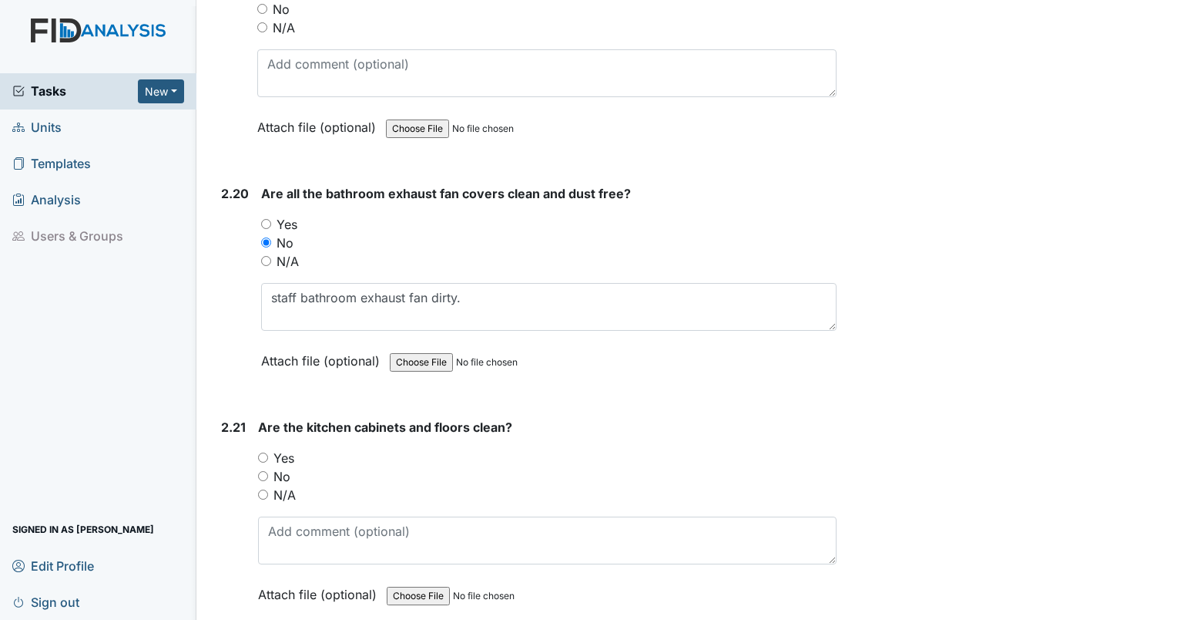
click at [265, 452] on input "Yes" at bounding box center [263, 457] width 10 height 10
radio input "true"
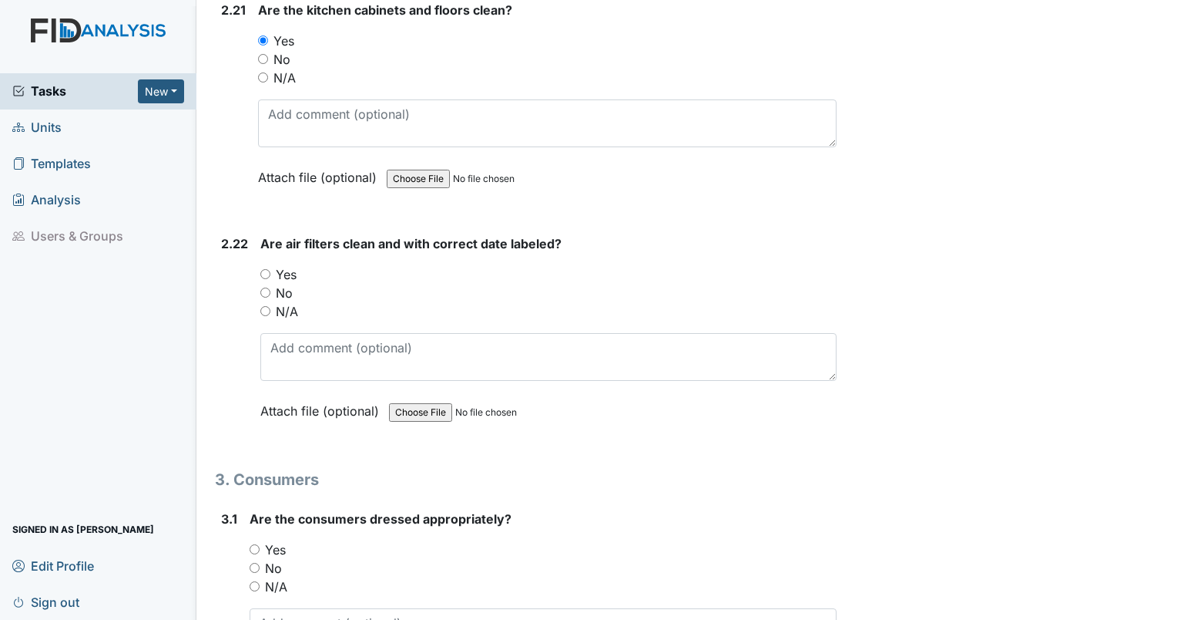
scroll to position [7240, 0]
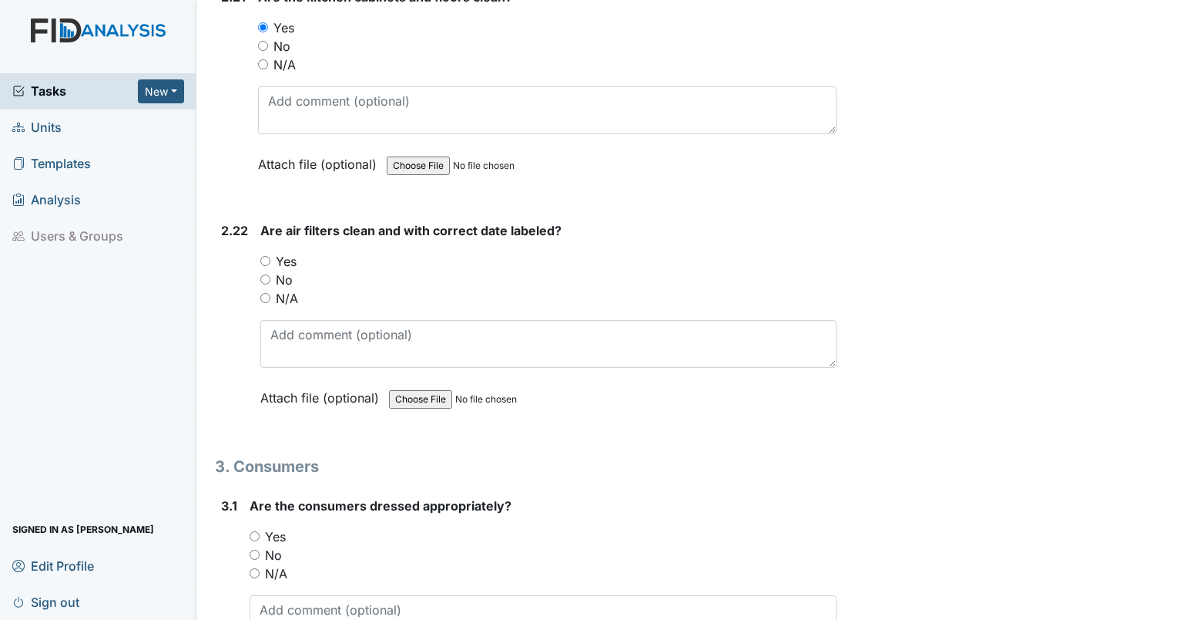
click at [264, 274] on input "No" at bounding box center [265, 279] width 10 height 10
radio input "true"
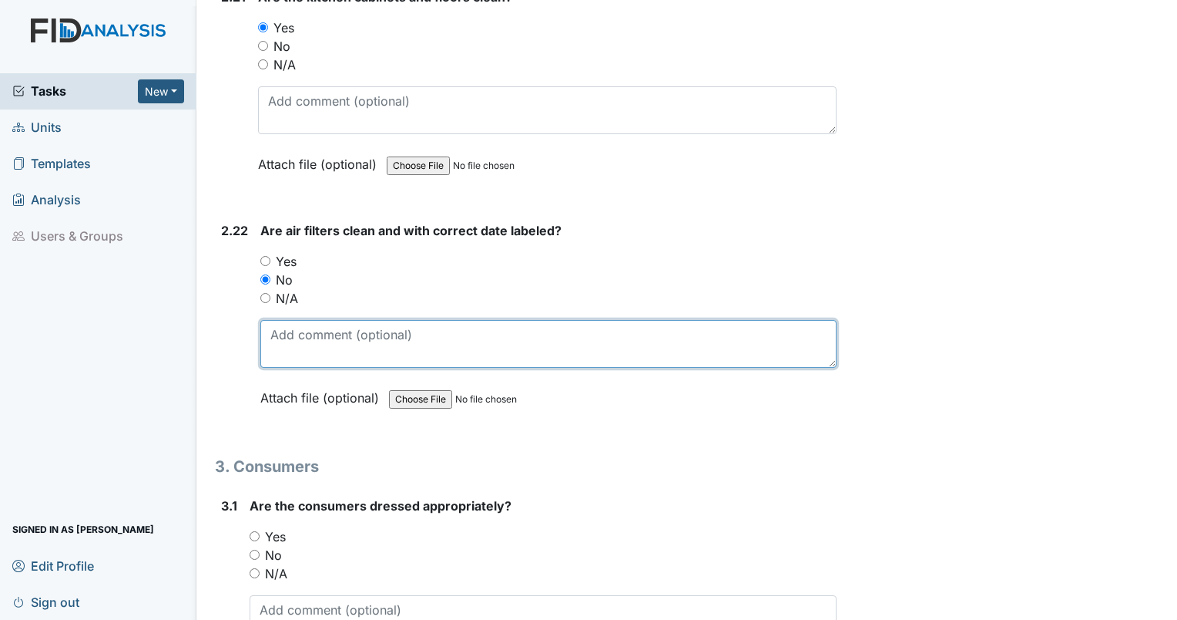
click at [293, 321] on textarea at bounding box center [548, 344] width 576 height 48
type textarea "living room filter date 8/1 filter is dirty."
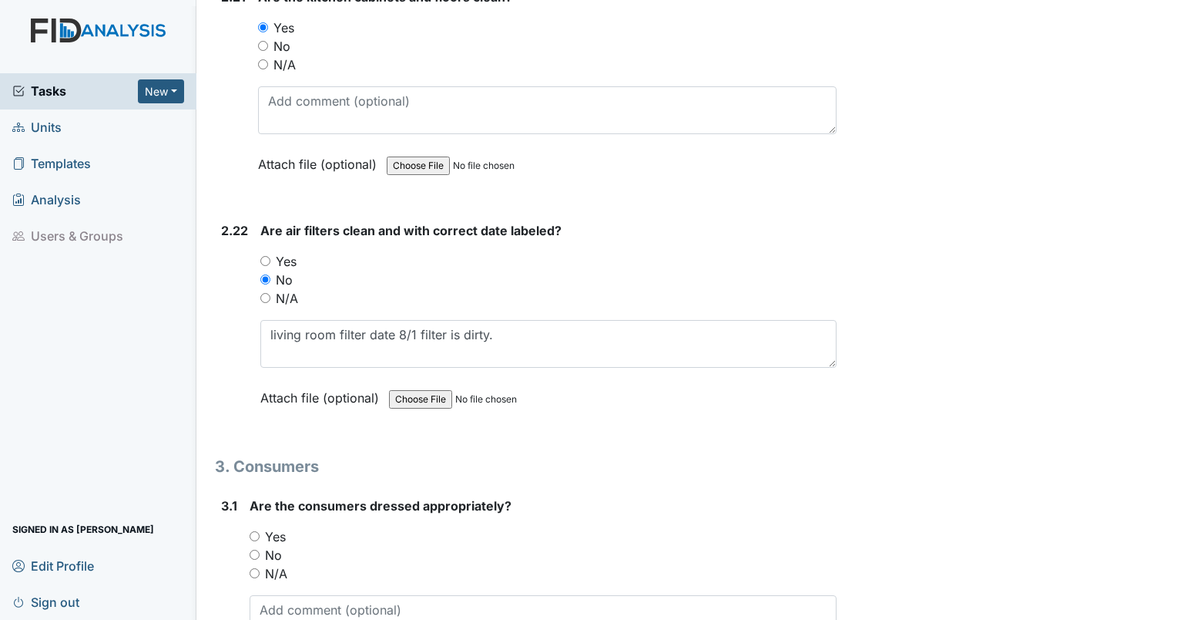
click at [252, 531] on input "Yes" at bounding box center [255, 536] width 10 height 10
radio input "true"
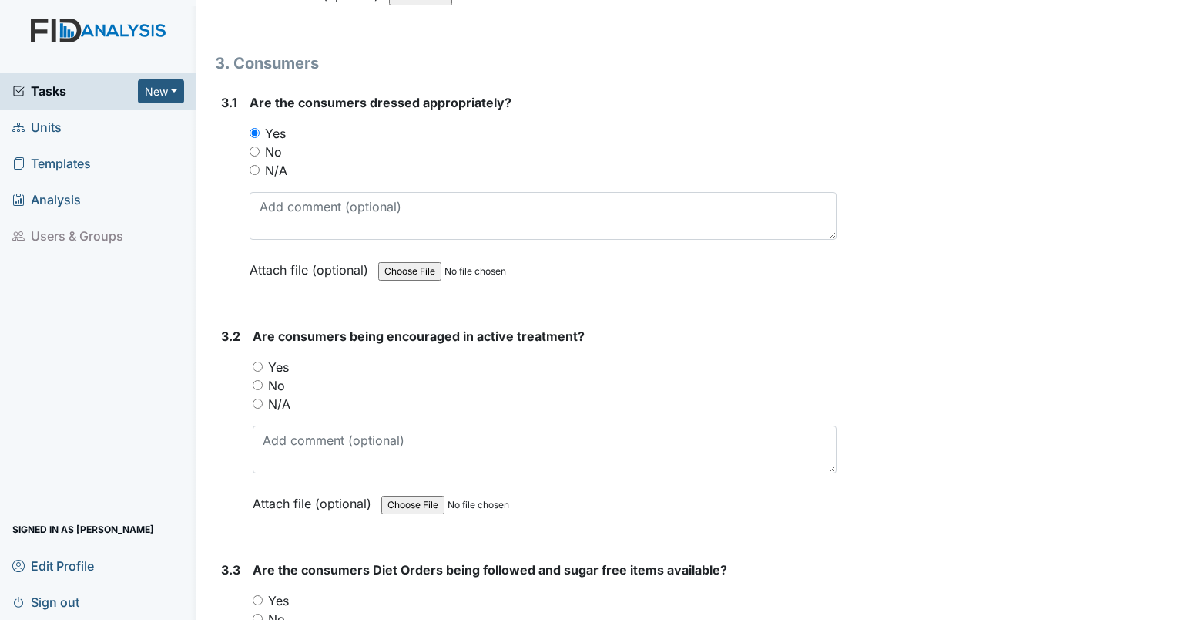
scroll to position [7670, 0]
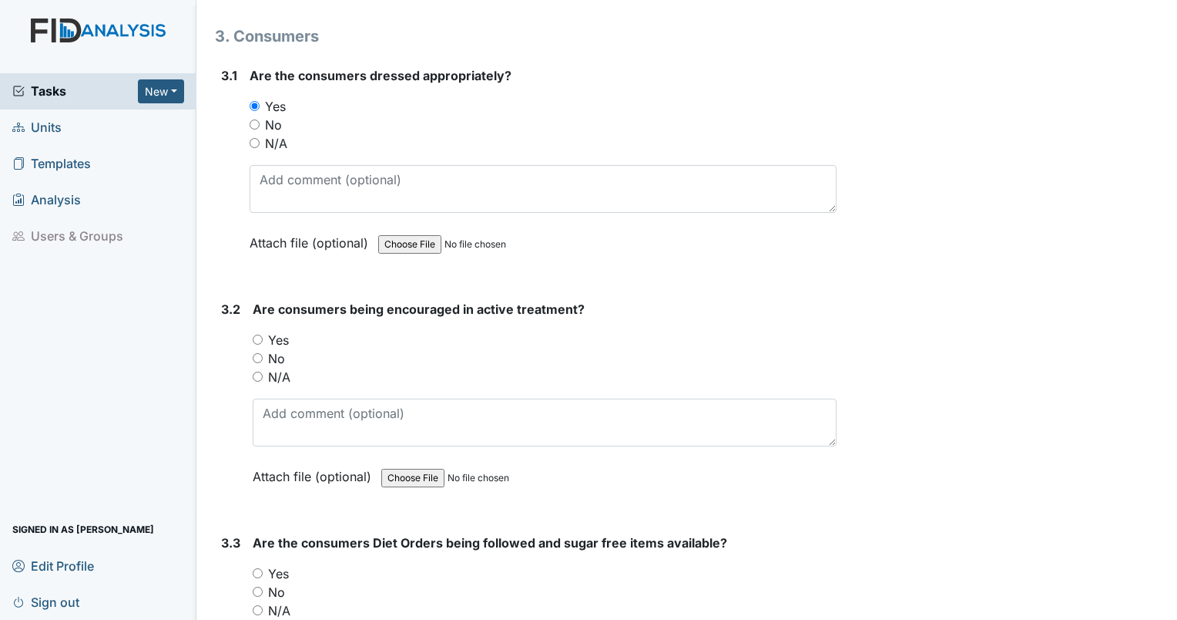
click at [257, 334] on input "Yes" at bounding box center [258, 339] width 10 height 10
radio input "true"
click at [258, 568] on input "Yes" at bounding box center [258, 573] width 10 height 10
radio input "true"
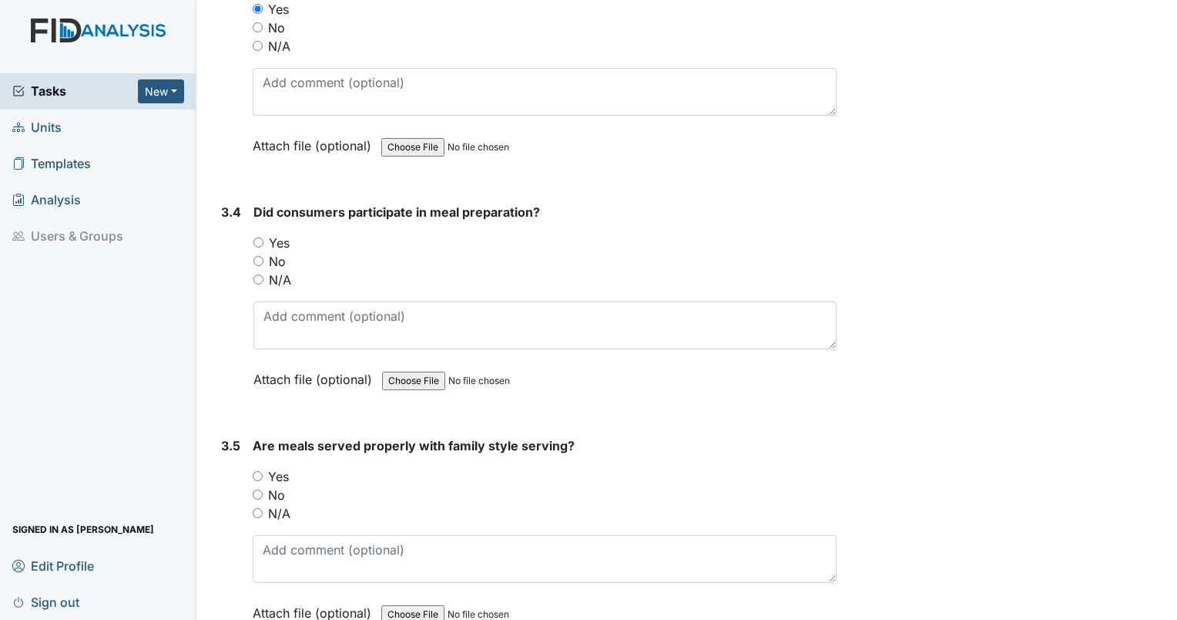
scroll to position [8234, 0]
click at [252, 250] on div "3.4 Did consumers participate in meal preparation? You must select one of the b…" at bounding box center [526, 307] width 622 height 209
click at [254, 274] on input "N/A" at bounding box center [259, 279] width 10 height 10
radio input "true"
click at [258, 508] on input "N/A" at bounding box center [258, 513] width 10 height 10
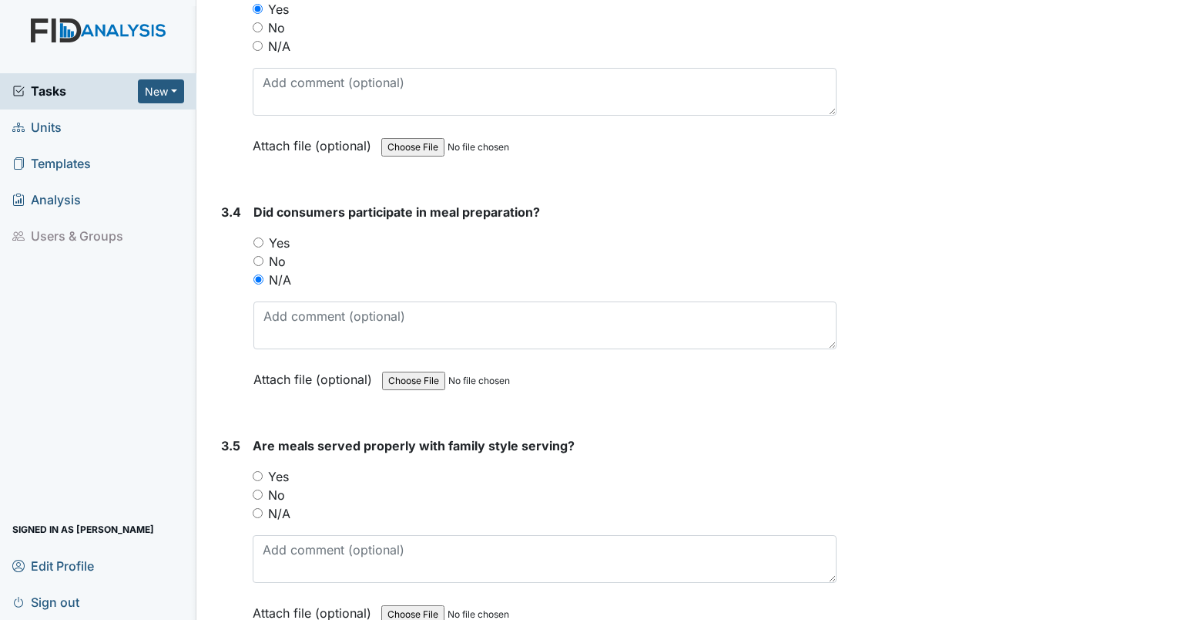
radio input "true"
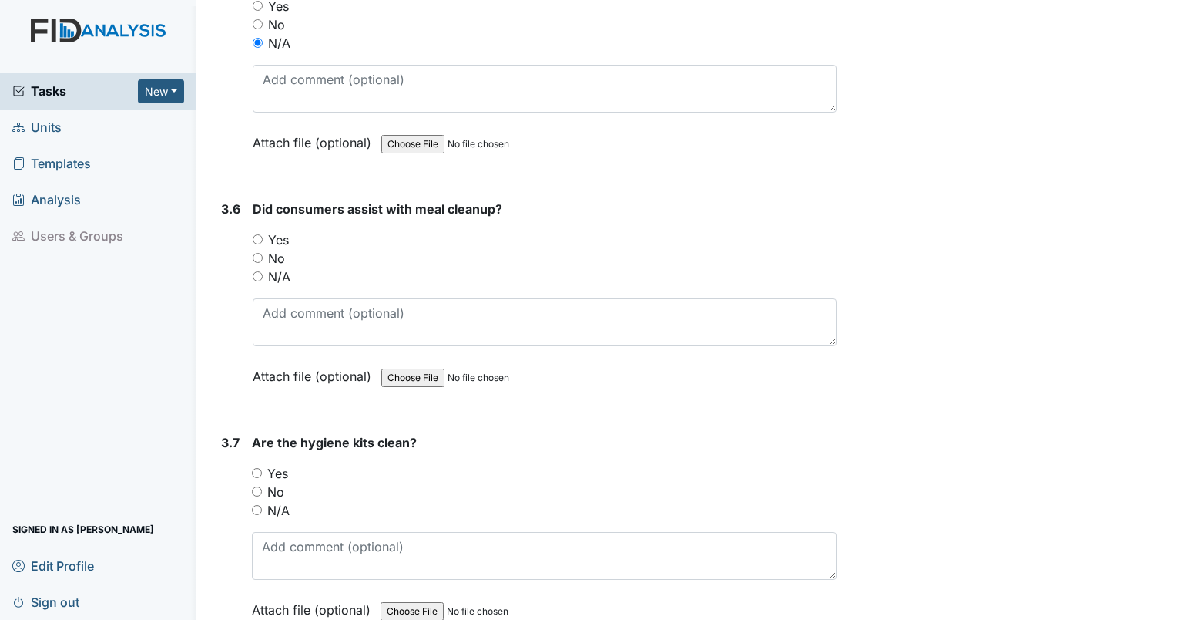
scroll to position [8717, 0]
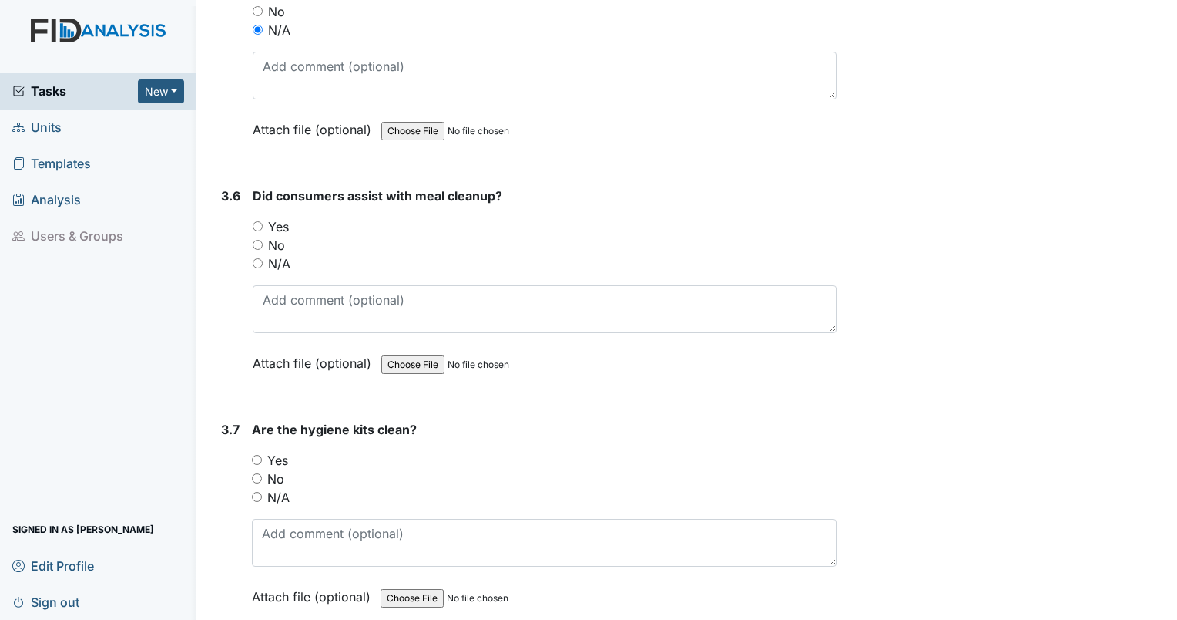
click at [257, 258] on input "N/A" at bounding box center [258, 263] width 10 height 10
radio input "true"
click at [254, 455] on input "Yes" at bounding box center [257, 460] width 10 height 10
radio input "true"
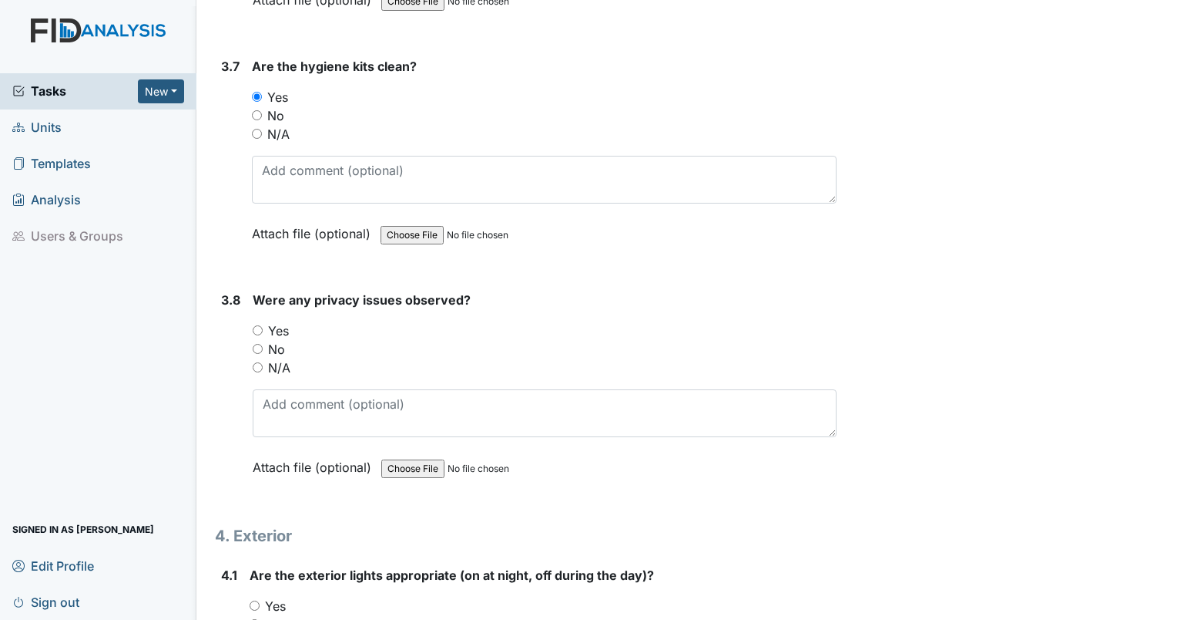
scroll to position [9093, 0]
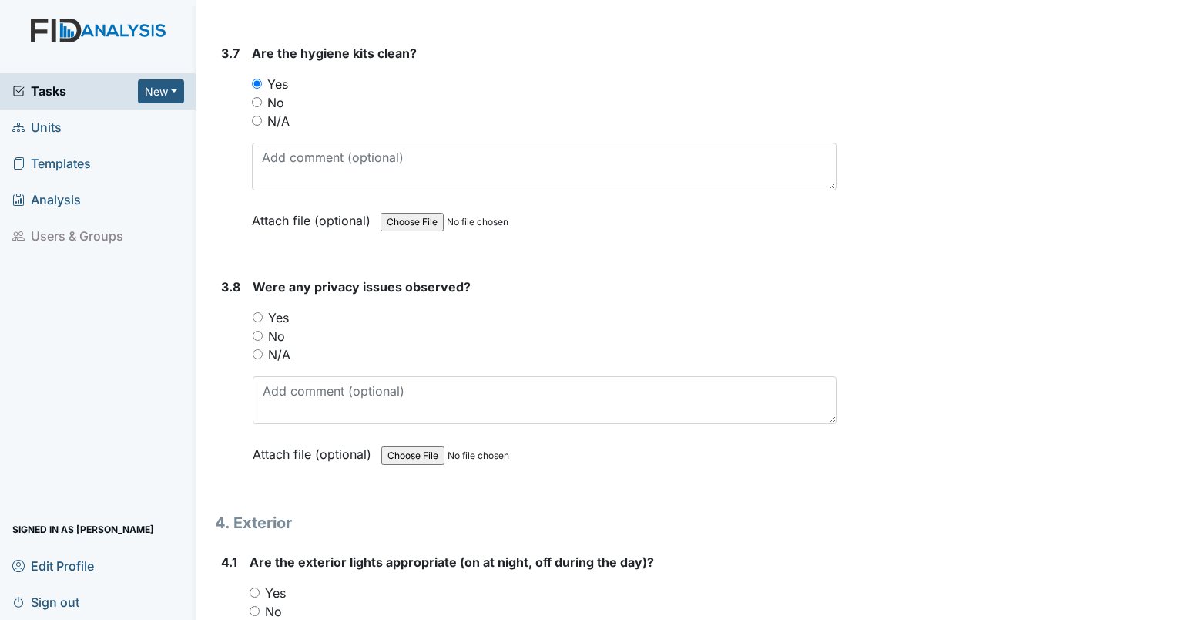
click at [258, 331] on input "No" at bounding box center [258, 336] width 10 height 10
radio input "true"
click at [256, 606] on input "No" at bounding box center [255, 611] width 10 height 10
radio input "true"
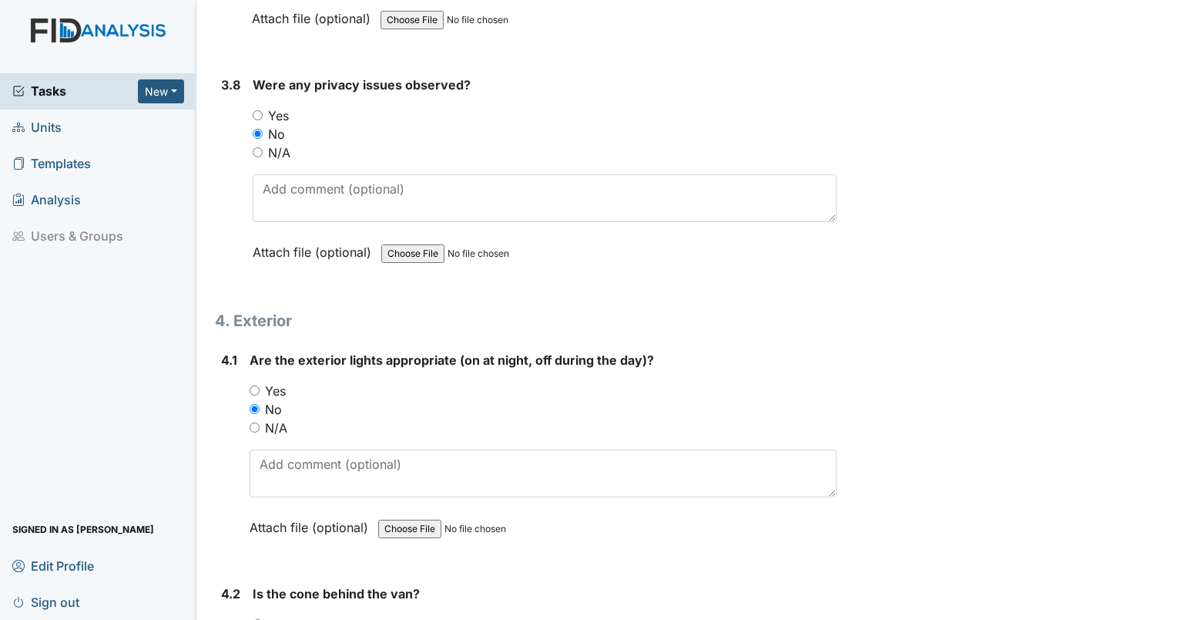
scroll to position [9443, 0]
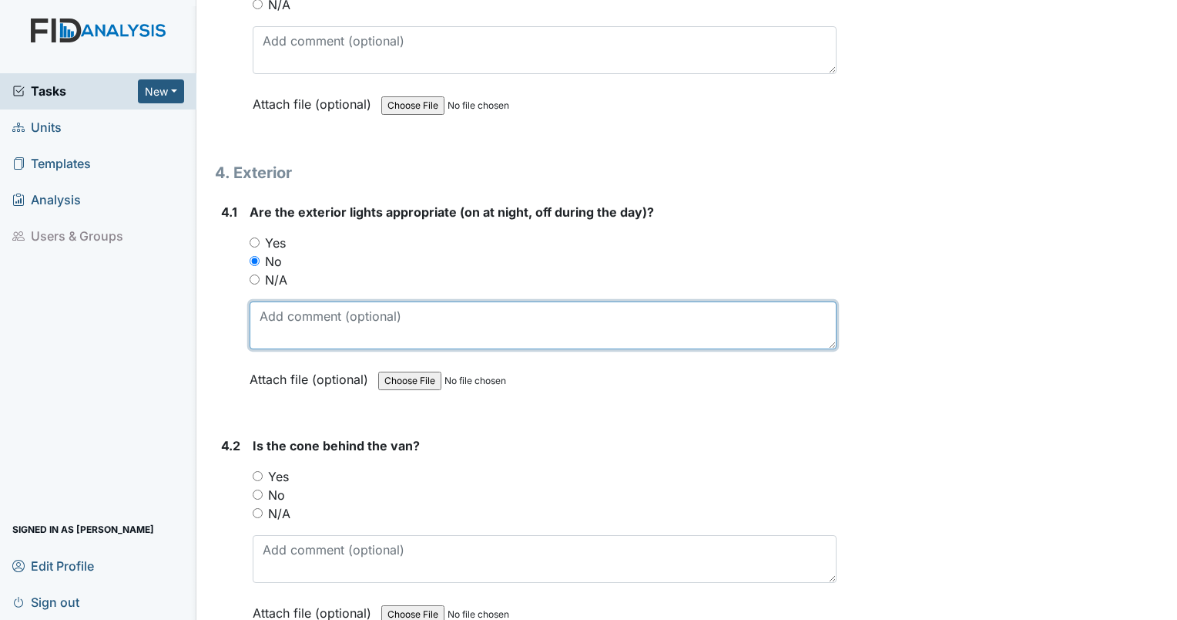
click at [536, 308] on textarea at bounding box center [543, 325] width 587 height 48
type textarea "ext lights on."
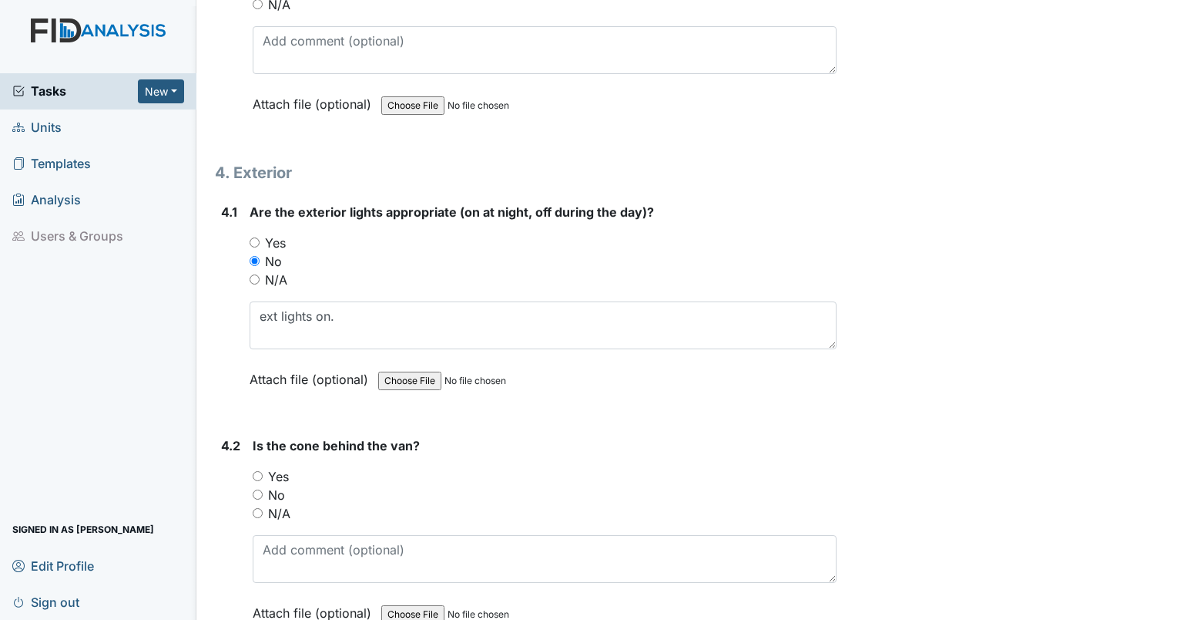
click at [250, 436] on div "4.2 Is the cone behind the van? You must select one of the below options. Yes N…" at bounding box center [526, 540] width 622 height 209
click at [254, 471] on input "Yes" at bounding box center [258, 476] width 10 height 10
radio input "true"
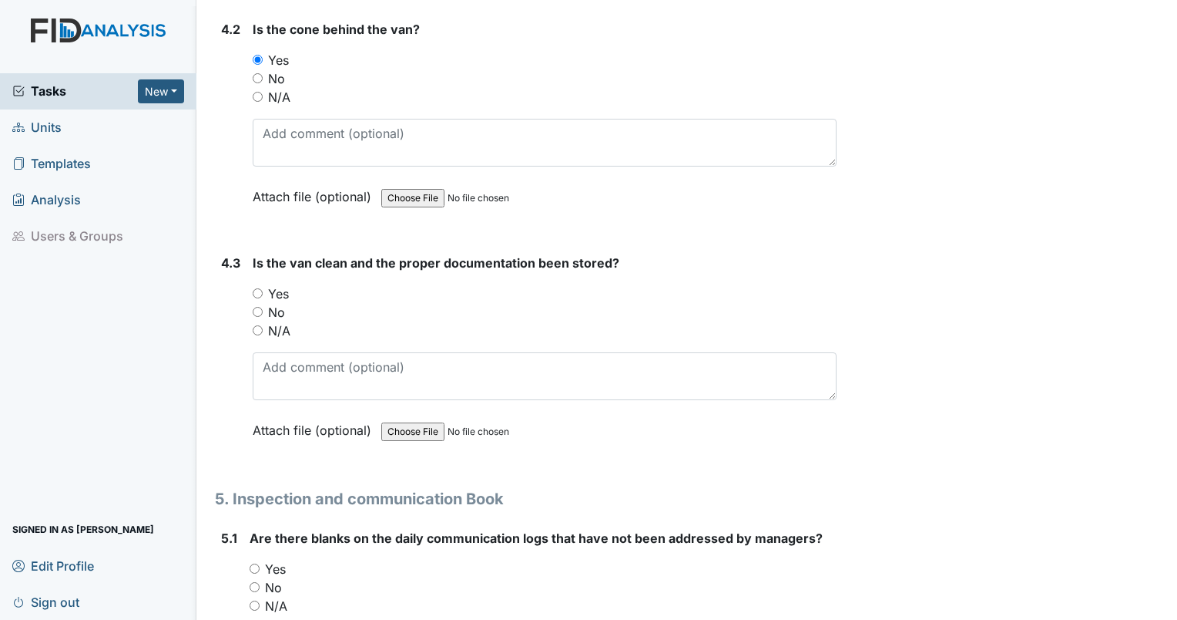
scroll to position [9886, 0]
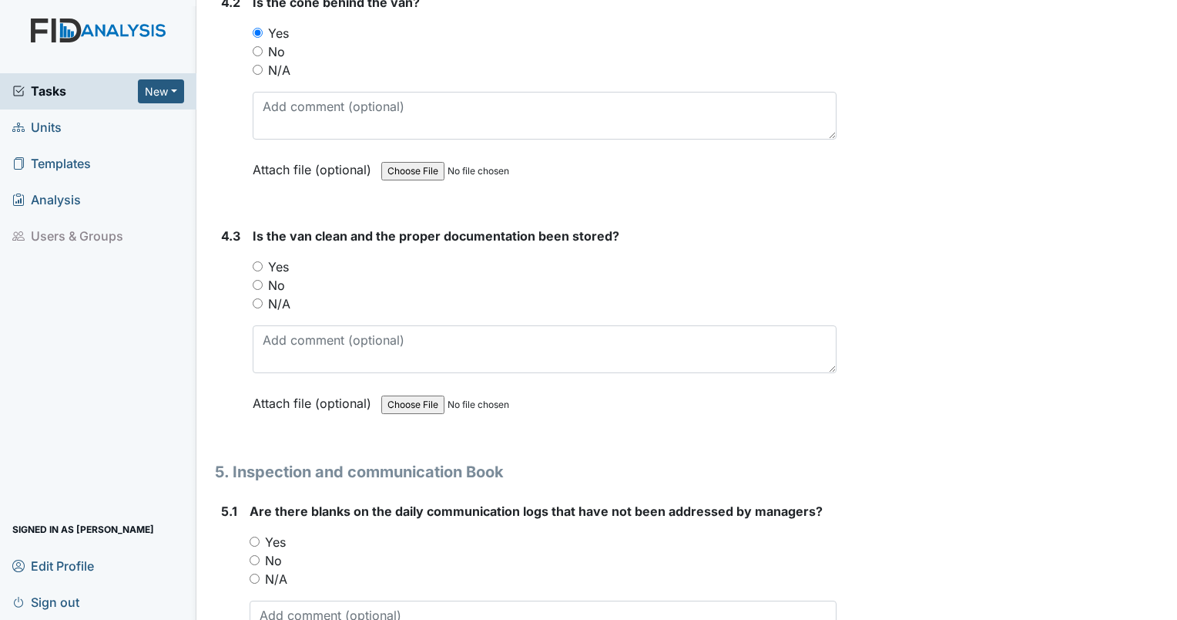
click at [261, 261] on input "Yes" at bounding box center [258, 266] width 10 height 10
radio input "true"
click at [255, 555] on input "No" at bounding box center [255, 560] width 10 height 10
radio input "true"
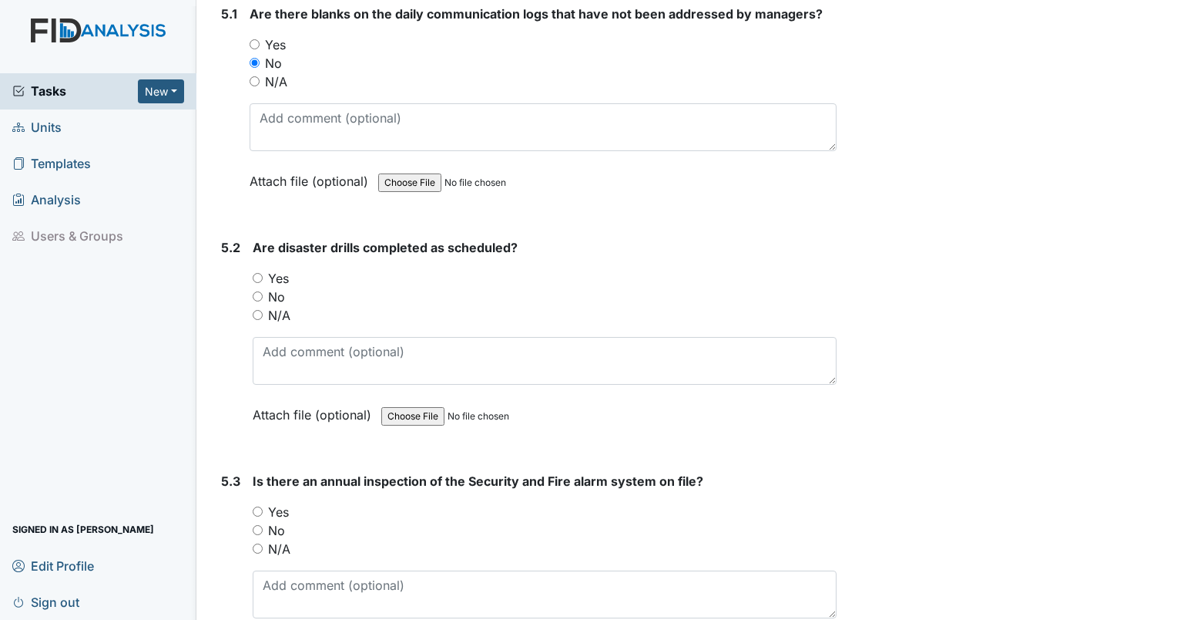
scroll to position [10397, 0]
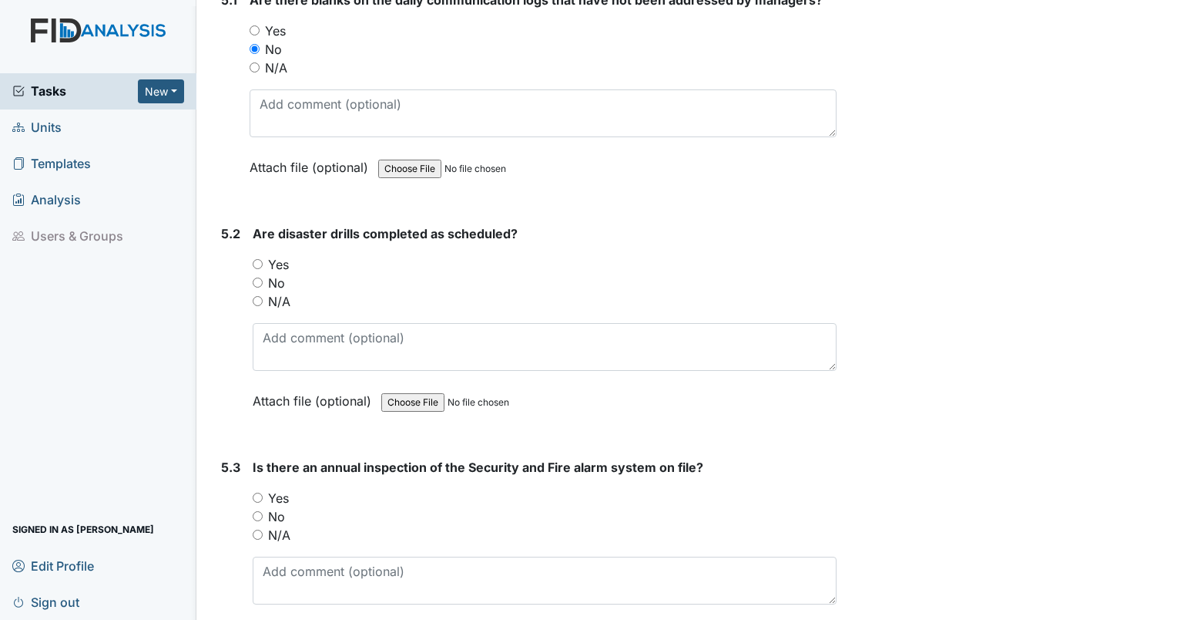
click at [257, 277] on input "No" at bounding box center [258, 282] width 10 height 10
radio input "true"
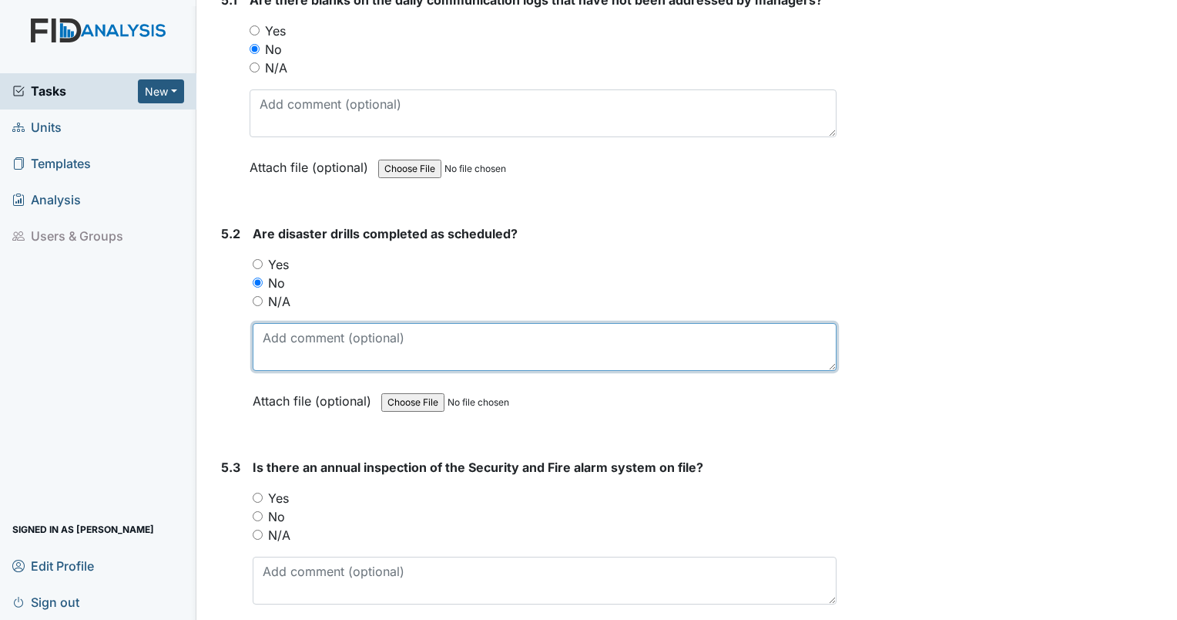
click at [297, 323] on textarea at bounding box center [545, 347] width 584 height 48
type textarea "no disaster drill for August."
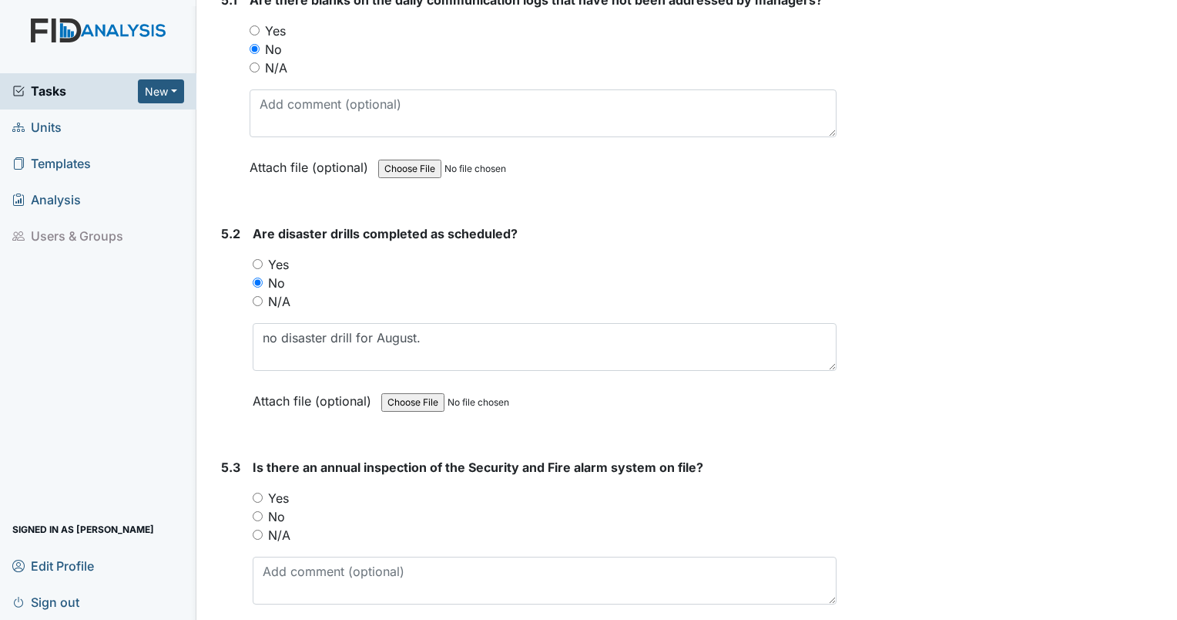
click at [258, 529] on input "N/A" at bounding box center [258, 534] width 10 height 10
radio input "true"
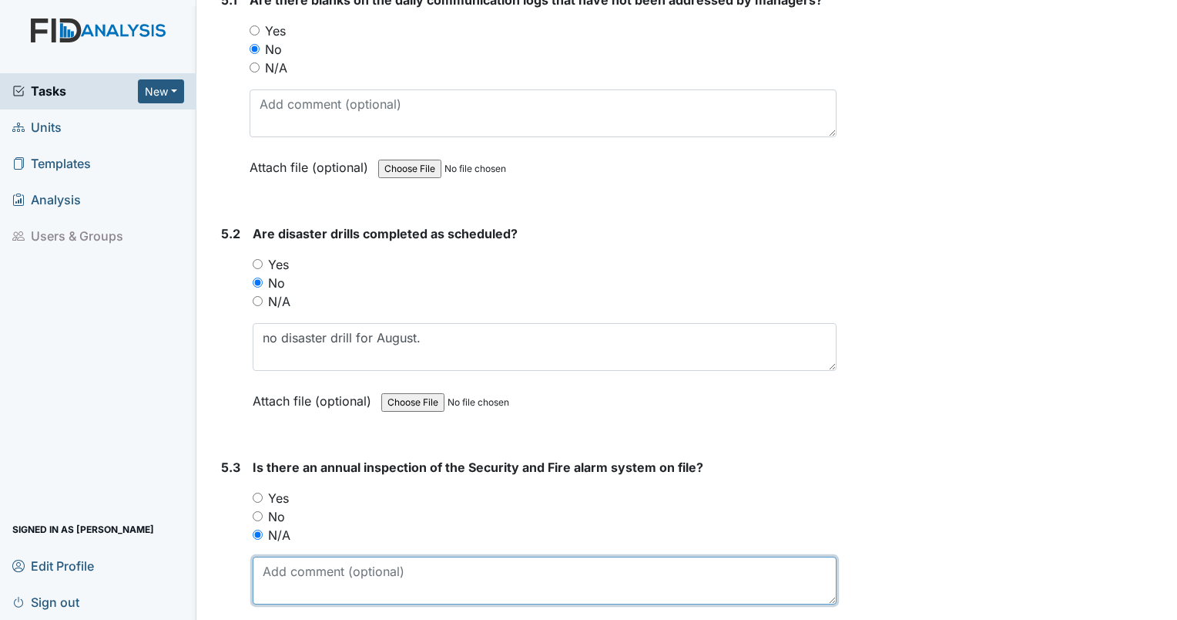
click at [280, 556] on textarea at bounding box center [545, 580] width 584 height 48
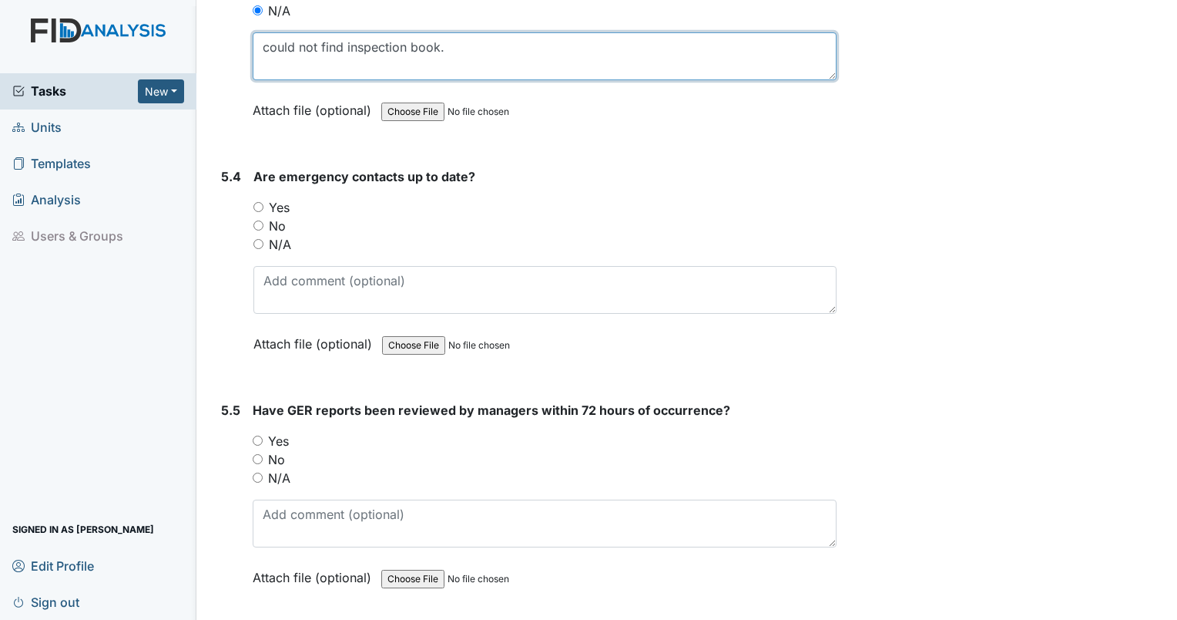
scroll to position [10947, 0]
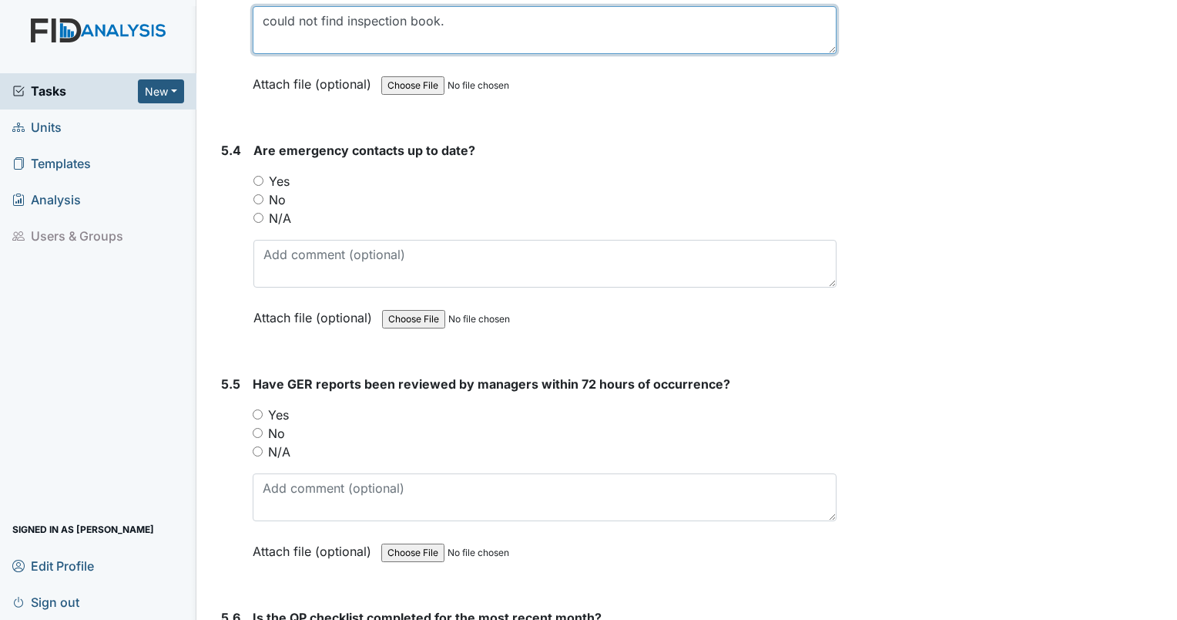
type textarea "could not find inspection book."
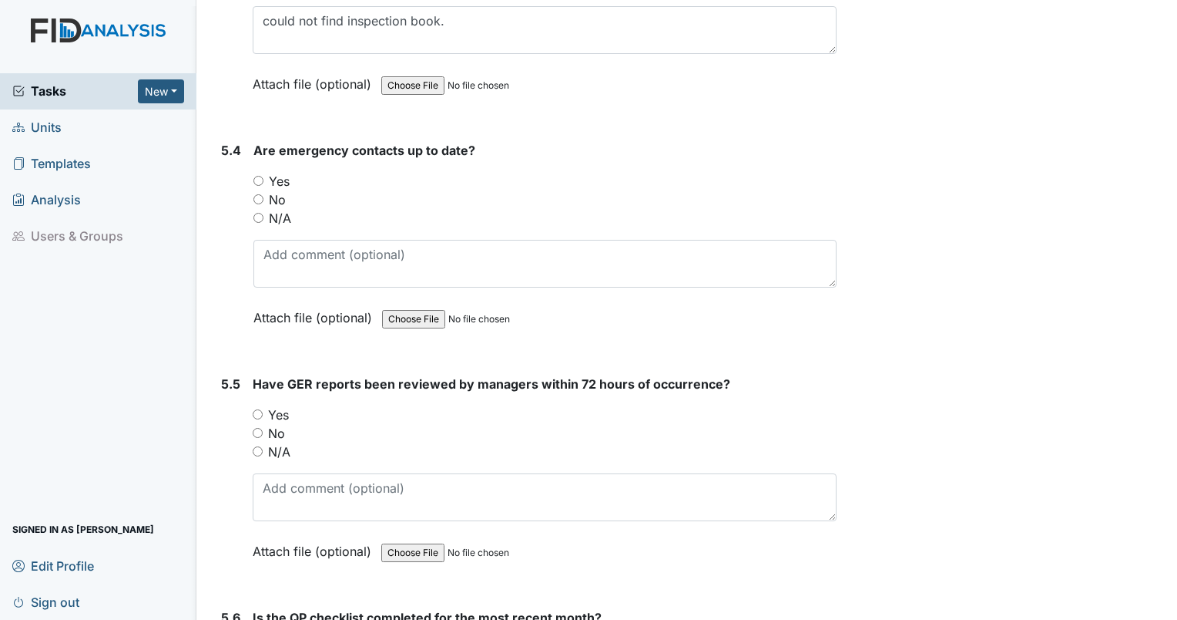
click at [254, 176] on input "Yes" at bounding box center [259, 181] width 10 height 10
radio input "true"
click at [258, 409] on input "Yes" at bounding box center [258, 414] width 10 height 10
radio input "true"
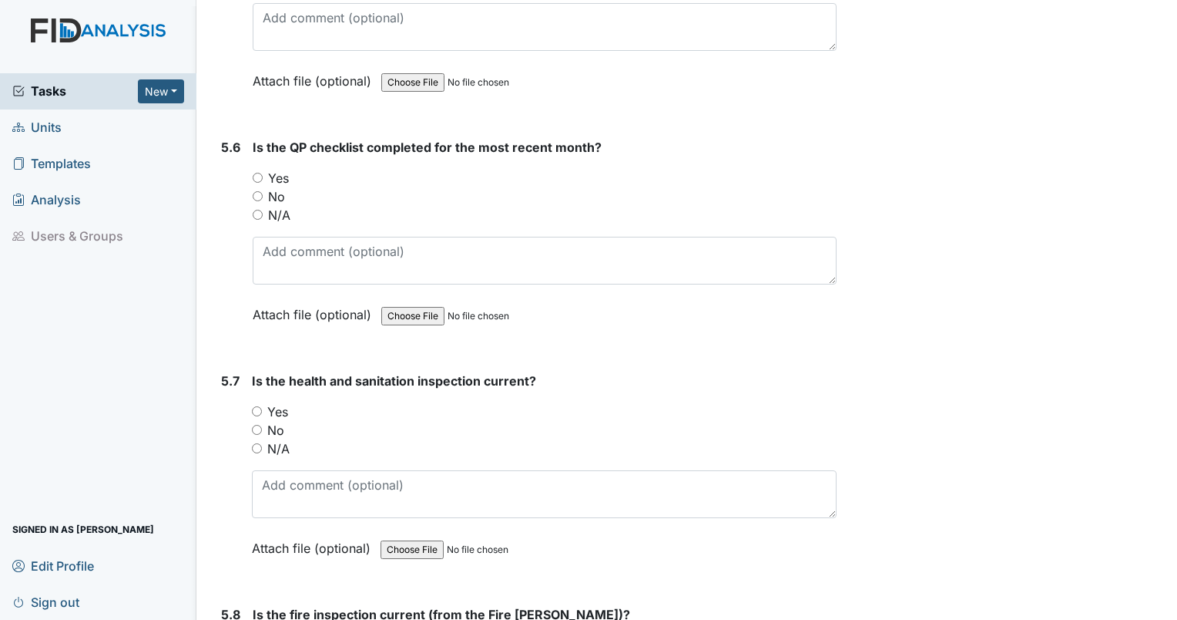
scroll to position [11377, 0]
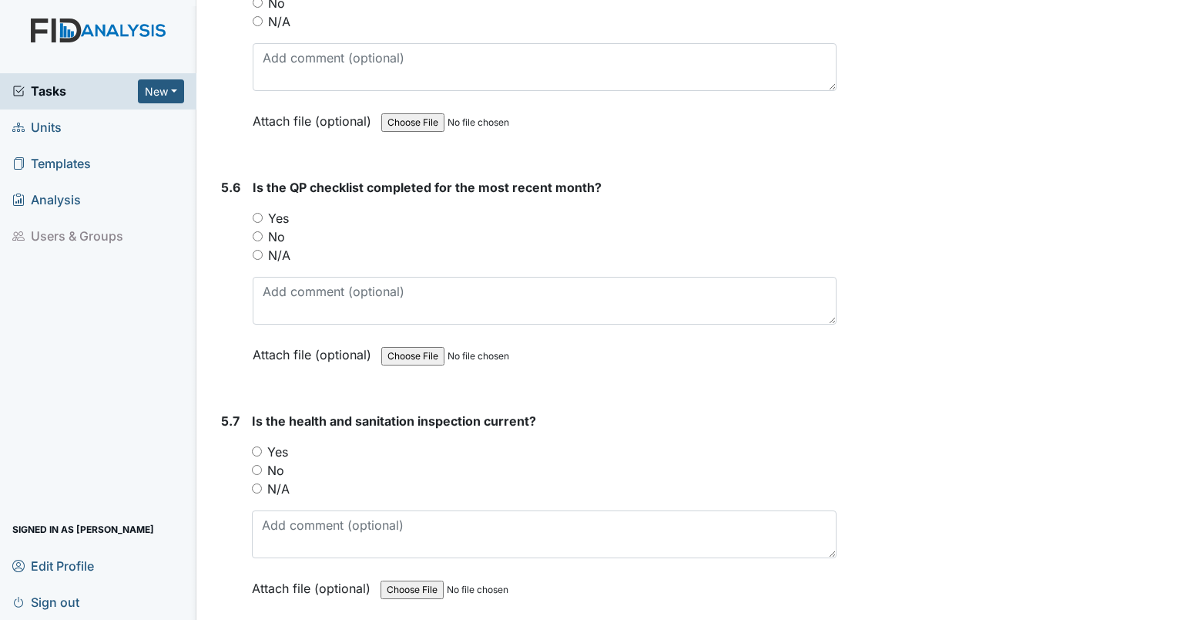
click at [259, 213] on input "Yes" at bounding box center [258, 218] width 10 height 10
radio input "true"
click at [253, 460] on div "Is the health and sanitation inspection current? You must select one of the bel…" at bounding box center [544, 509] width 585 height 196
click at [254, 483] on input "N/A" at bounding box center [257, 488] width 10 height 10
radio input "true"
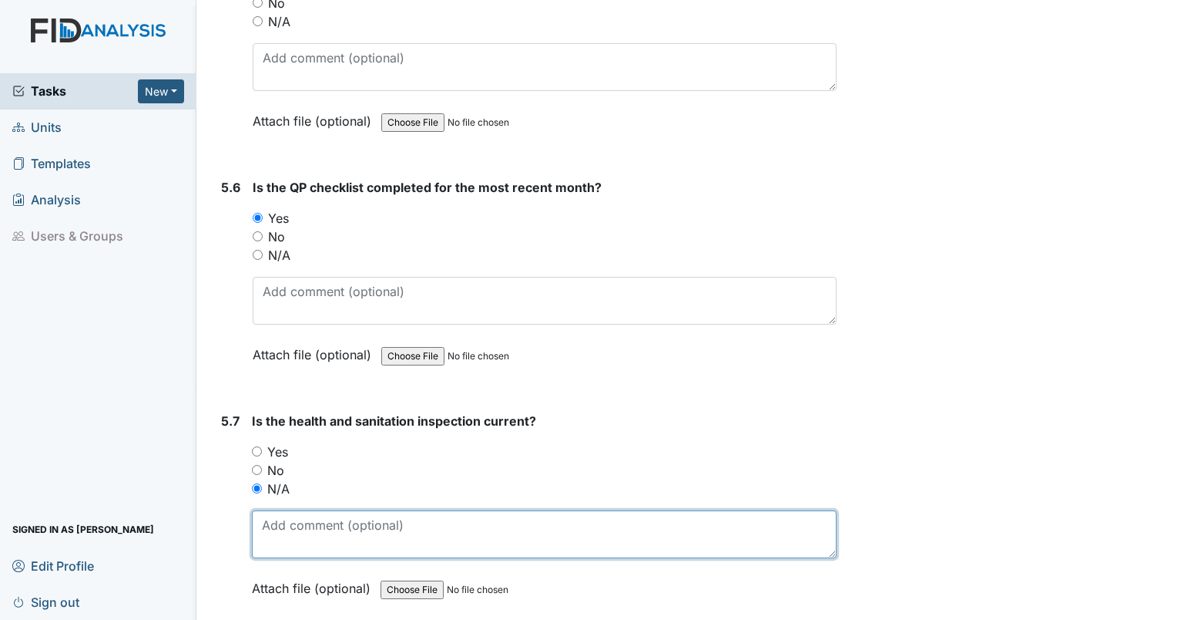
click at [289, 510] on textarea at bounding box center [544, 534] width 585 height 48
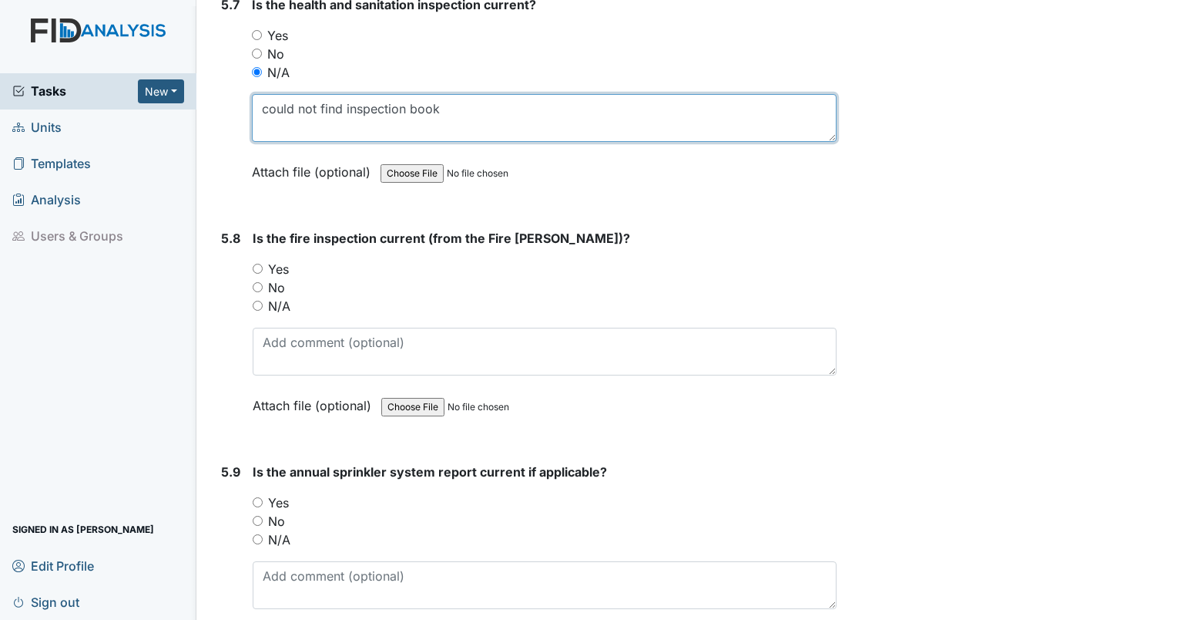
scroll to position [11807, 0]
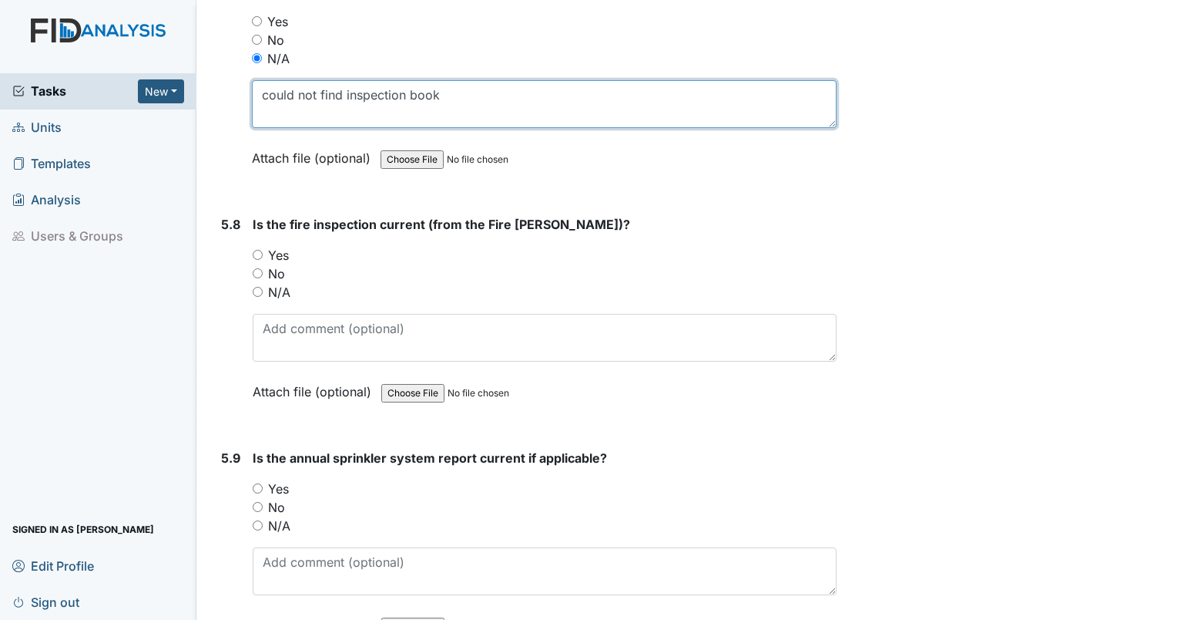
type textarea "could not find inspection book"
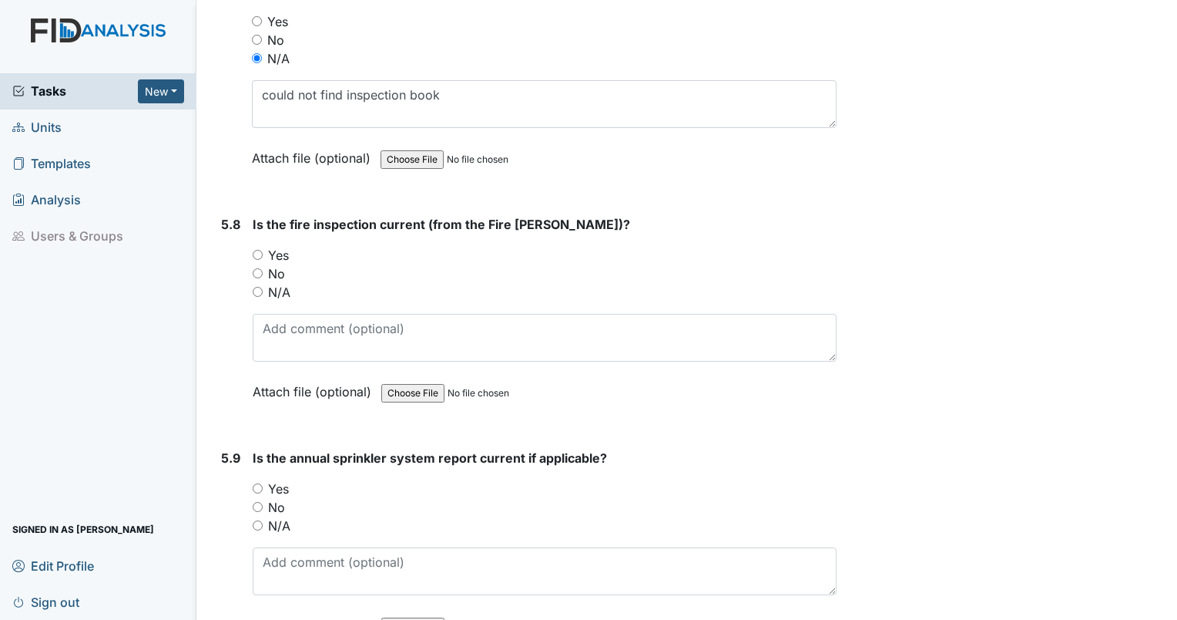
click at [259, 287] on input "N/A" at bounding box center [258, 292] width 10 height 10
radio input "true"
click at [259, 516] on div "N/A" at bounding box center [545, 525] width 584 height 18
click at [259, 520] on input "N/A" at bounding box center [258, 525] width 10 height 10
radio input "true"
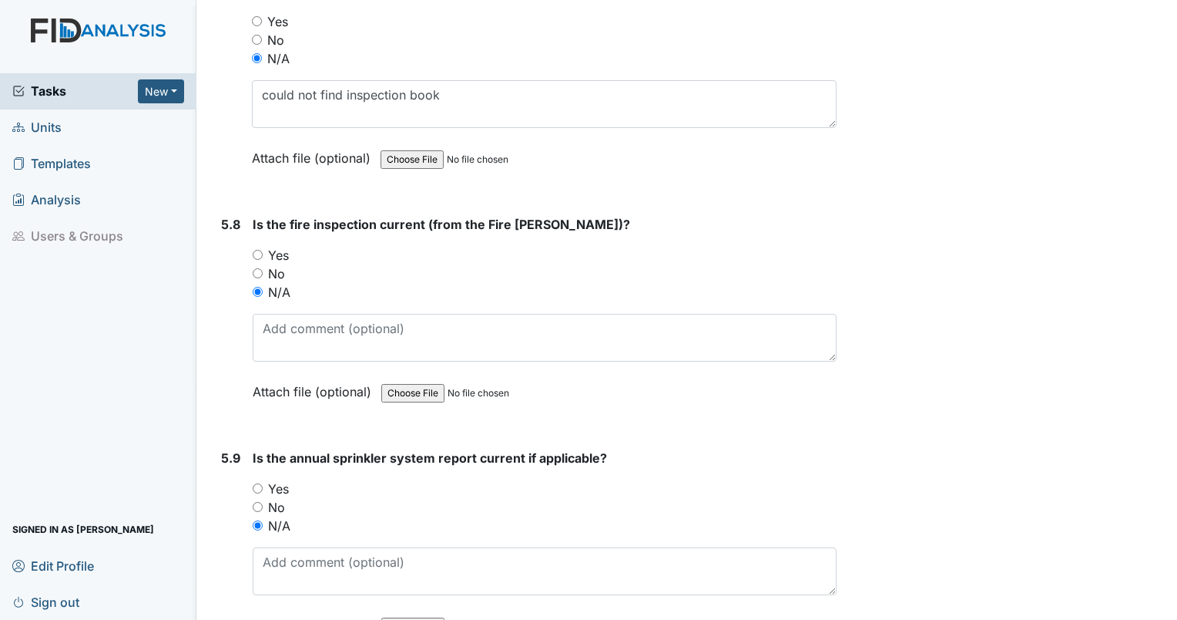
scroll to position [12102, 0]
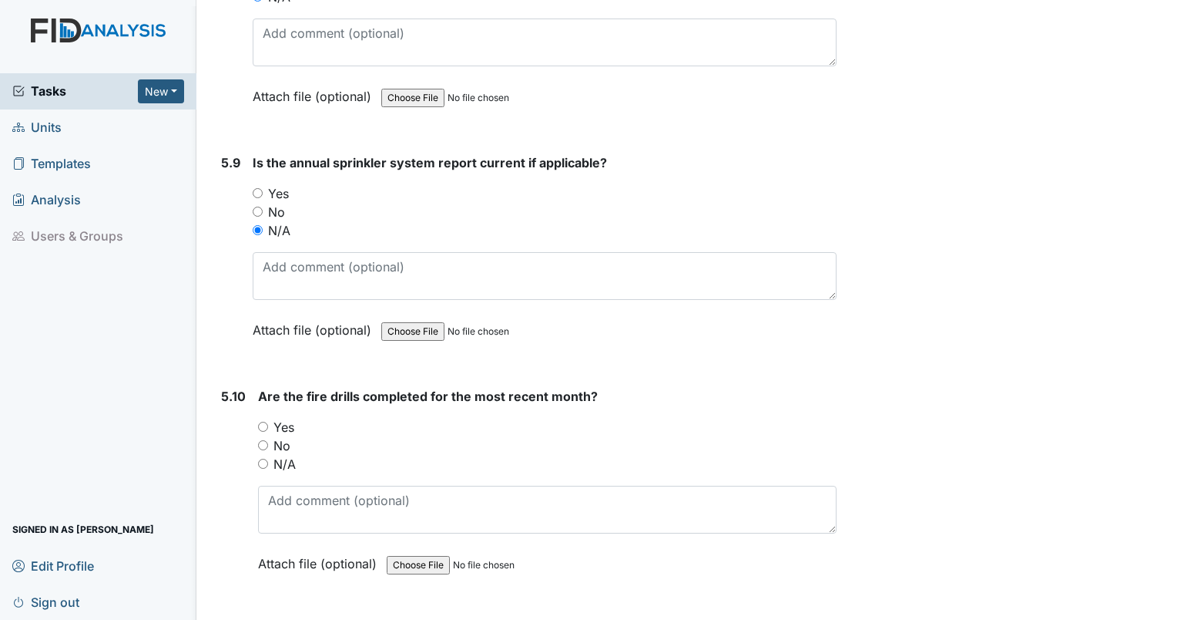
click at [264, 422] on input "Yes" at bounding box center [263, 427] width 10 height 10
radio input "true"
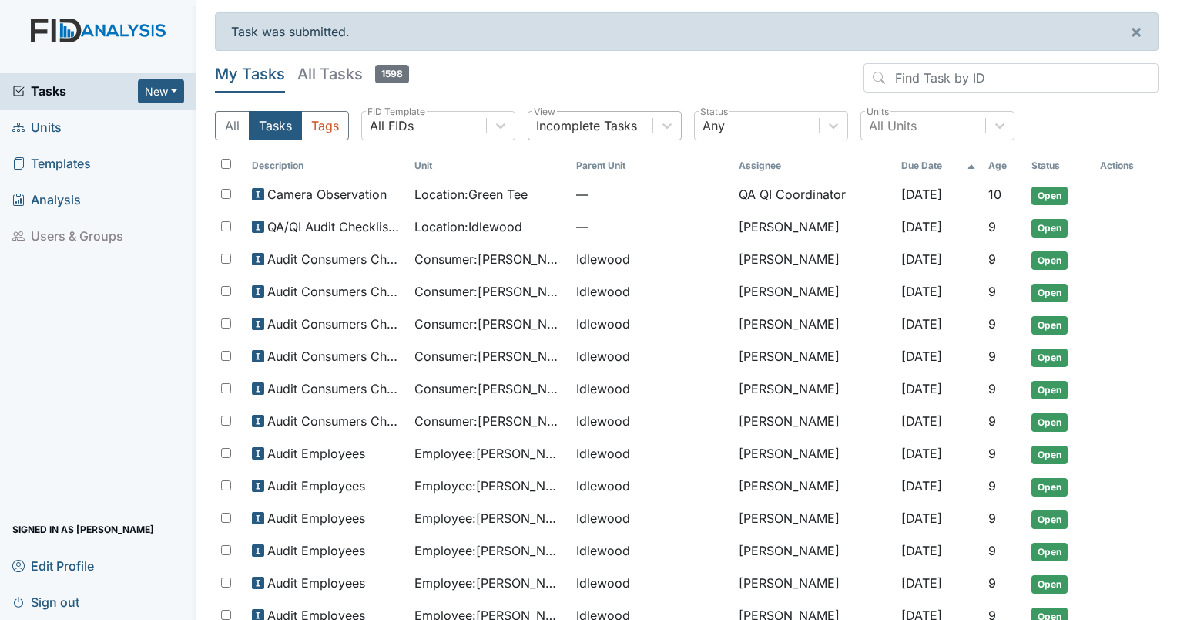
click at [583, 136] on div "Incomplete Tasks" at bounding box center [591, 126] width 124 height 28
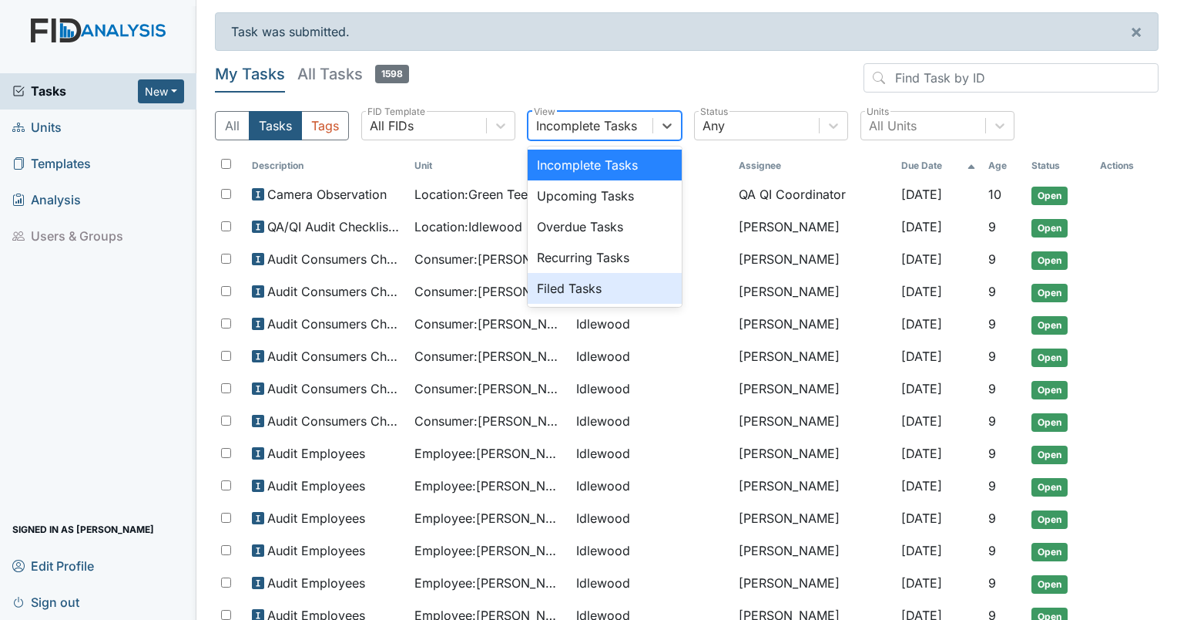
click at [561, 291] on div "Filed Tasks" at bounding box center [605, 288] width 154 height 31
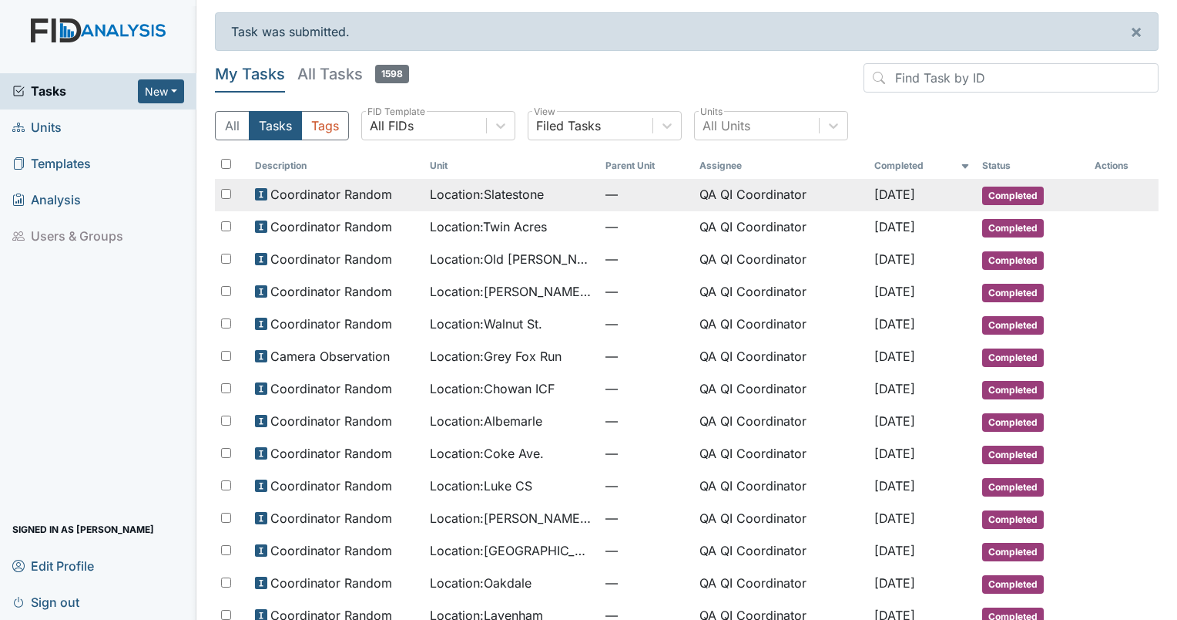
click at [720, 189] on td "QA QI Coordinator" at bounding box center [782, 195] width 176 height 32
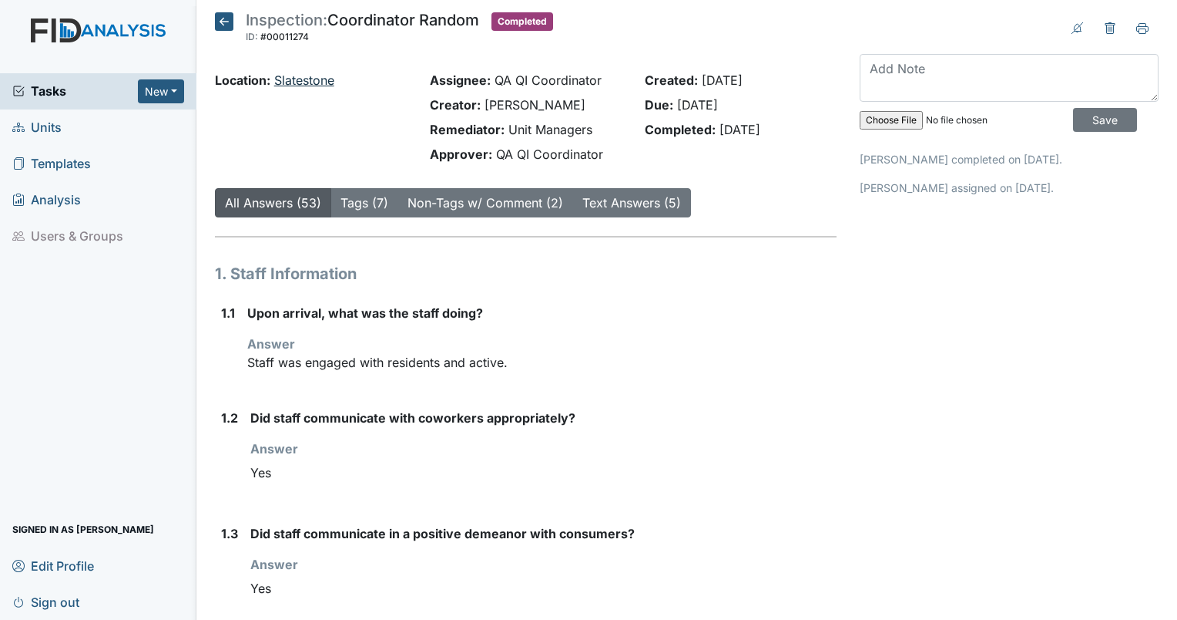
click at [290, 79] on link "Slatestone" at bounding box center [304, 79] width 60 height 15
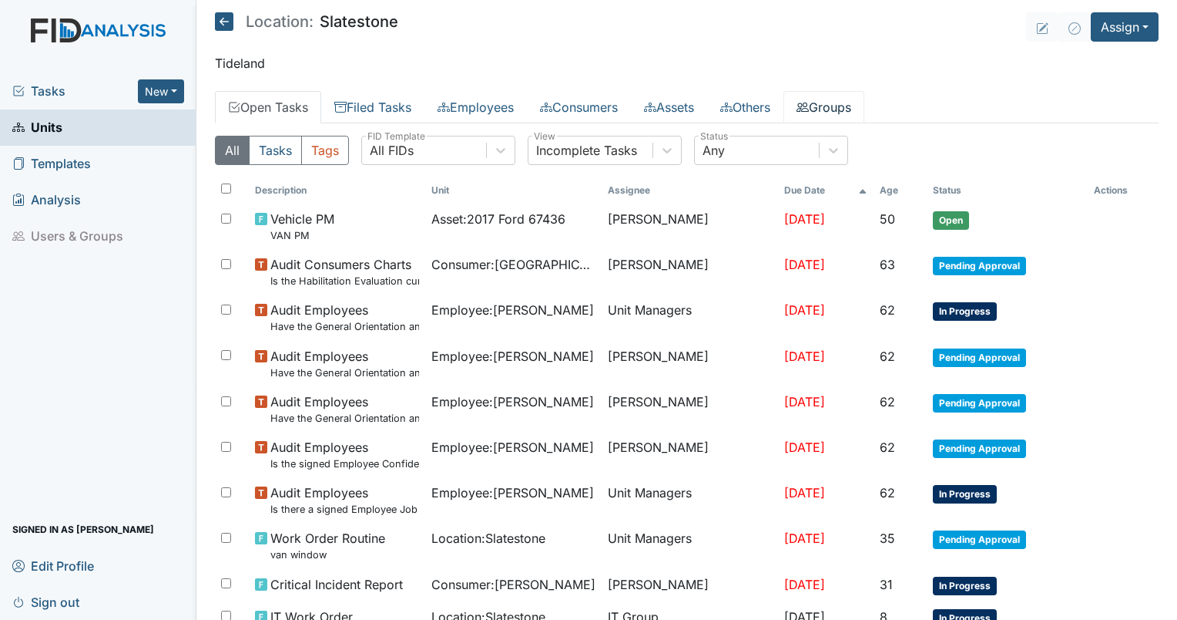
click at [851, 103] on link "Groups" at bounding box center [824, 107] width 81 height 32
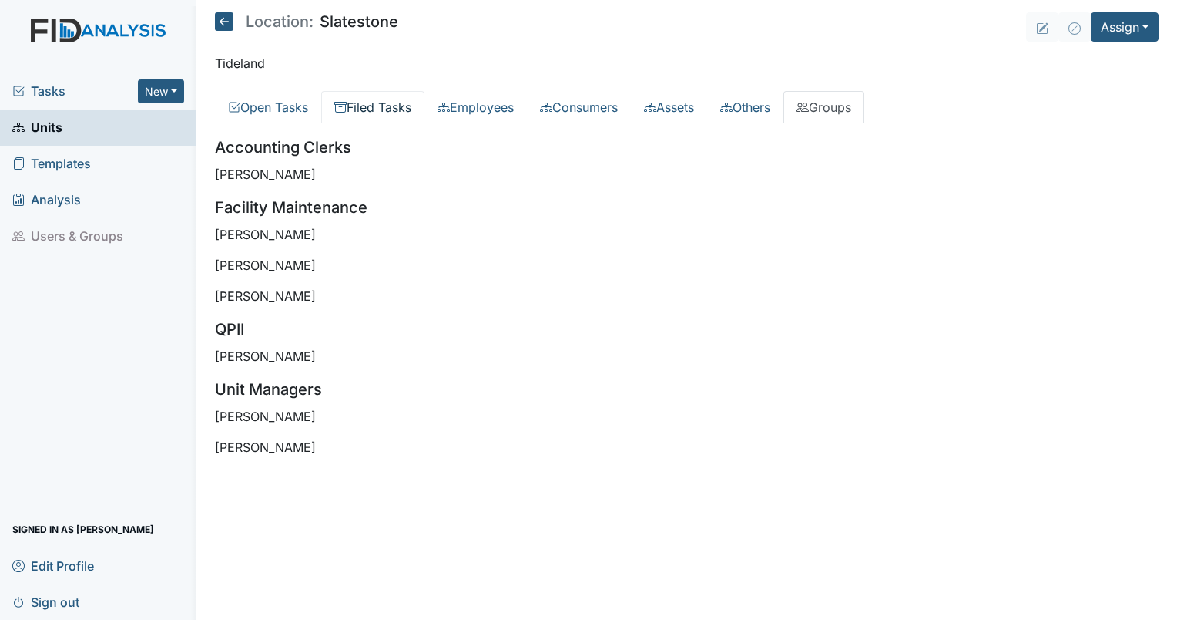
click at [388, 119] on link "Filed Tasks" at bounding box center [372, 107] width 103 height 32
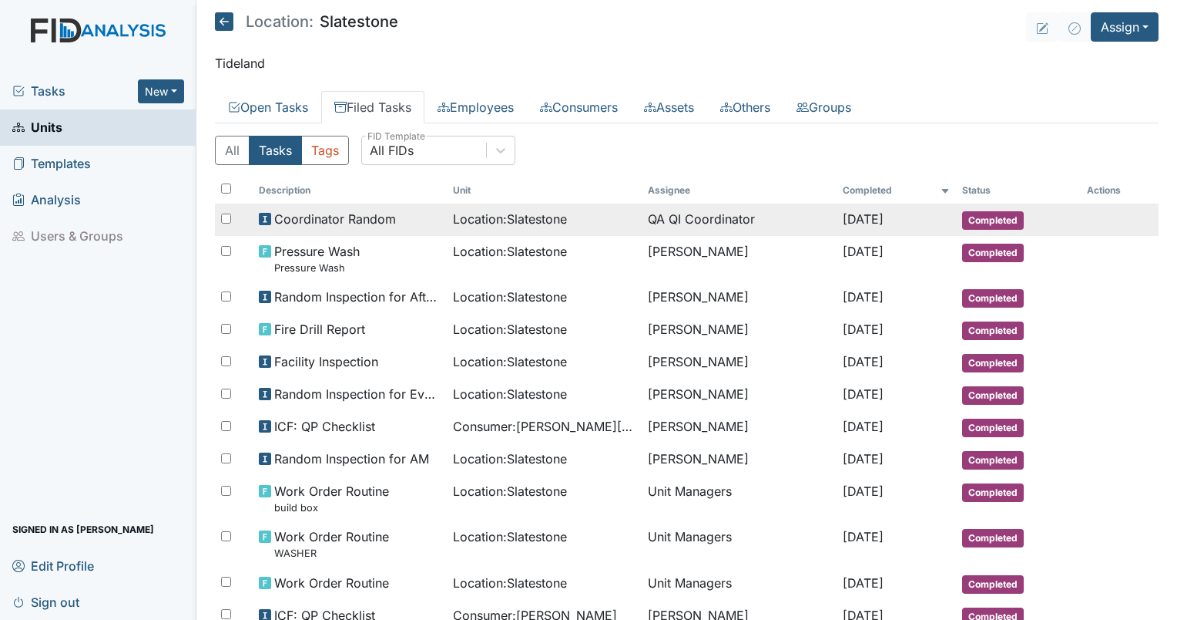
click at [502, 206] on td "Location : Slatestone" at bounding box center [544, 219] width 195 height 32
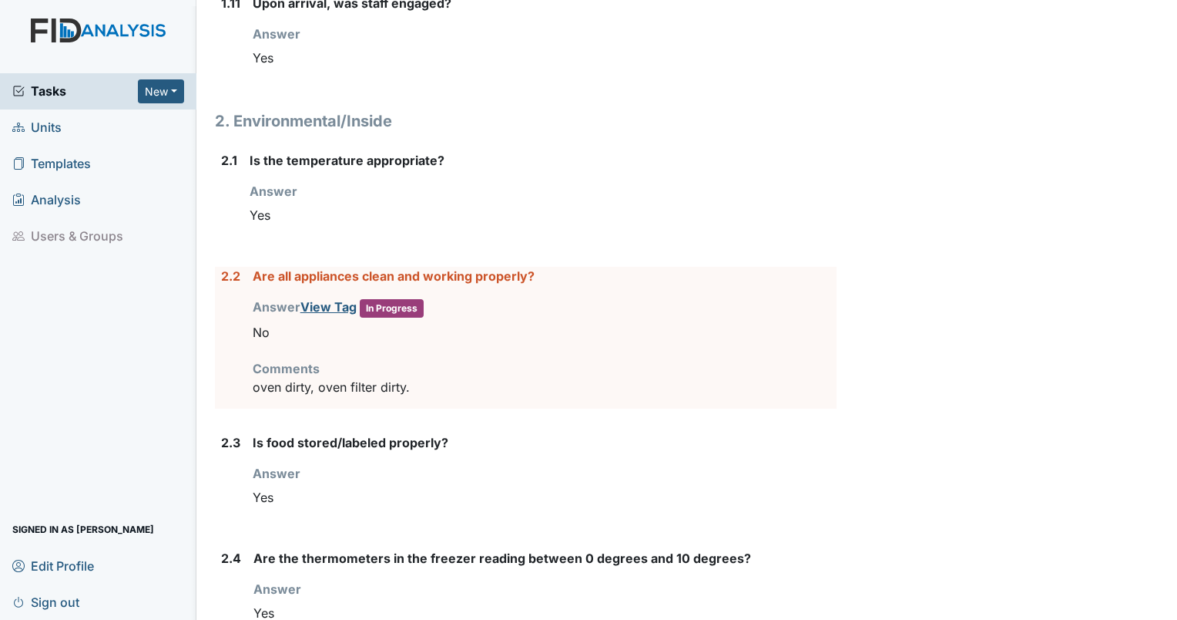
scroll to position [1507, 0]
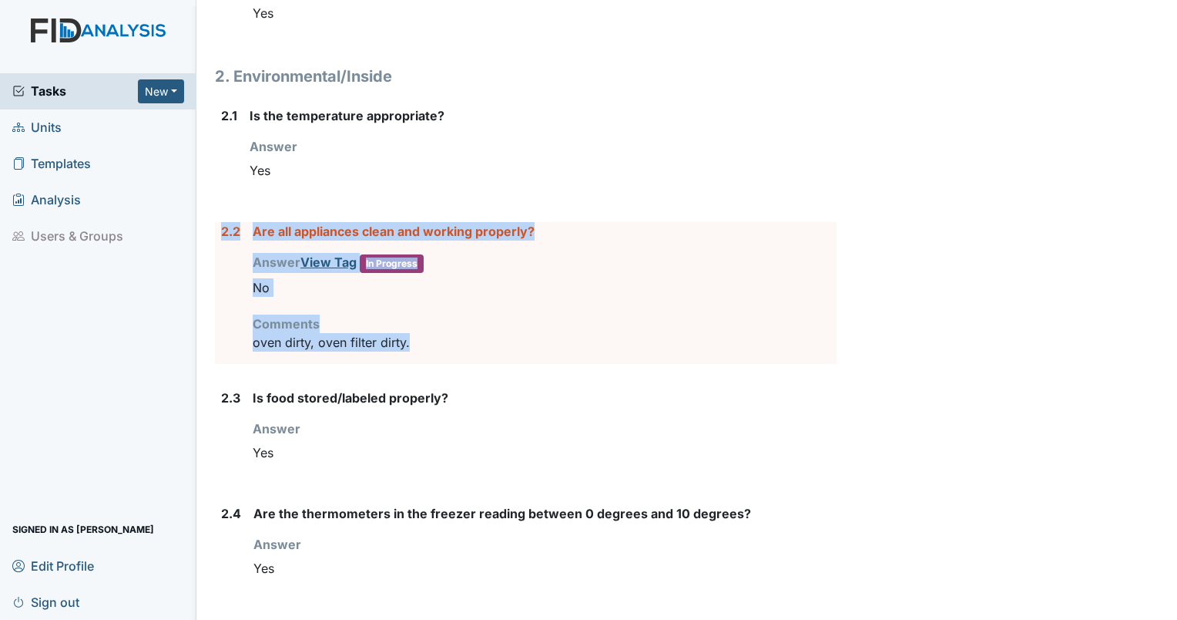
drag, startPoint x: 428, startPoint y: 342, endPoint x: 217, endPoint y: 227, distance: 240.3
click at [217, 227] on div "2.2 Are all appliances clean and working properly? Answer View Tag In Progress …" at bounding box center [526, 293] width 622 height 142
drag, startPoint x: 217, startPoint y: 227, endPoint x: 230, endPoint y: 227, distance: 12.3
copy div "2.2 Are all appliances clean and working properly? Answer View Tag In Progress …"
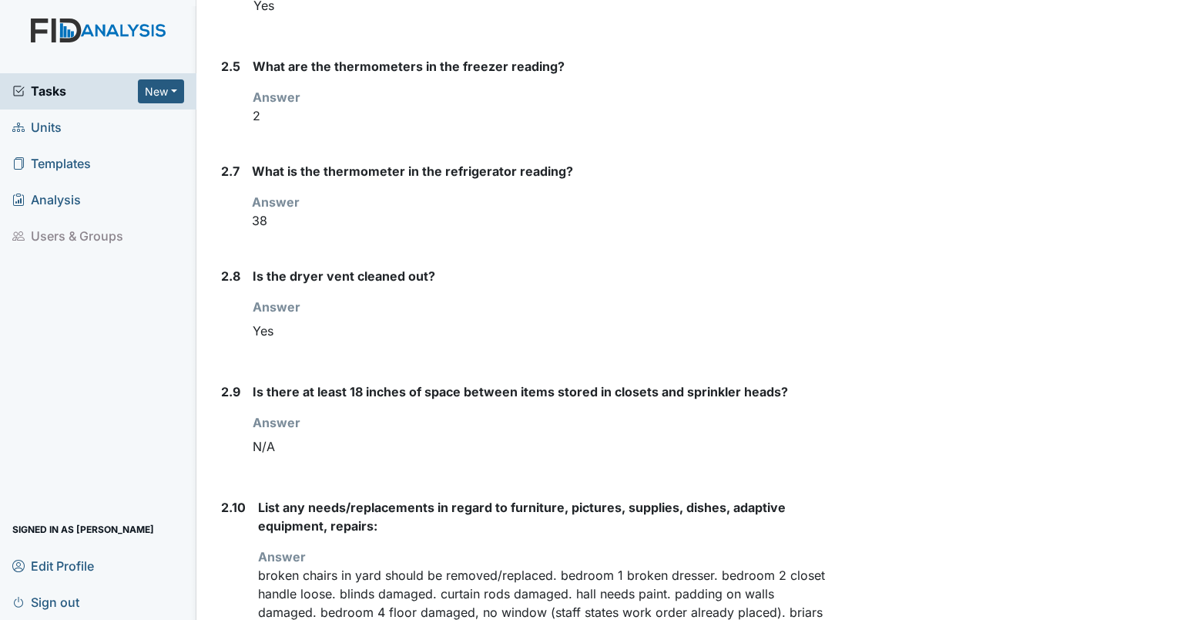
scroll to position [2198, 0]
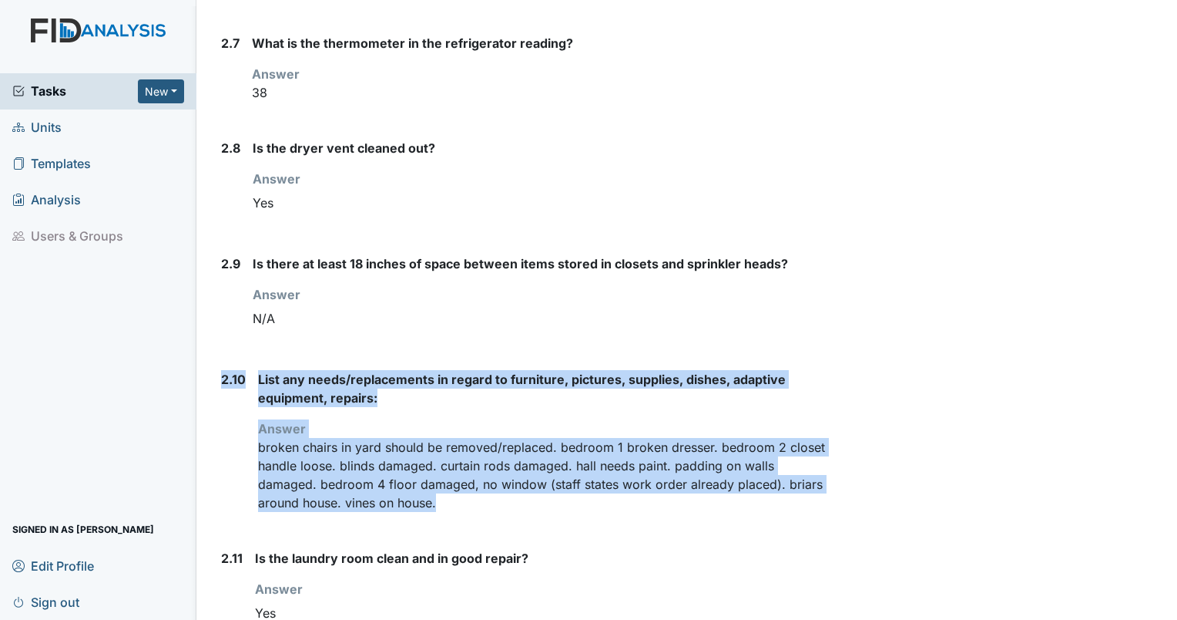
drag, startPoint x: 442, startPoint y: 502, endPoint x: 216, endPoint y: 384, distance: 255.4
click at [216, 384] on div "2.10 List any needs/replacements in regard to furniture, pictures, supplies, di…" at bounding box center [526, 447] width 622 height 154
drag, startPoint x: 216, startPoint y: 384, endPoint x: 294, endPoint y: 388, distance: 78.7
copy div "2.10 List any needs/replacements in regard to furniture, pictures, supplies, di…"
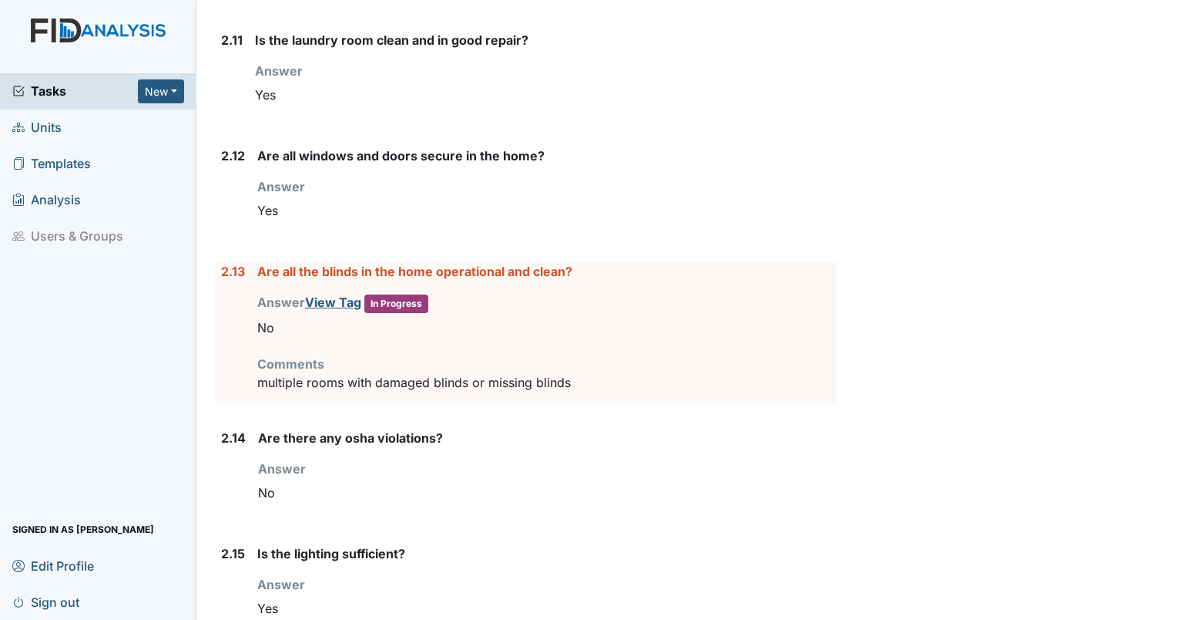
scroll to position [2835, 0]
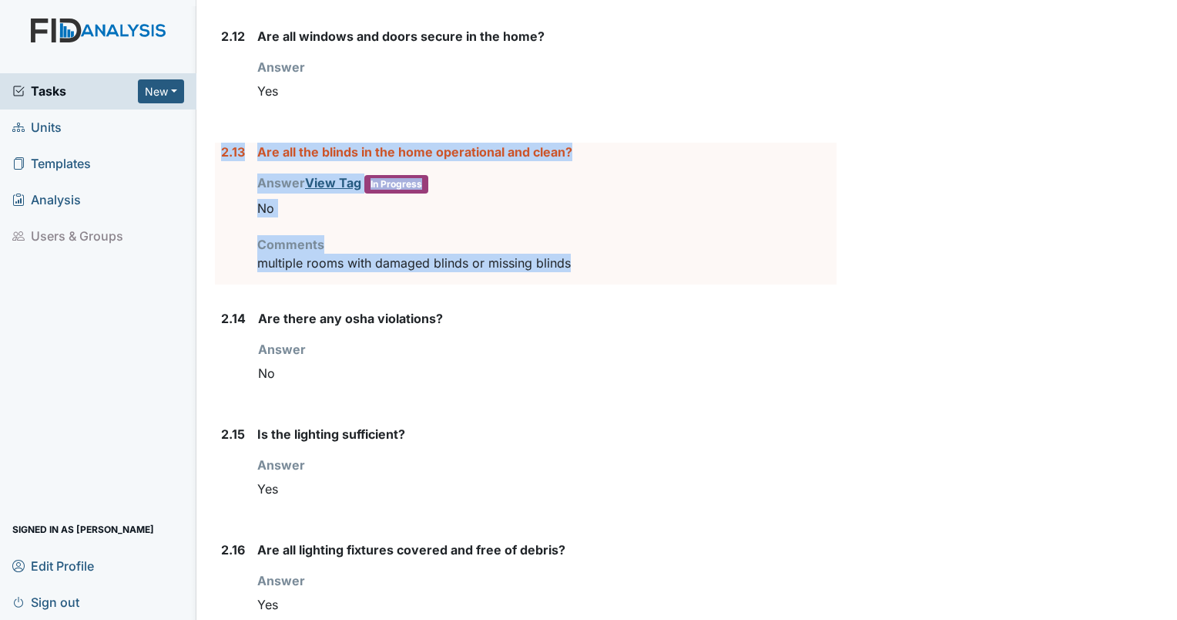
drag, startPoint x: 583, startPoint y: 256, endPoint x: 221, endPoint y: 145, distance: 378.1
click at [221, 145] on div "2.13 Are all the blinds in the home operational and clean? Answer View Tag In P…" at bounding box center [526, 214] width 622 height 142
copy div "2.13 Are all the blinds in the home operational and clean? Answer View Tag In P…"
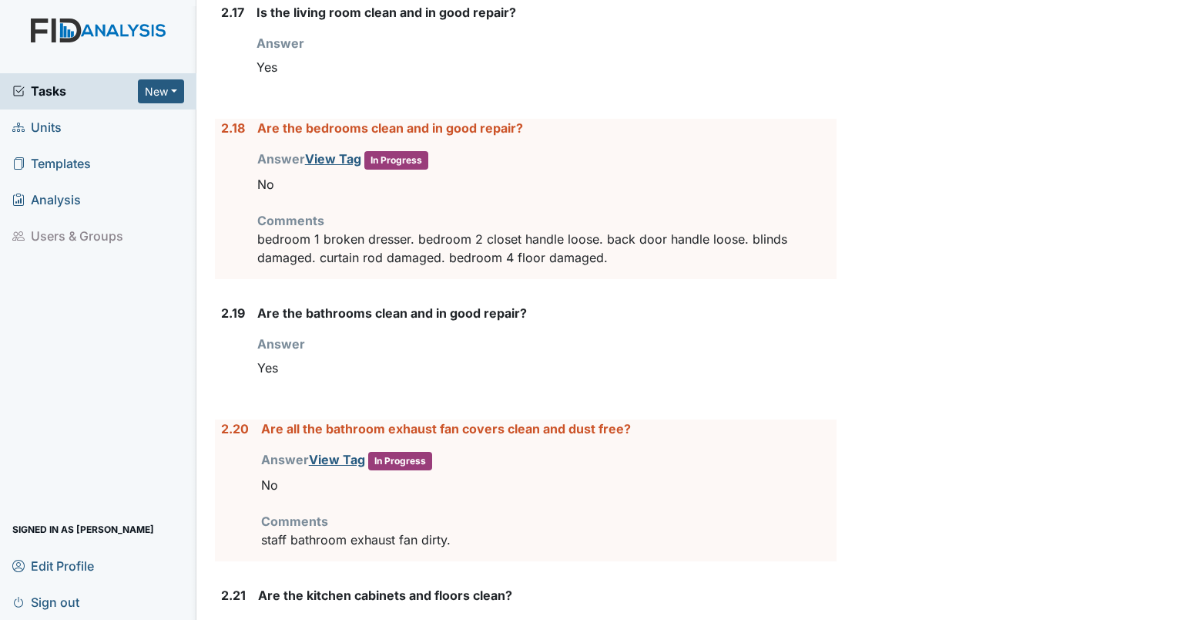
scroll to position [3495, 0]
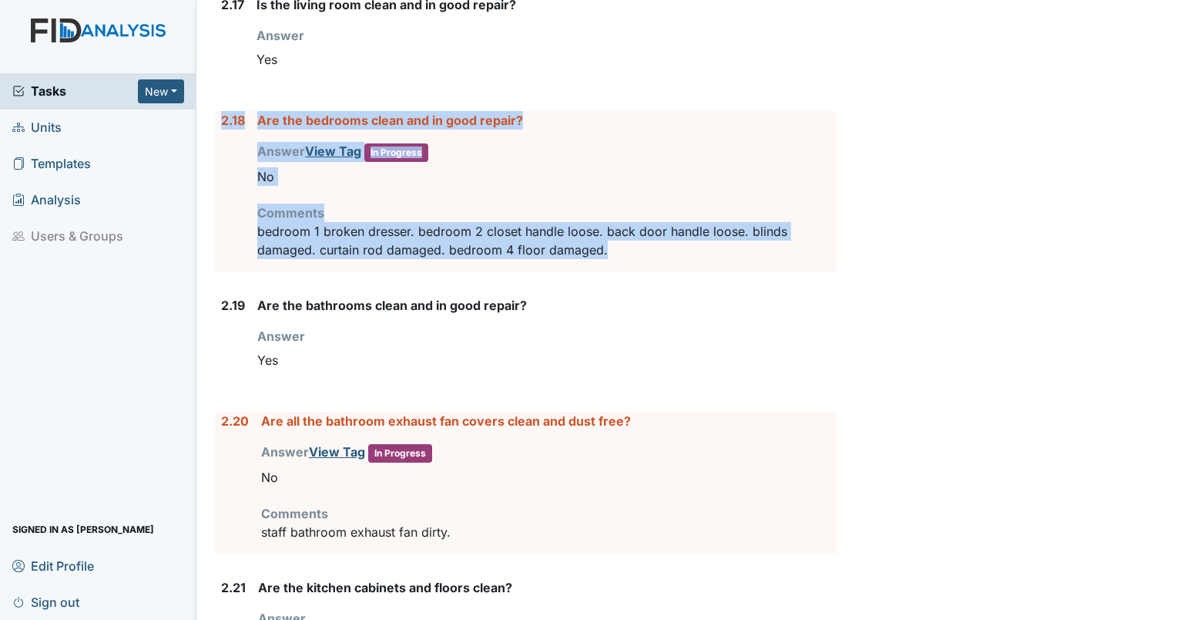
drag, startPoint x: 626, startPoint y: 250, endPoint x: 221, endPoint y: 109, distance: 428.4
click at [221, 111] on div "2.18 Are the bedrooms clean and in good repair? Answer View Tag In Progress You…" at bounding box center [526, 191] width 622 height 160
drag, startPoint x: 221, startPoint y: 109, endPoint x: 286, endPoint y: 111, distance: 64.8
copy div "2.18 Are the bedrooms clean and in good repair? Answer View Tag In Progress You…"
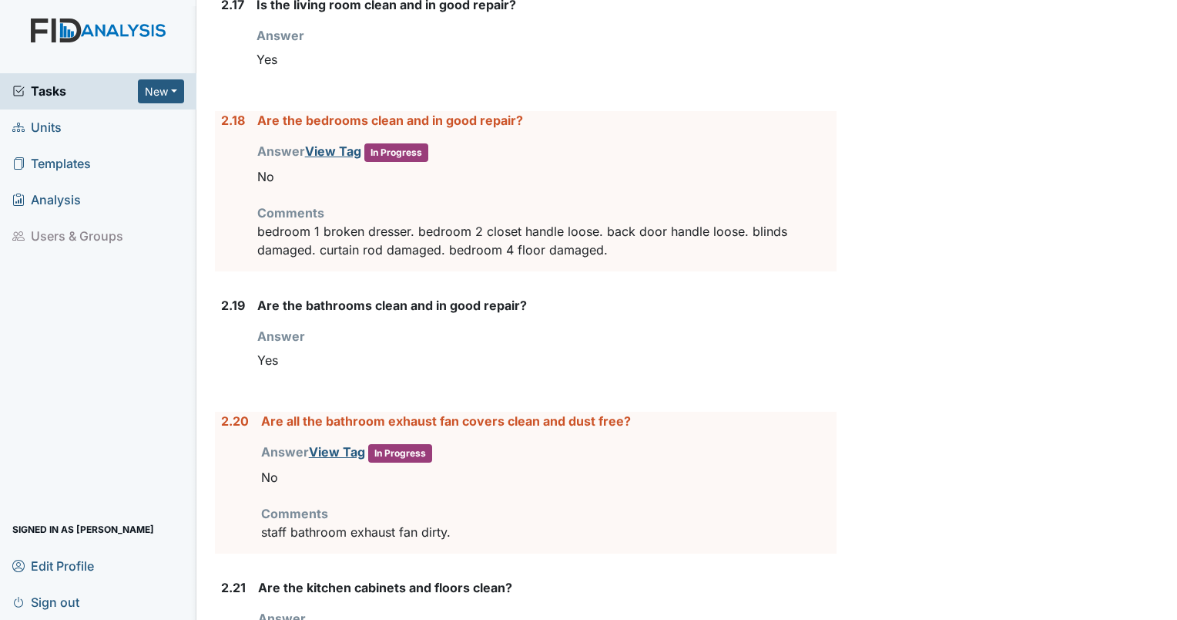
click at [1094, 324] on div "Archive Task × Are you sure you want to archive this task? It will appear as in…" at bounding box center [1009, 65] width 322 height 7096
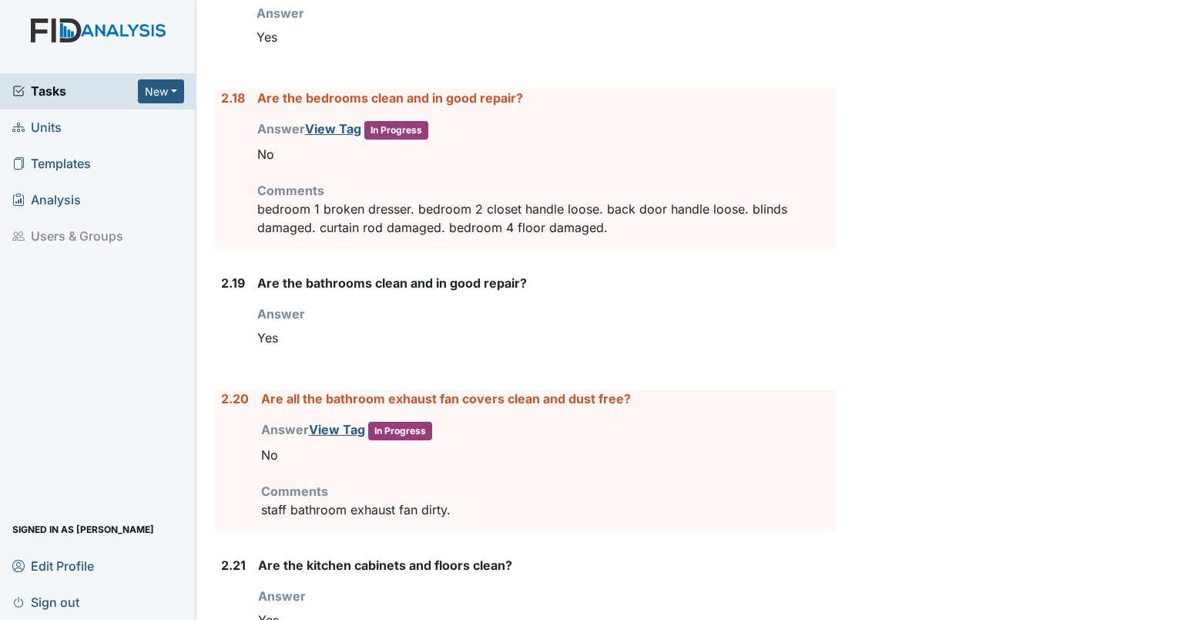
scroll to position [3578, 0]
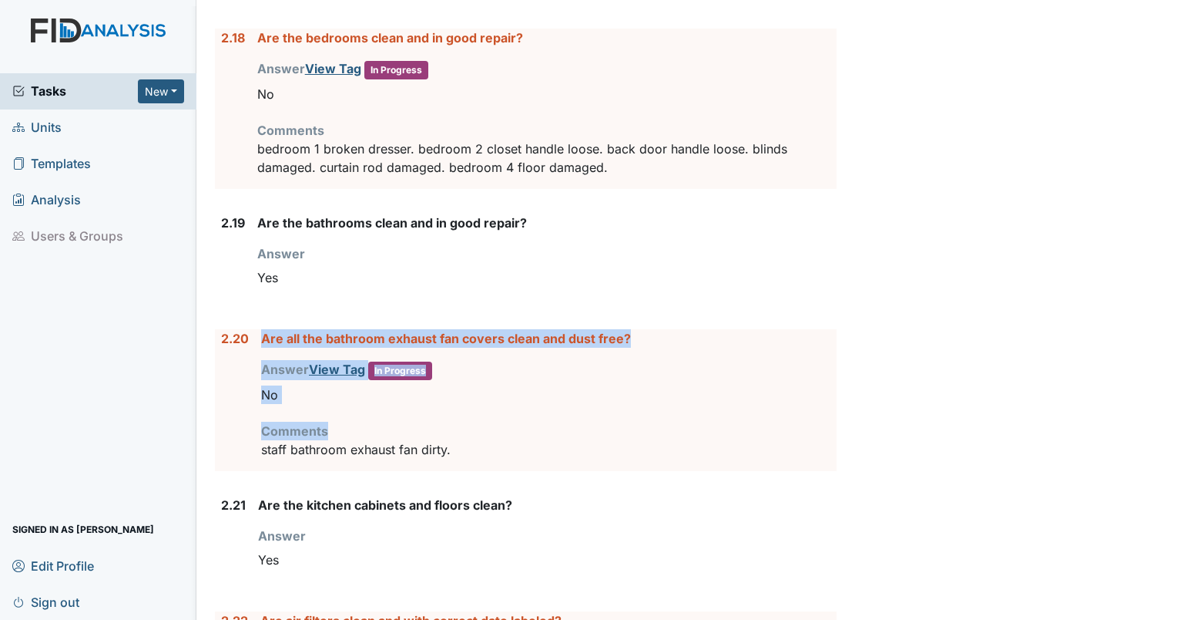
drag, startPoint x: 495, startPoint y: 427, endPoint x: 234, endPoint y: 367, distance: 268.1
click at [234, 367] on div "2.20 Are all the bathroom exhaust fan covers clean and dust free? Answer View T…" at bounding box center [526, 400] width 622 height 142
drag, startPoint x: 521, startPoint y: 452, endPoint x: 210, endPoint y: 349, distance: 327.8
drag, startPoint x: 210, startPoint y: 349, endPoint x: 282, endPoint y: 322, distance: 77.3
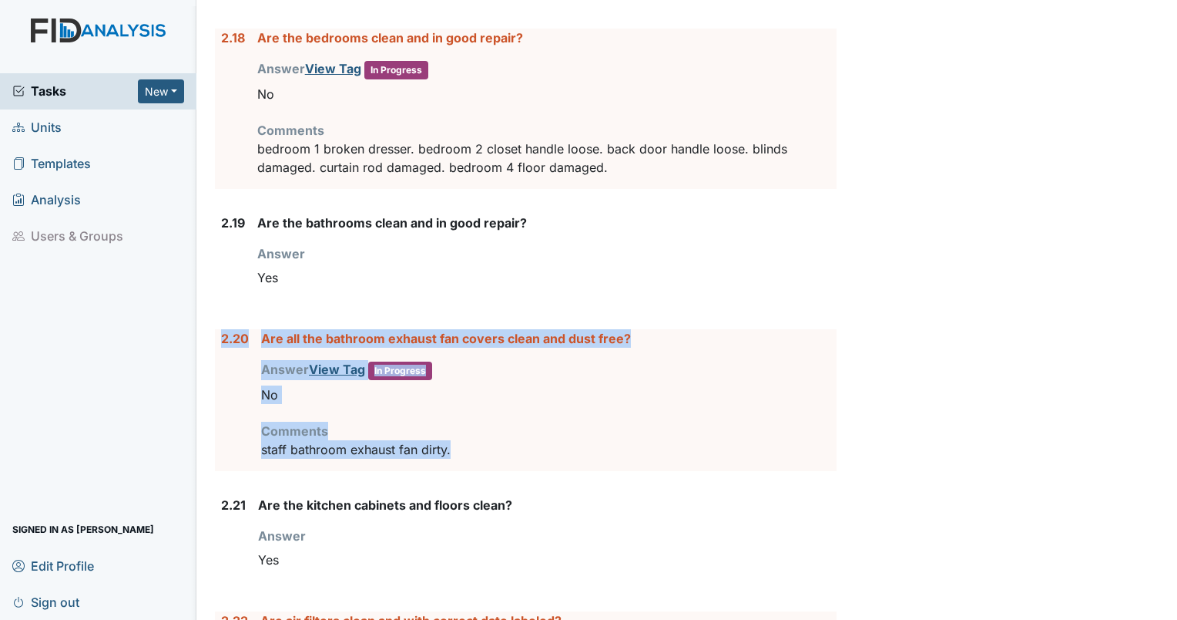
copy div "2.20 Are all the bathroom exhaust fan covers clean and dust free? Answer View T…"
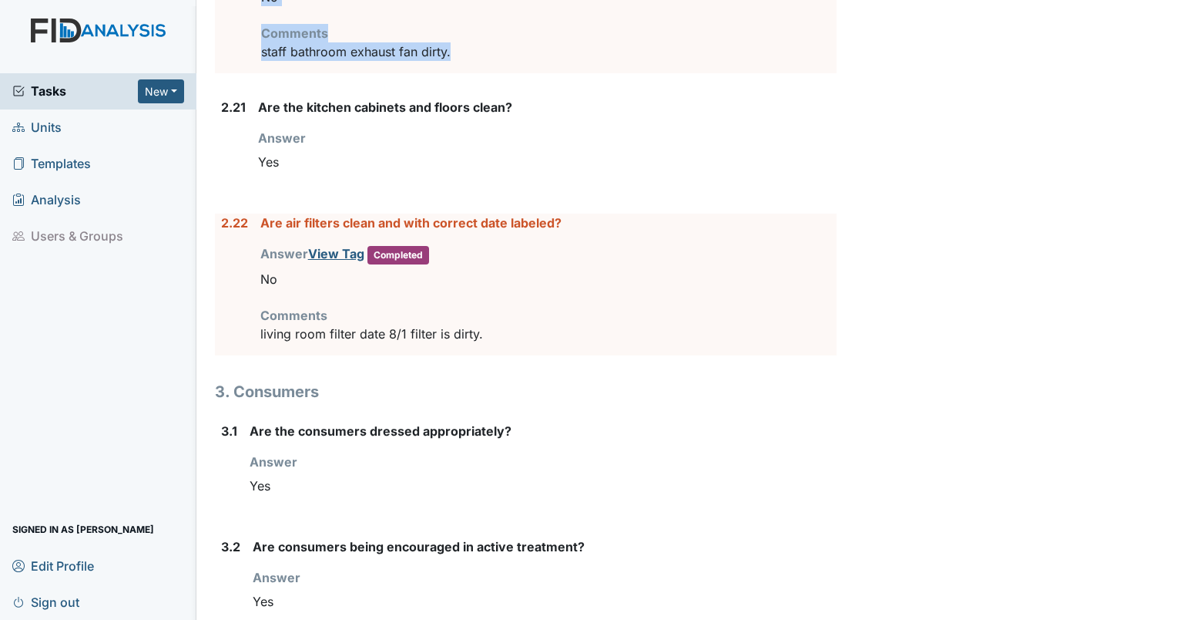
scroll to position [4103, 0]
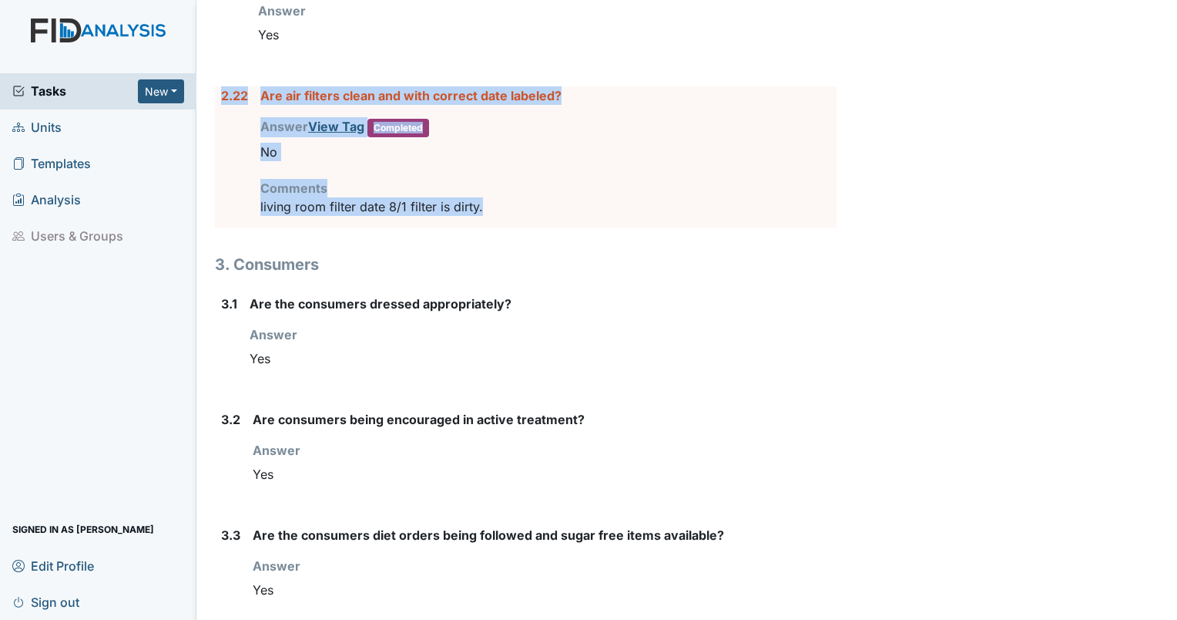
drag, startPoint x: 488, startPoint y: 196, endPoint x: 219, endPoint y: 79, distance: 293.3
click at [219, 86] on div "2.22 Are air filters clean and with correct date labeled? Answer View Tag Compl…" at bounding box center [526, 157] width 622 height 142
drag, startPoint x: 219, startPoint y: 79, endPoint x: 368, endPoint y: 80, distance: 148.7
copy div "2.22 Are air filters clean and with correct date labeled? Answer View Tag Compl…"
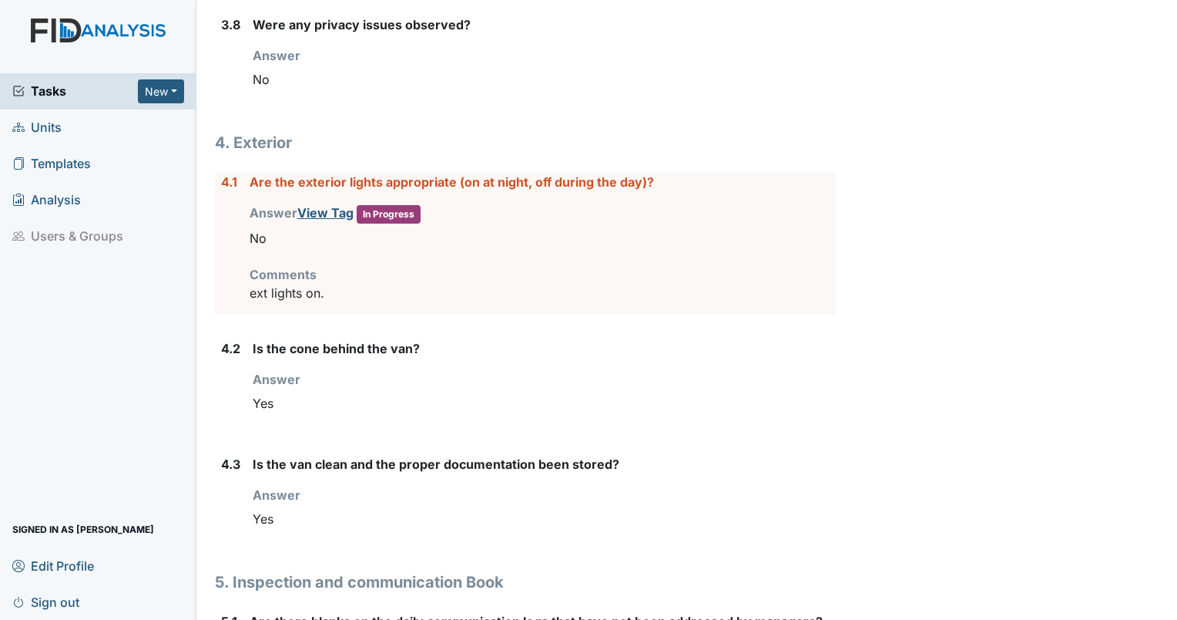
scroll to position [5235, 0]
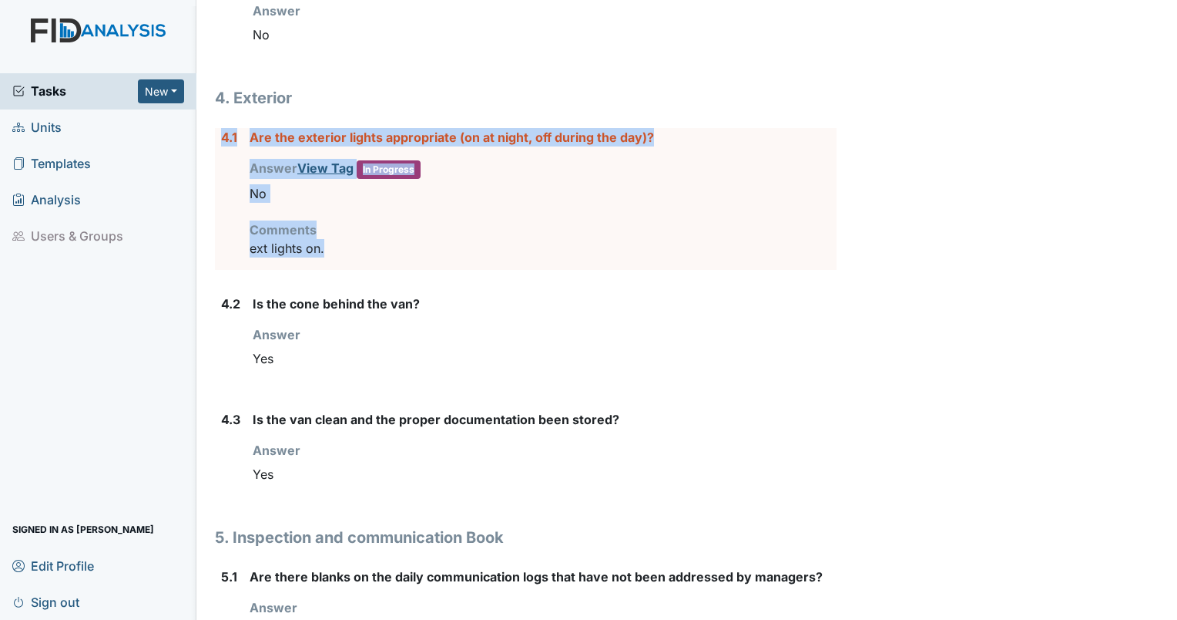
drag, startPoint x: 348, startPoint y: 239, endPoint x: 219, endPoint y: 133, distance: 167.0
click at [219, 133] on div "4.1 Are the exterior lights appropriate (on at night, off during the day)? Answ…" at bounding box center [526, 199] width 622 height 142
drag, startPoint x: 219, startPoint y: 133, endPoint x: 281, endPoint y: 124, distance: 63.1
copy div "4.1 Are the exterior lights appropriate (on at night, off during the day)? Answ…"
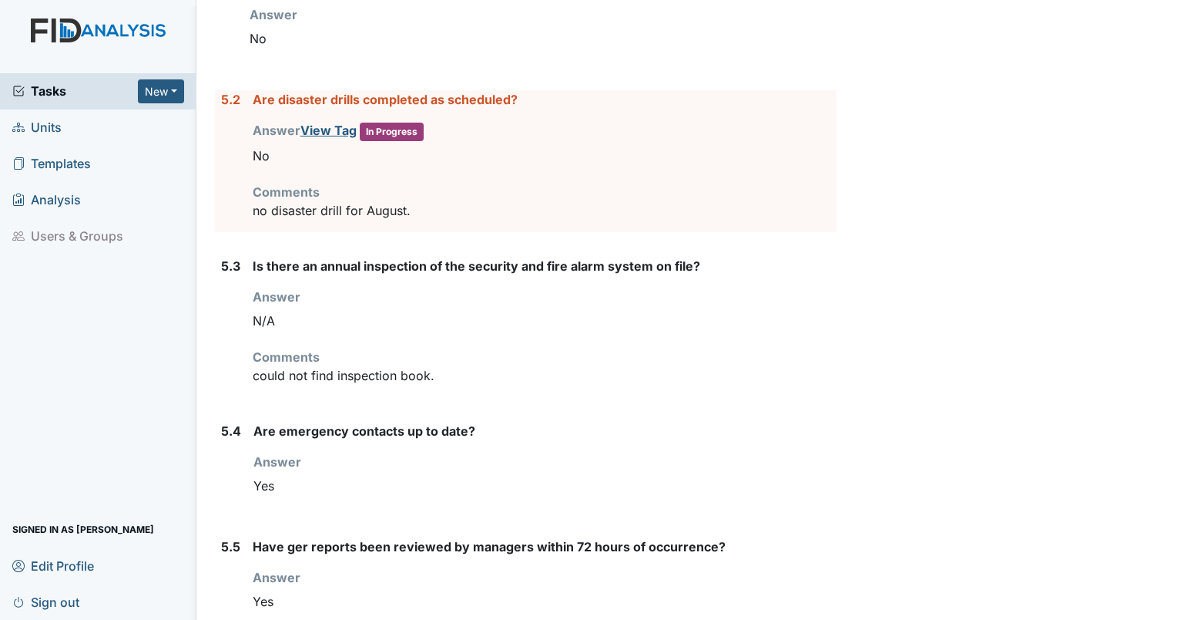
scroll to position [5843, 0]
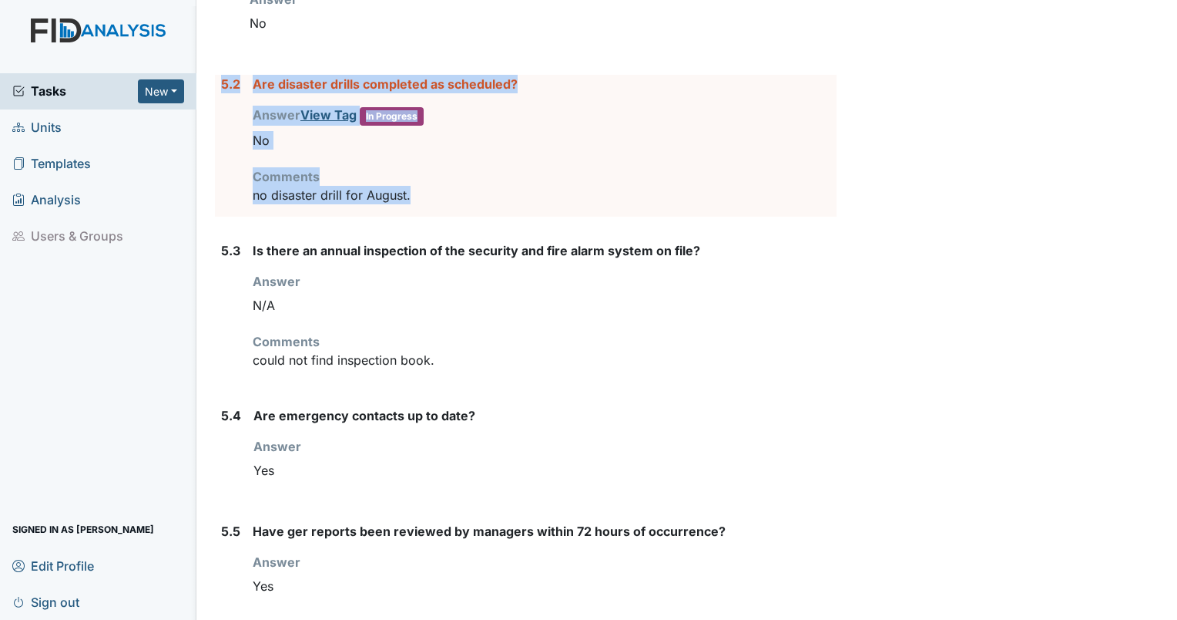
drag, startPoint x: 421, startPoint y: 180, endPoint x: 223, endPoint y: 74, distance: 224.4
click at [223, 75] on div "5.2 Are disaster drills completed as scheduled? Answer View Tag In Progress You…" at bounding box center [526, 146] width 622 height 142
copy div "5.2 Are disaster drills completed as scheduled? Answer View Tag In Progress You…"
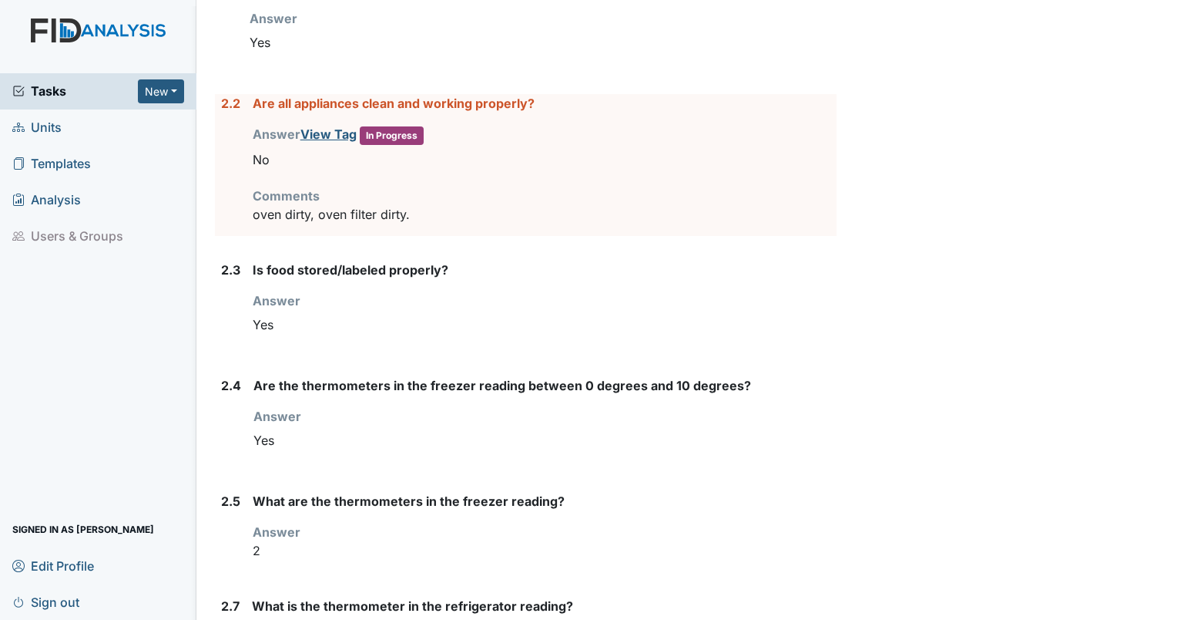
scroll to position [0, 0]
